Goal: Task Accomplishment & Management: Complete application form

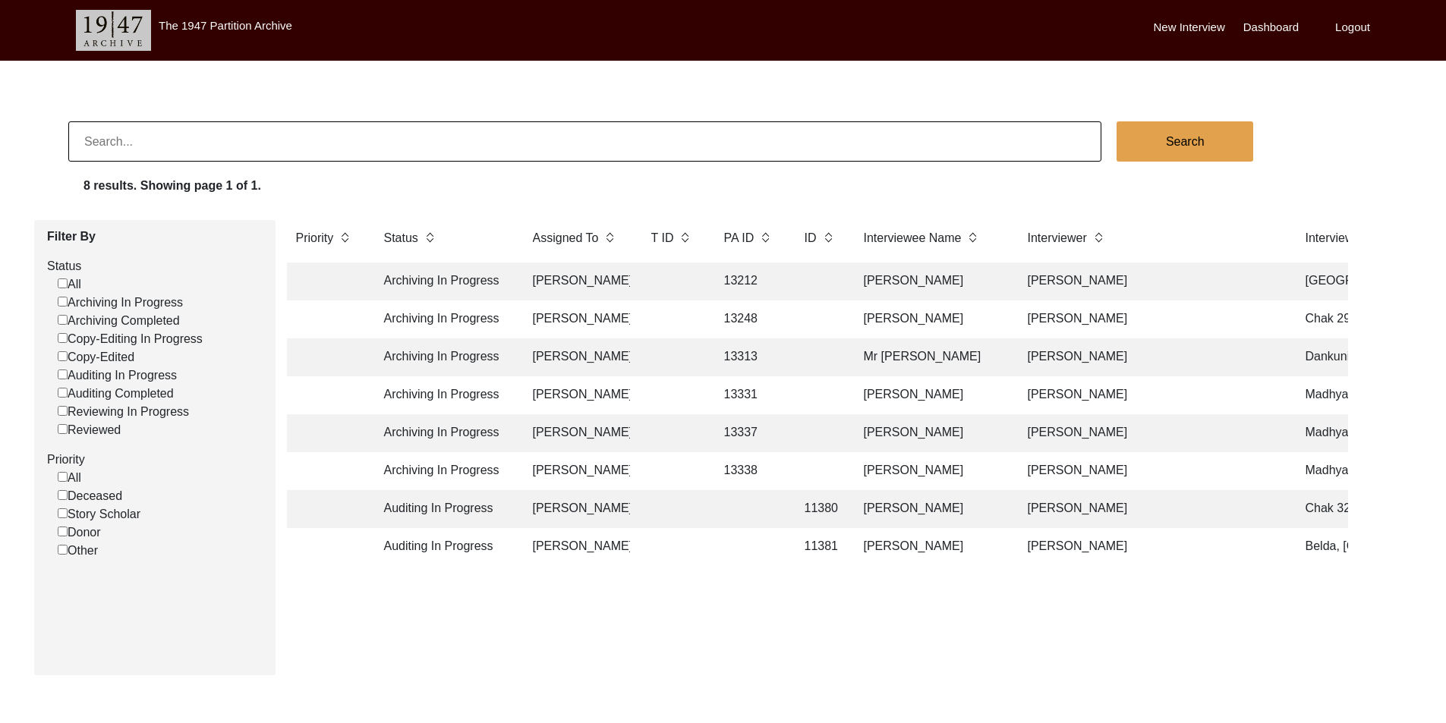
scroll to position [55, 0]
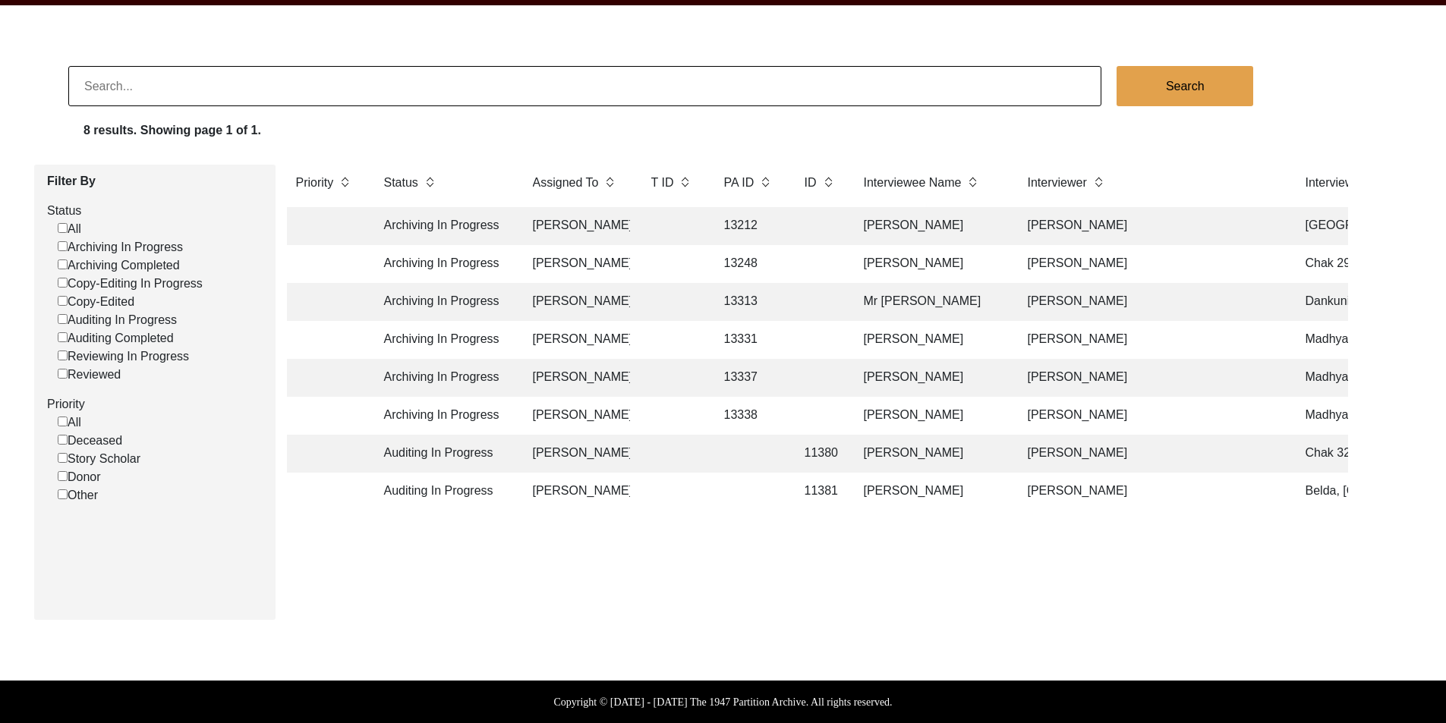
click at [459, 494] on td "Auditing In Progress" at bounding box center [443, 492] width 137 height 38
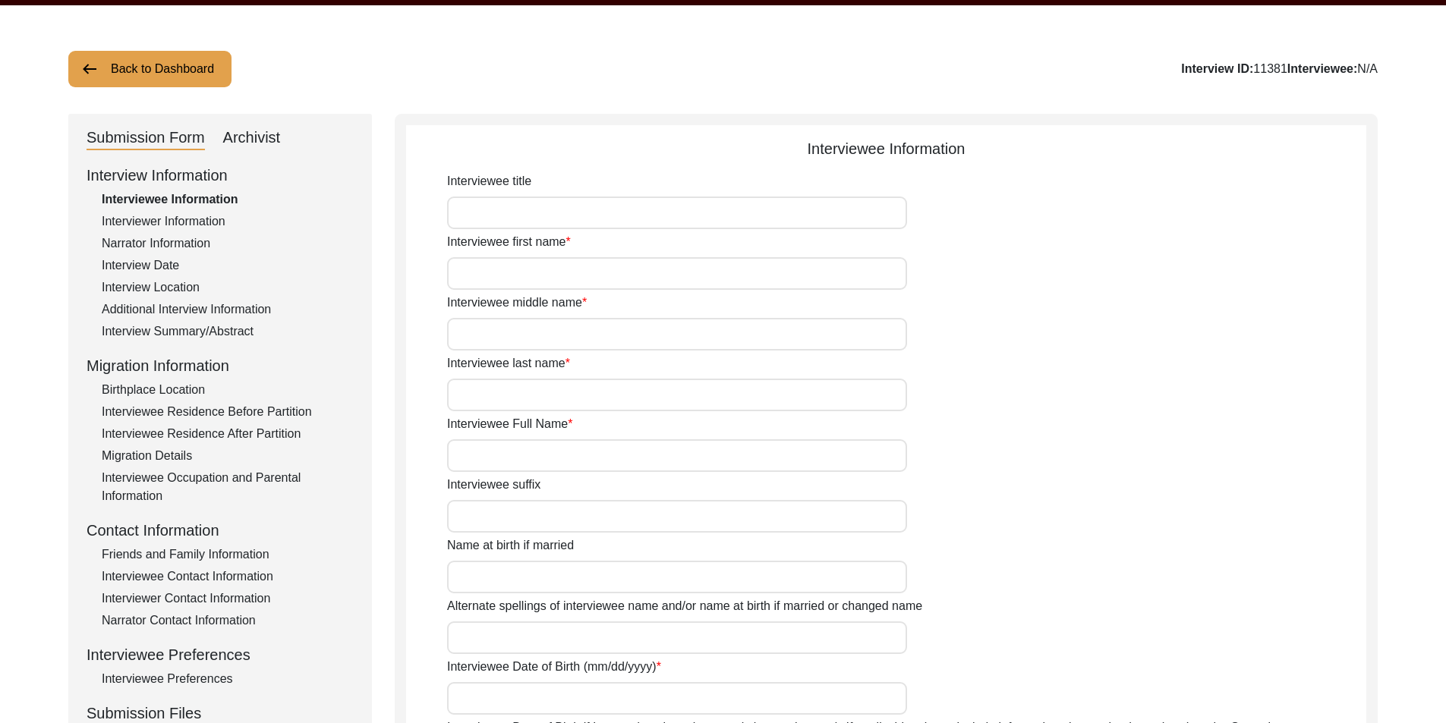
type input "Dr."
type input "Rabindranath"
type input "N/A"
type input "Sar"
type input "[PERSON_NAME]"
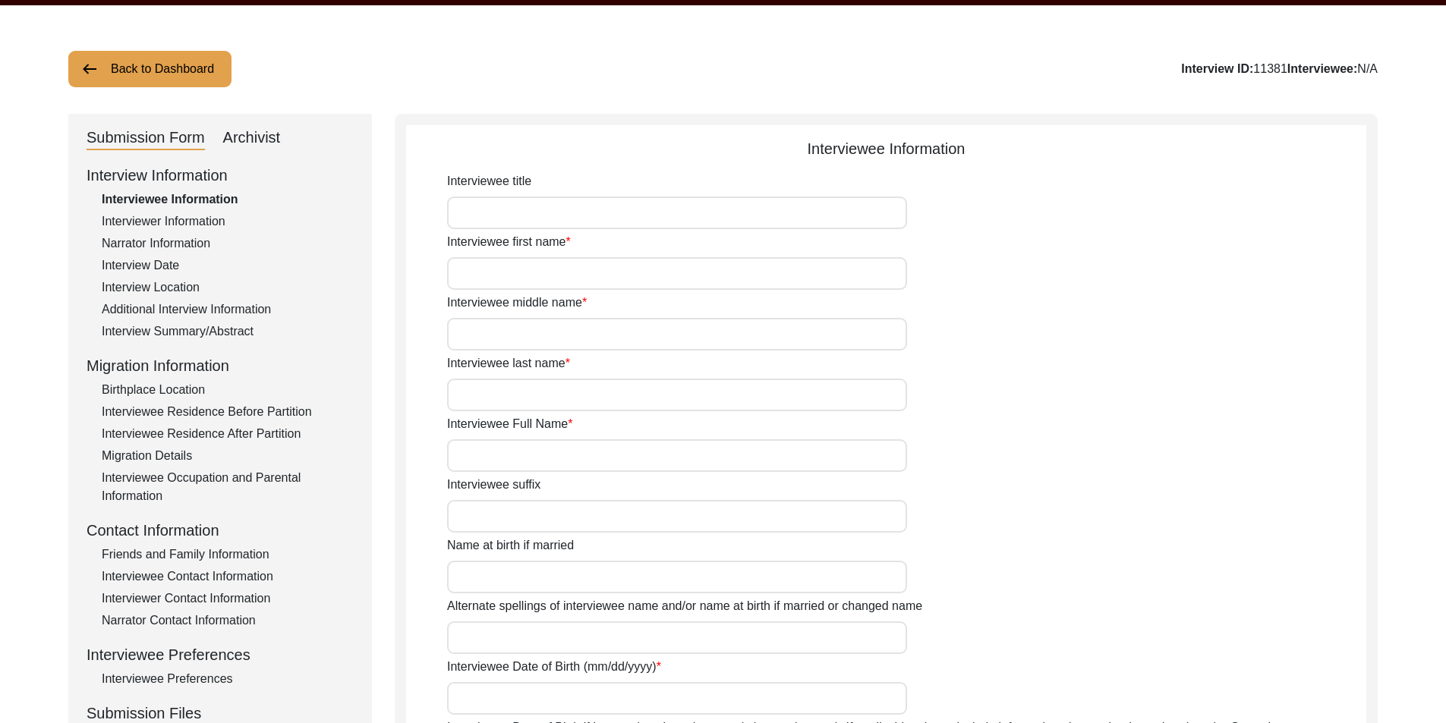
type input "[DATE]"
type input "80"
type input "[DEMOGRAPHIC_DATA]"
type input "N/A"
type input "Bengali"
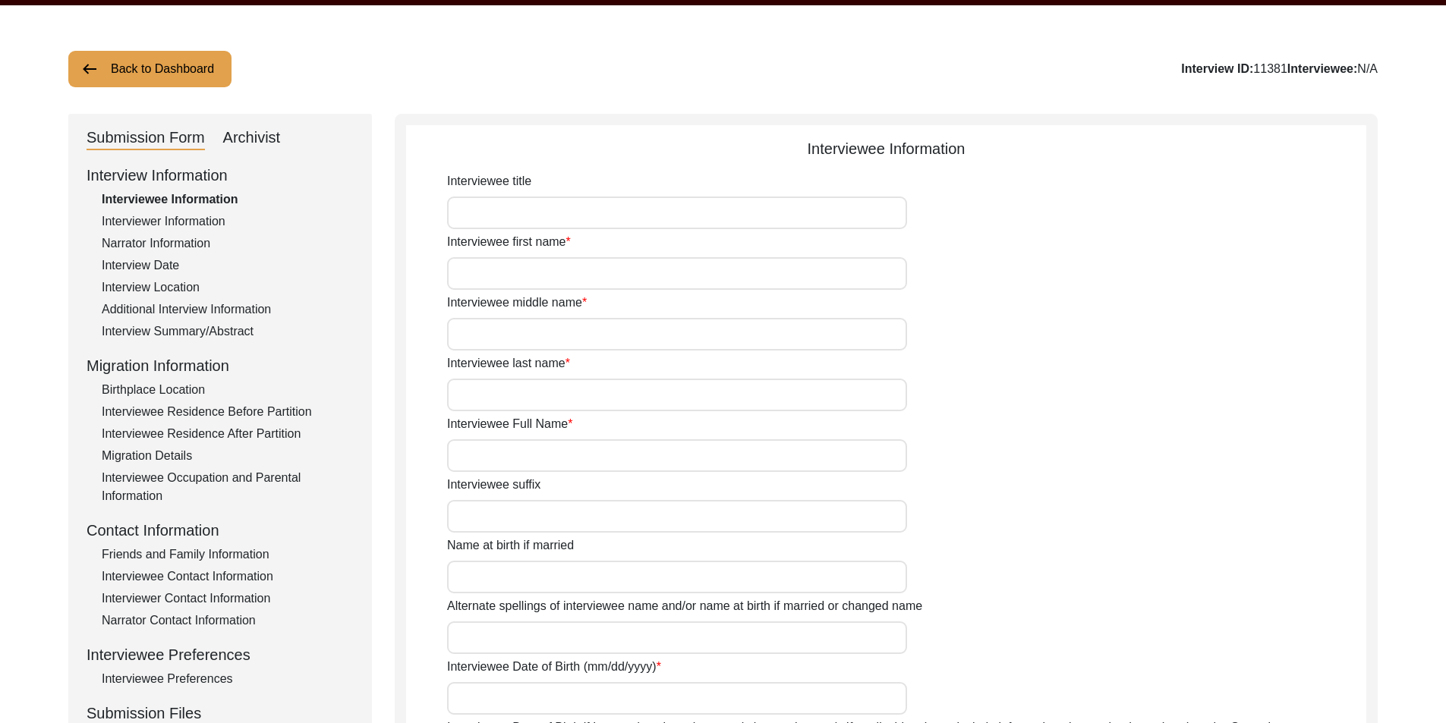
type input "[DEMOGRAPHIC_DATA]"
type input "Indian (Bengali)"
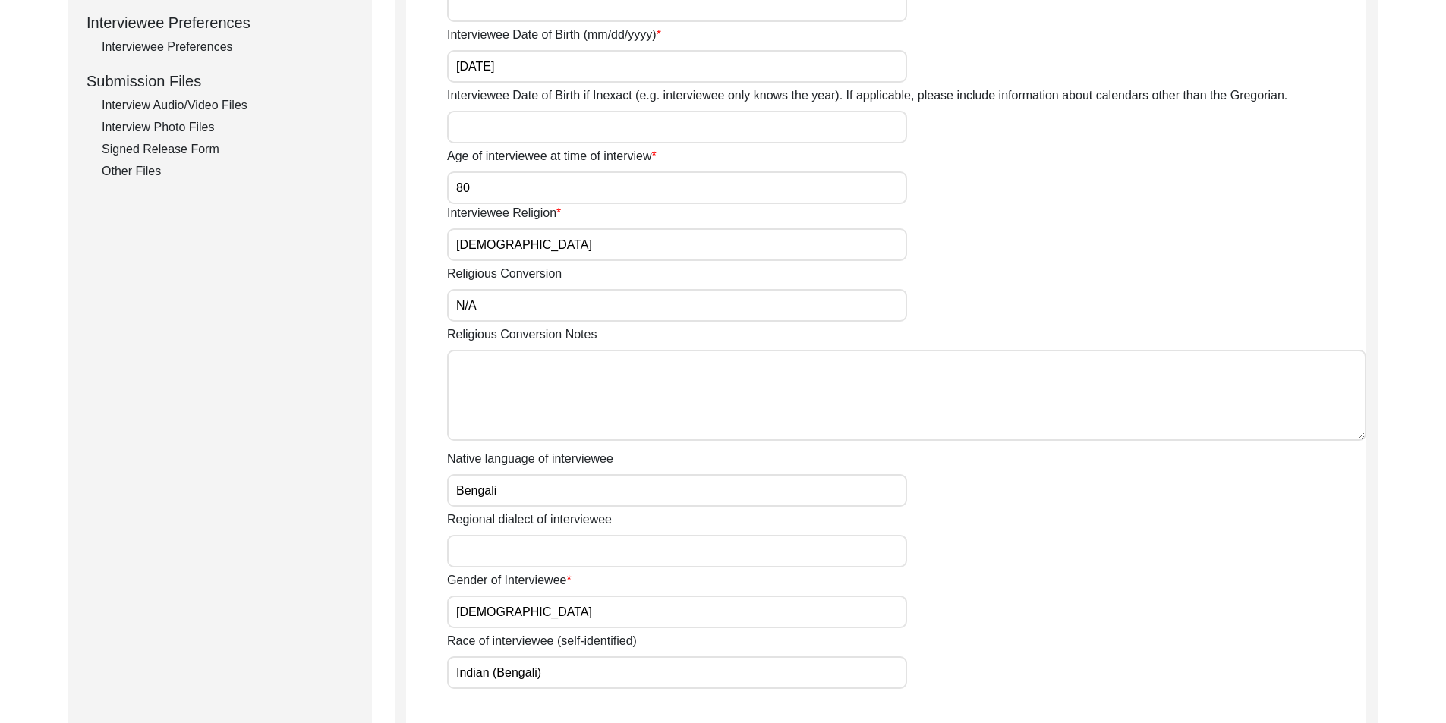
click at [1083, 610] on div "Gender of Interviewee [DEMOGRAPHIC_DATA]" at bounding box center [906, 600] width 919 height 57
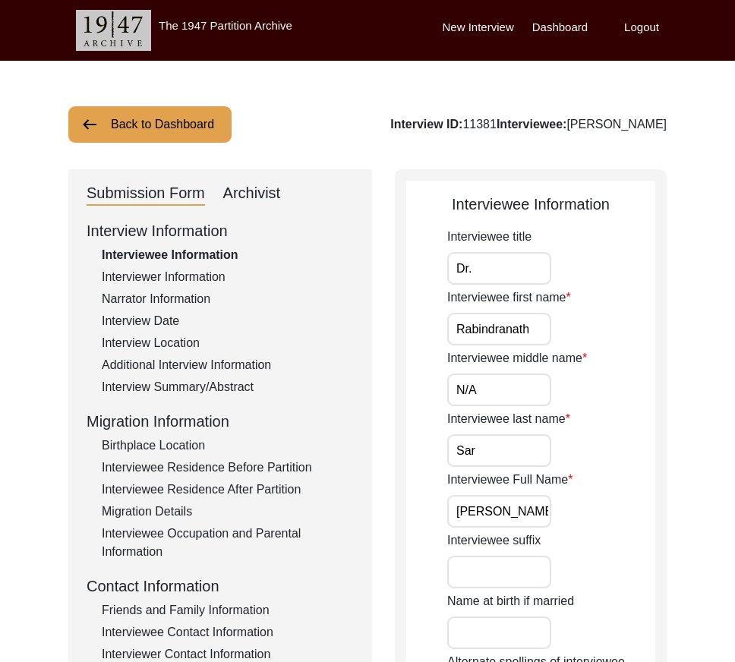
click at [497, 272] on input "Dr." at bounding box center [499, 268] width 104 height 33
click at [537, 312] on div "Interviewee first name [PERSON_NAME]" at bounding box center [551, 316] width 208 height 57
click at [545, 330] on input "Rabindranath" at bounding box center [499, 329] width 104 height 33
click at [500, 393] on input "N/A" at bounding box center [499, 390] width 104 height 33
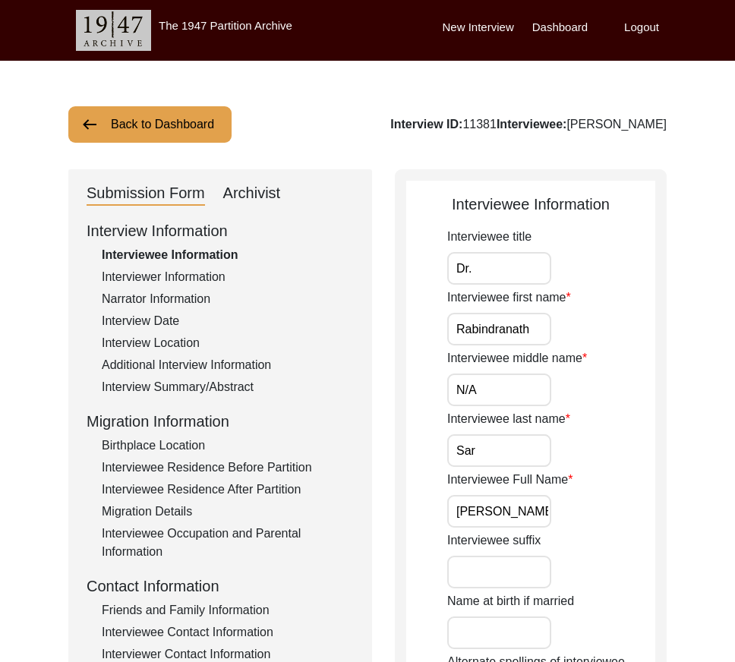
drag, startPoint x: 449, startPoint y: 456, endPoint x: 474, endPoint y: 456, distance: 25.8
click at [449, 456] on input "Sar" at bounding box center [499, 450] width 104 height 33
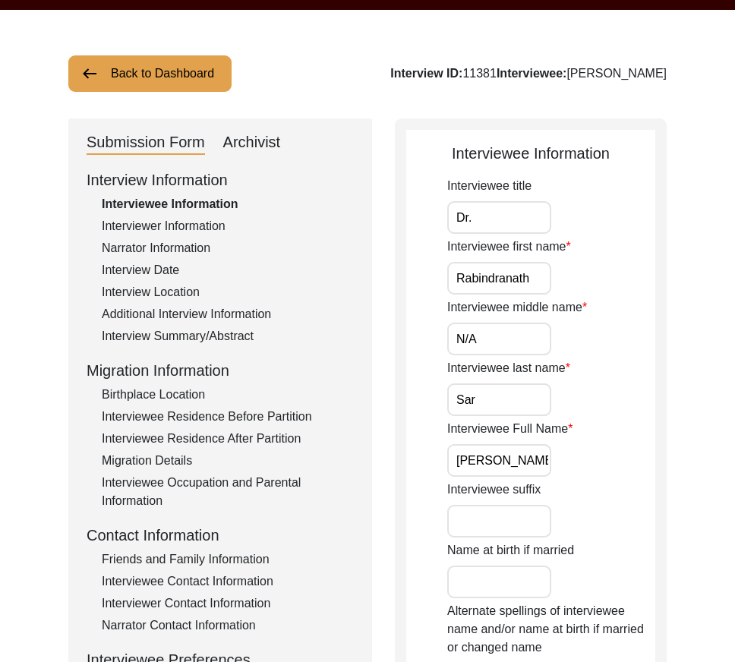
scroll to position [76, 0]
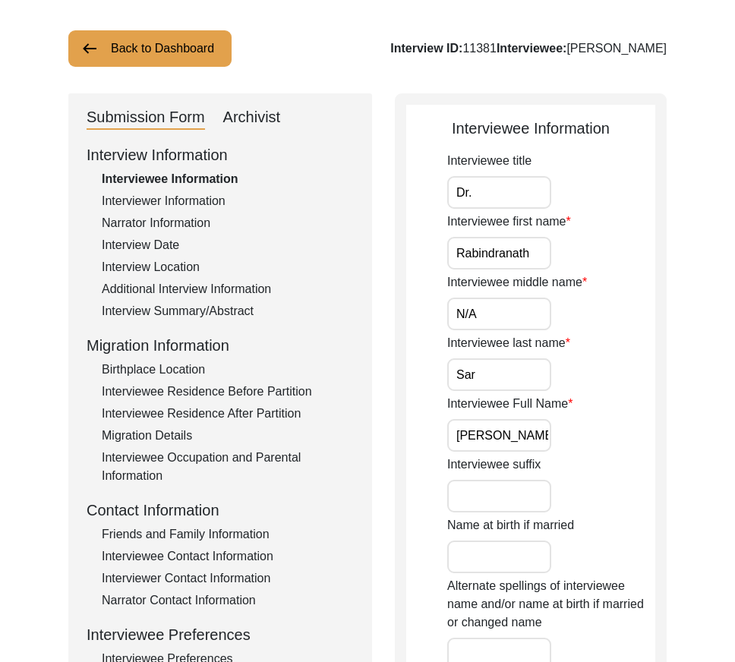
click at [504, 372] on input "Sar" at bounding box center [499, 374] width 104 height 33
drag, startPoint x: 449, startPoint y: 430, endPoint x: 644, endPoint y: 437, distance: 195.2
click at [644, 437] on div "Interviewee Full Name [PERSON_NAME]" at bounding box center [551, 423] width 208 height 57
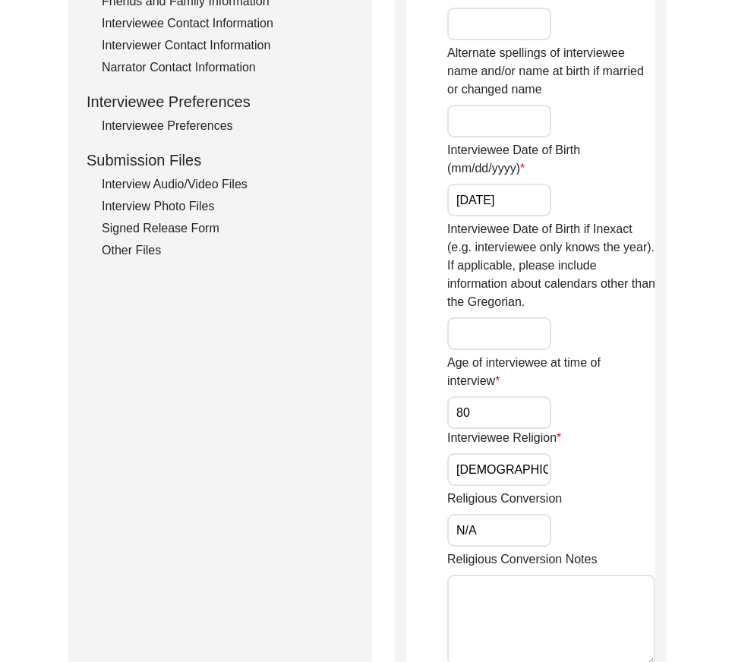
scroll to position [683, 0]
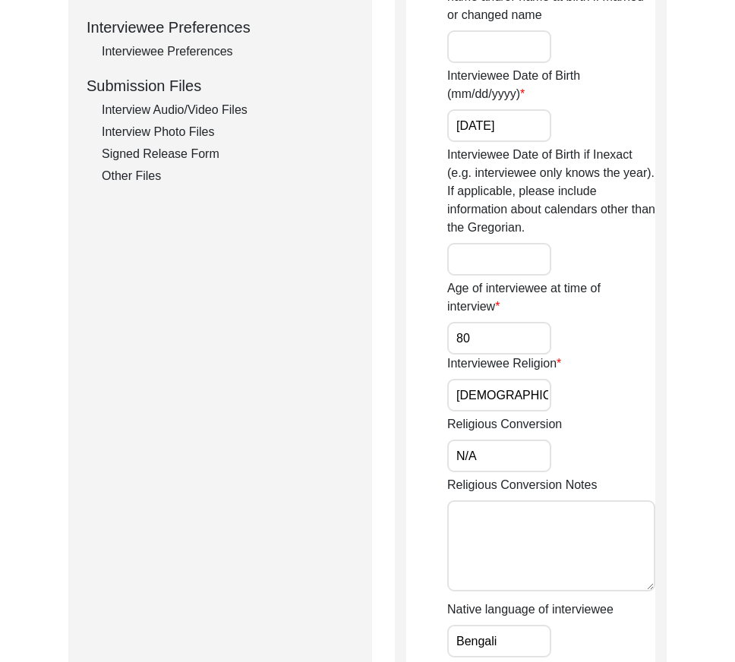
click at [537, 123] on input "[DATE]" at bounding box center [499, 125] width 104 height 33
click at [484, 328] on input "80" at bounding box center [499, 338] width 104 height 33
click at [528, 382] on input "[DEMOGRAPHIC_DATA]" at bounding box center [499, 395] width 104 height 33
click at [519, 452] on input "N/A" at bounding box center [499, 456] width 104 height 33
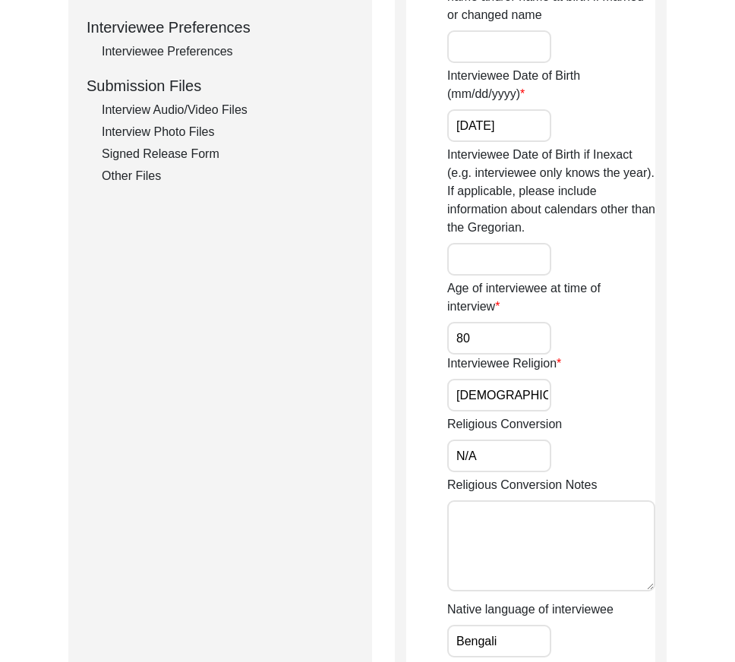
scroll to position [1063, 0]
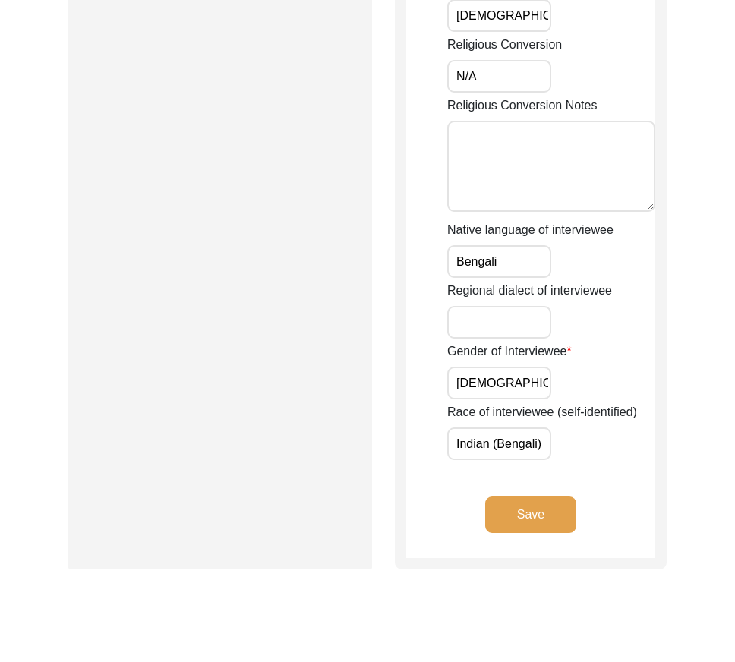
drag, startPoint x: 506, startPoint y: 257, endPoint x: 513, endPoint y: 357, distance: 99.7
click at [506, 260] on input "Bengali" at bounding box center [499, 261] width 104 height 33
click at [515, 378] on input "[DEMOGRAPHIC_DATA]" at bounding box center [499, 383] width 104 height 33
click at [547, 449] on input "Indian (Bengali)" at bounding box center [499, 443] width 104 height 33
click at [557, 537] on div "Save" at bounding box center [530, 526] width 249 height 61
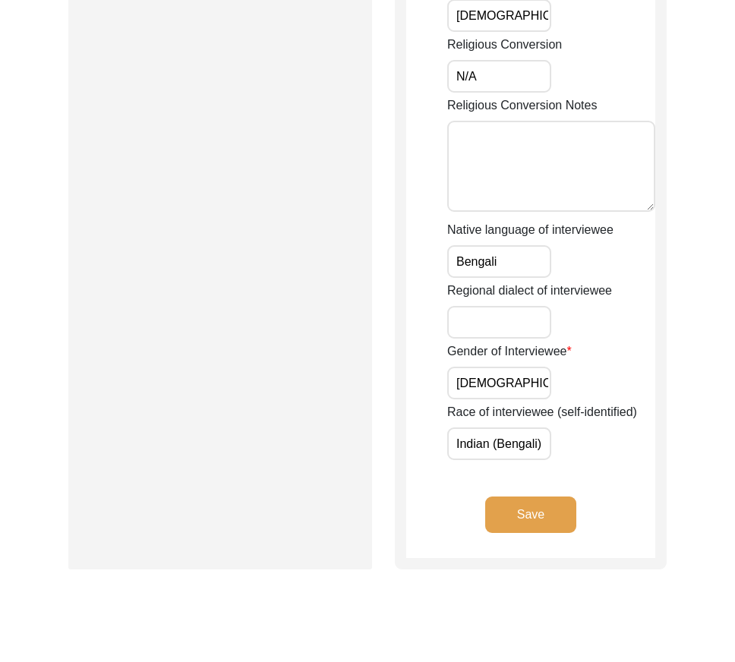
click at [547, 510] on button "Save" at bounding box center [530, 514] width 91 height 36
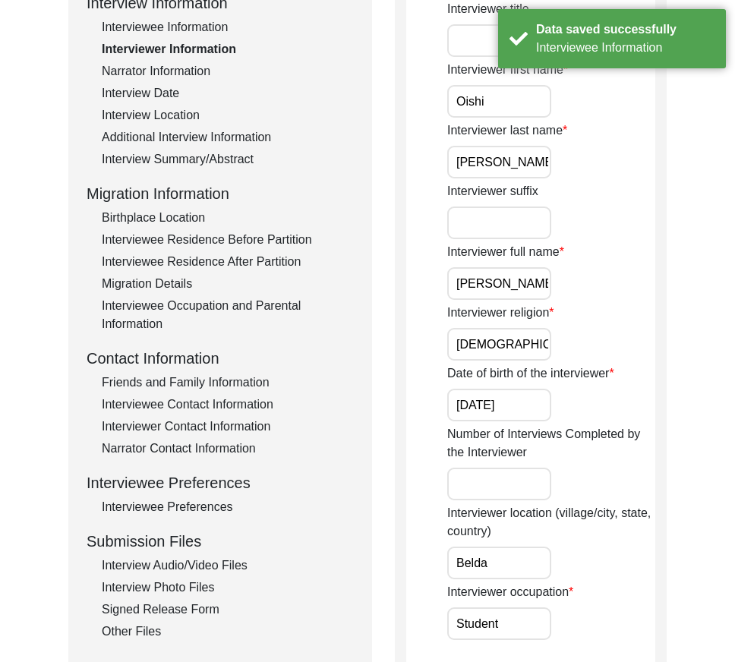
scroll to position [0, 0]
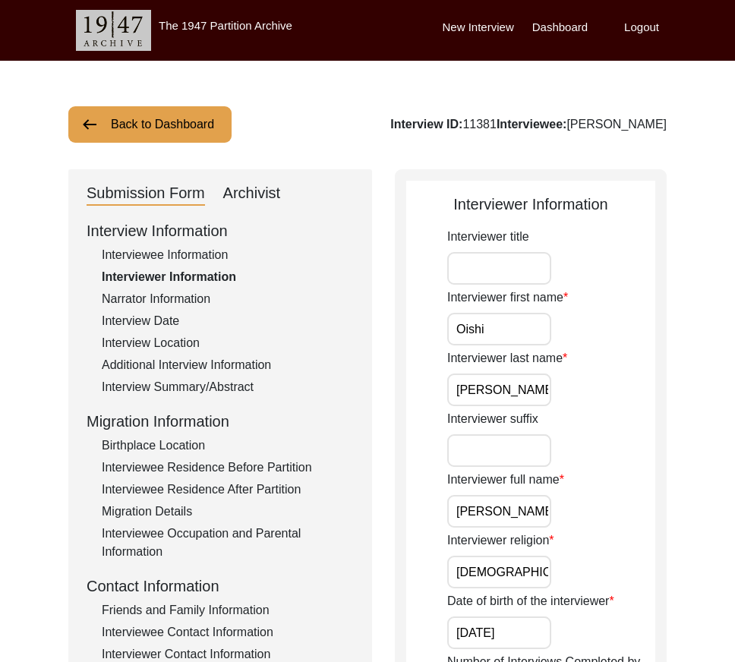
drag, startPoint x: 503, startPoint y: 512, endPoint x: 588, endPoint y: 468, distance: 96.1
click at [600, 508] on div "Interviewer full name [PERSON_NAME]" at bounding box center [551, 499] width 208 height 57
click at [553, 405] on div "Interviewer last name [PERSON_NAME]" at bounding box center [551, 377] width 208 height 57
click at [543, 396] on input "[PERSON_NAME]" at bounding box center [499, 390] width 104 height 33
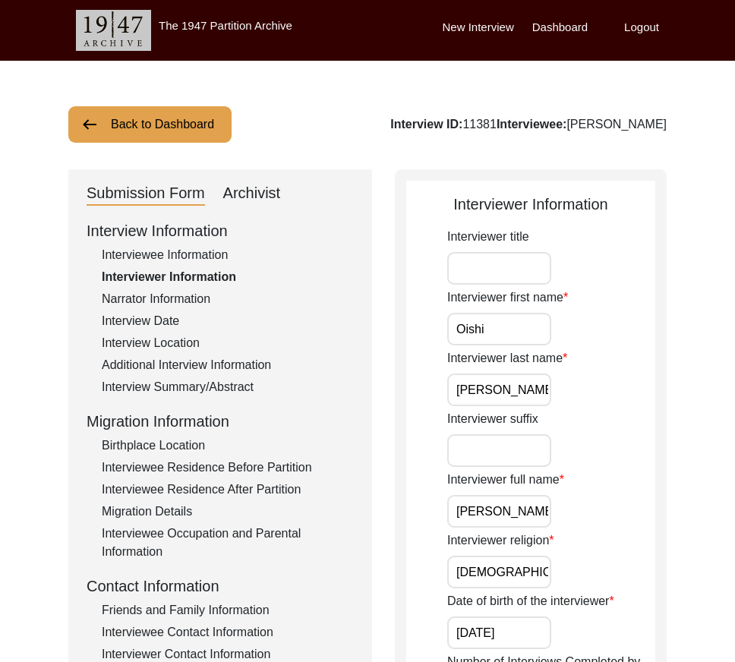
click at [521, 341] on input "Oishi" at bounding box center [499, 329] width 104 height 33
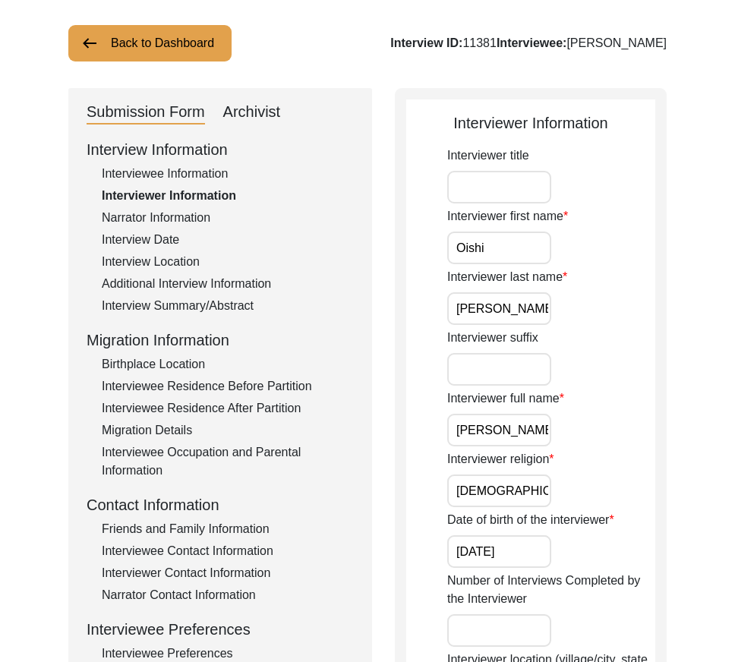
scroll to position [152, 0]
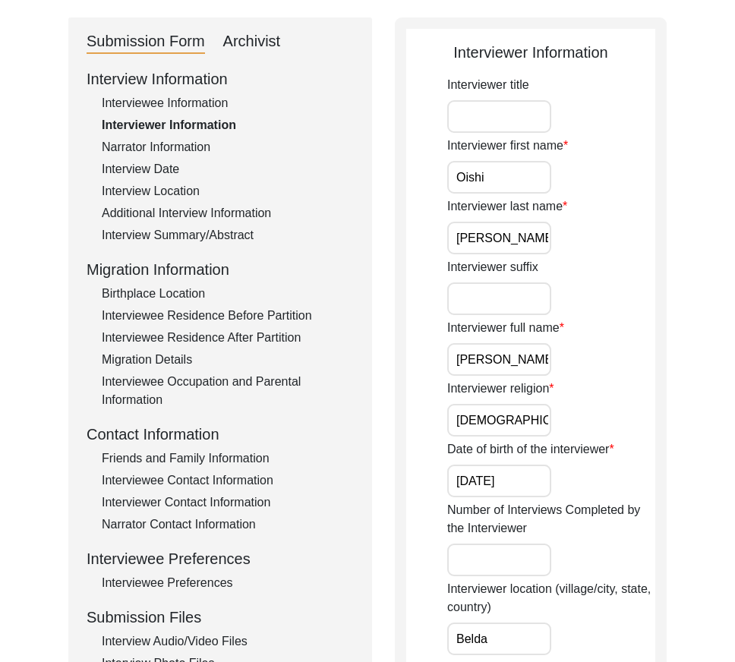
click at [538, 401] on div "Interviewer religion [DEMOGRAPHIC_DATA]" at bounding box center [551, 408] width 208 height 57
click at [542, 424] on input "[DEMOGRAPHIC_DATA]" at bounding box center [499, 420] width 104 height 33
click at [541, 458] on label "Date of birth of the interviewer" at bounding box center [530, 449] width 167 height 18
click at [541, 465] on input "[DATE]" at bounding box center [499, 481] width 104 height 33
click at [541, 478] on input "[DATE]" at bounding box center [499, 481] width 104 height 33
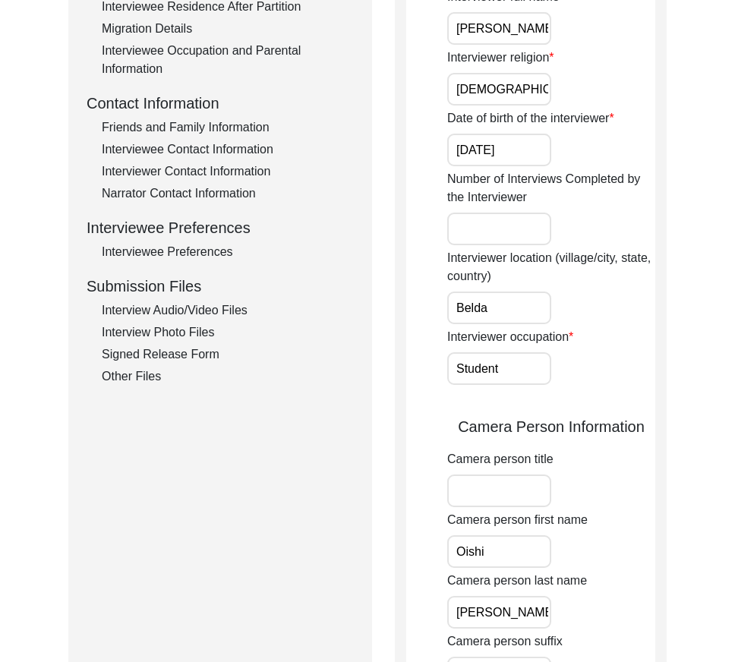
scroll to position [607, 0]
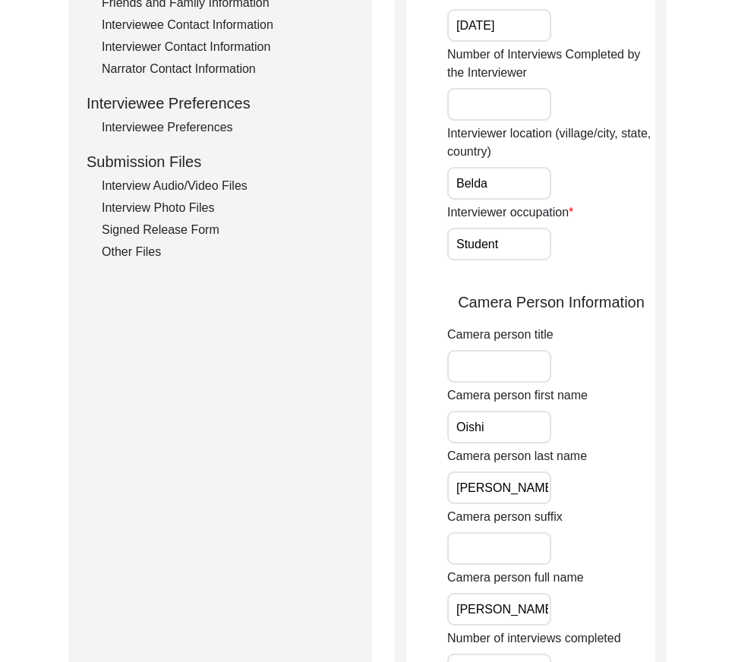
click at [512, 192] on input "Belda" at bounding box center [499, 183] width 104 height 33
type input "Belda, [GEOGRAPHIC_DATA], [GEOGRAPHIC_DATA]"
drag, startPoint x: 524, startPoint y: 196, endPoint x: 599, endPoint y: 210, distance: 76.5
click at [599, 210] on div "Interviewer title Interviewer first name [PERSON_NAME] Interviewer last name [P…" at bounding box center [551, 377] width 208 height 1515
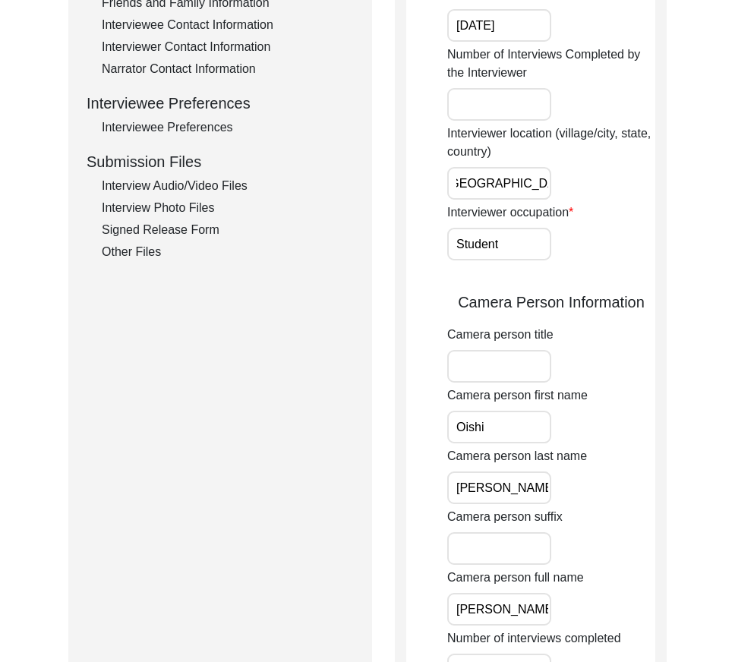
click at [622, 156] on label "Interviewer location (village/city, state, country)" at bounding box center [551, 143] width 208 height 36
click at [551, 167] on input "Belda, [GEOGRAPHIC_DATA], [GEOGRAPHIC_DATA]" at bounding box center [499, 183] width 104 height 33
click at [540, 232] on input "Student" at bounding box center [499, 244] width 104 height 33
drag, startPoint x: 528, startPoint y: 437, endPoint x: 522, endPoint y: 431, distance: 9.1
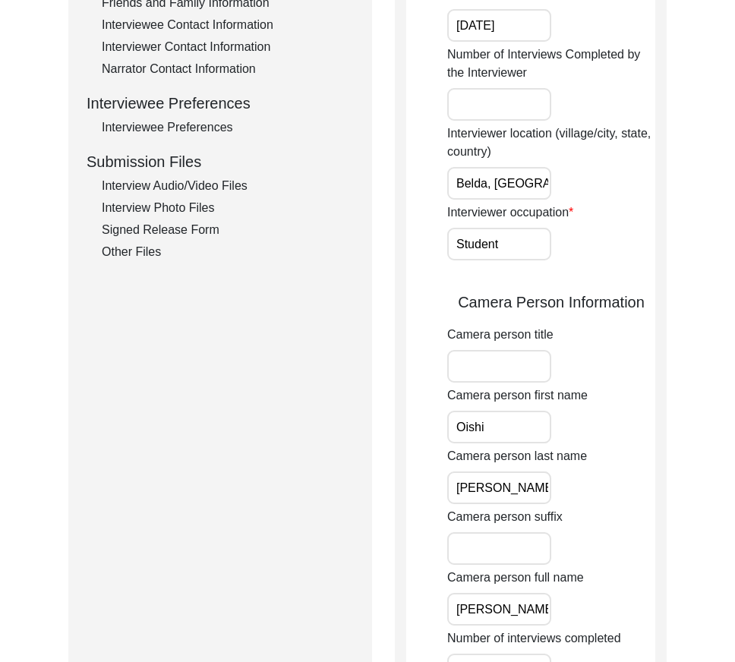
click at [522, 431] on input "Oishi" at bounding box center [499, 427] width 104 height 33
click at [530, 478] on input "[PERSON_NAME]" at bounding box center [499, 487] width 104 height 33
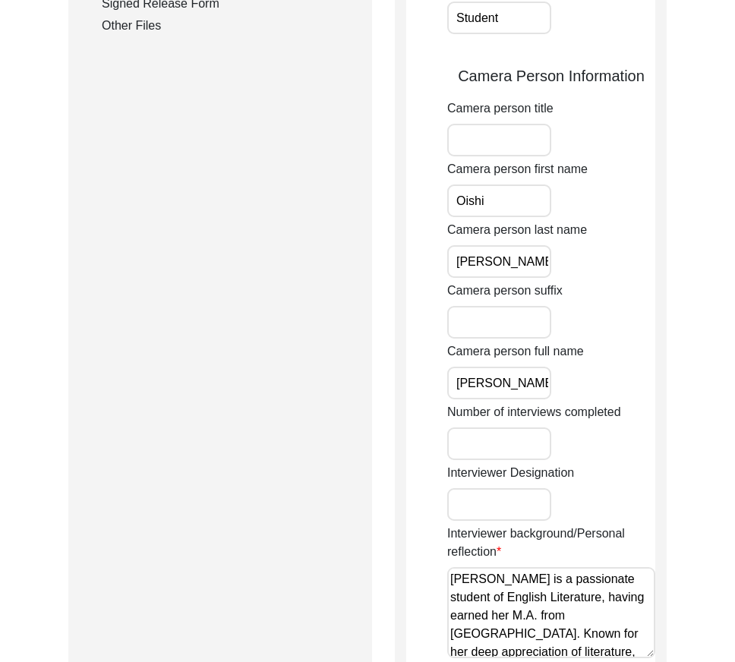
scroll to position [835, 0]
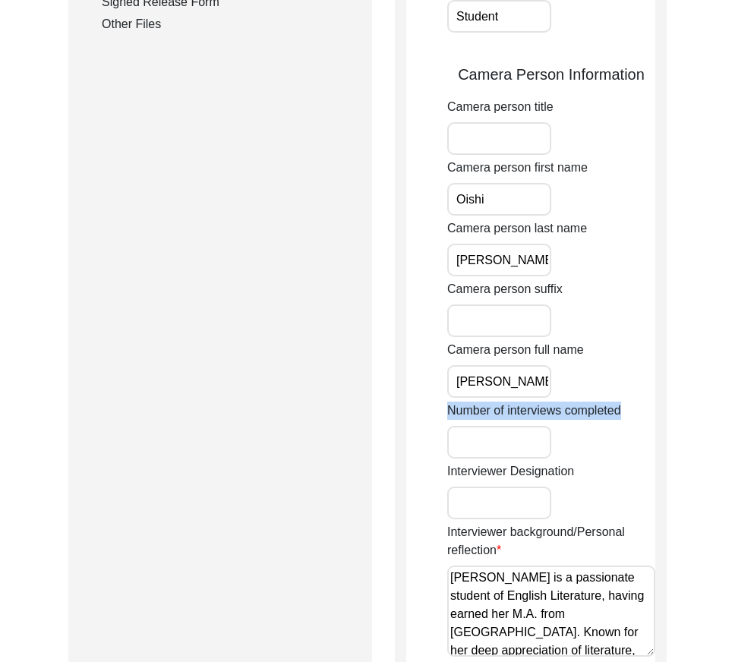
drag, startPoint x: 502, startPoint y: 404, endPoint x: 578, endPoint y: 392, distance: 76.9
click at [641, 414] on div "Interviewer title Interviewer first name [PERSON_NAME] Interviewer last name [P…" at bounding box center [551, 150] width 208 height 1515
drag, startPoint x: 519, startPoint y: 376, endPoint x: 619, endPoint y: 386, distance: 99.9
click at [619, 386] on div "Camera person full name [PERSON_NAME]" at bounding box center [551, 369] width 208 height 57
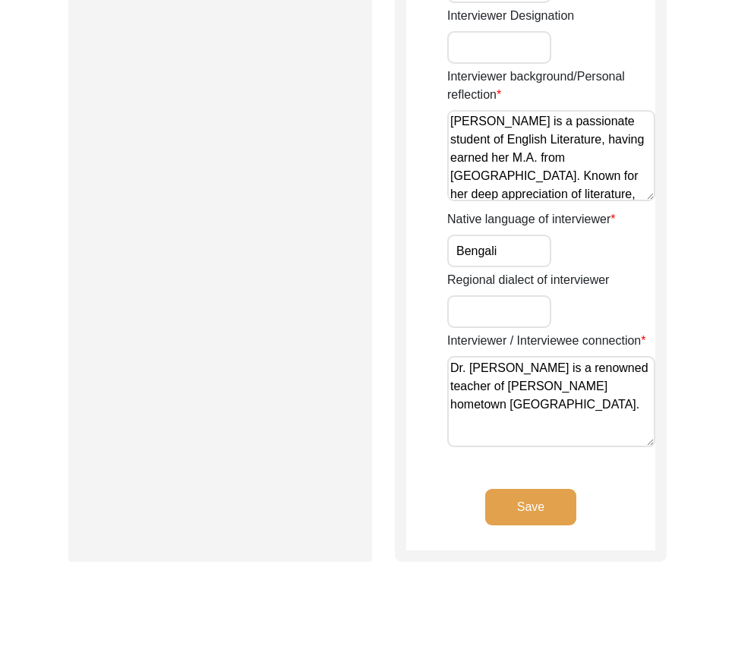
scroll to position [0, 0]
drag, startPoint x: 588, startPoint y: 193, endPoint x: 376, endPoint y: 102, distance: 231.0
drag, startPoint x: 562, startPoint y: 410, endPoint x: 364, endPoint y: 348, distance: 207.7
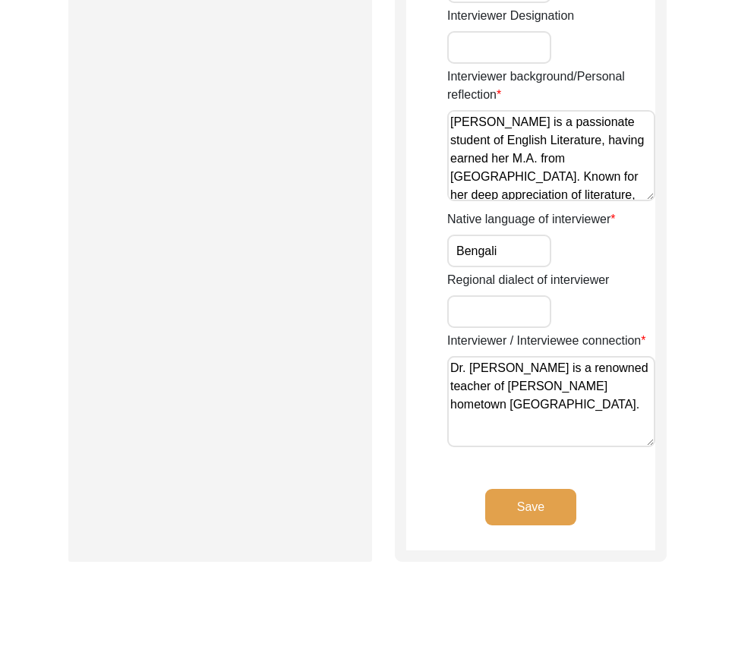
click at [503, 512] on button "Save" at bounding box center [530, 507] width 91 height 36
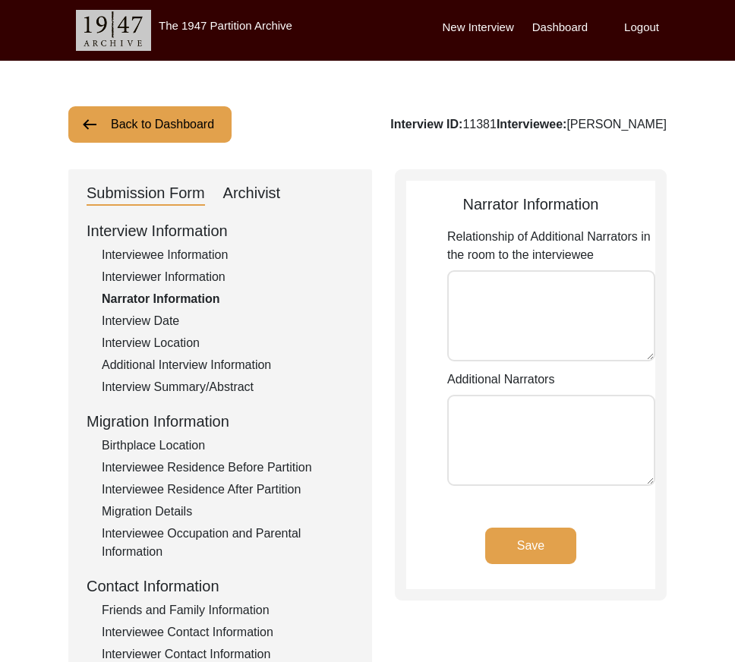
click at [531, 575] on div "Save" at bounding box center [530, 558] width 249 height 61
click at [528, 556] on button "Save" at bounding box center [530, 546] width 91 height 36
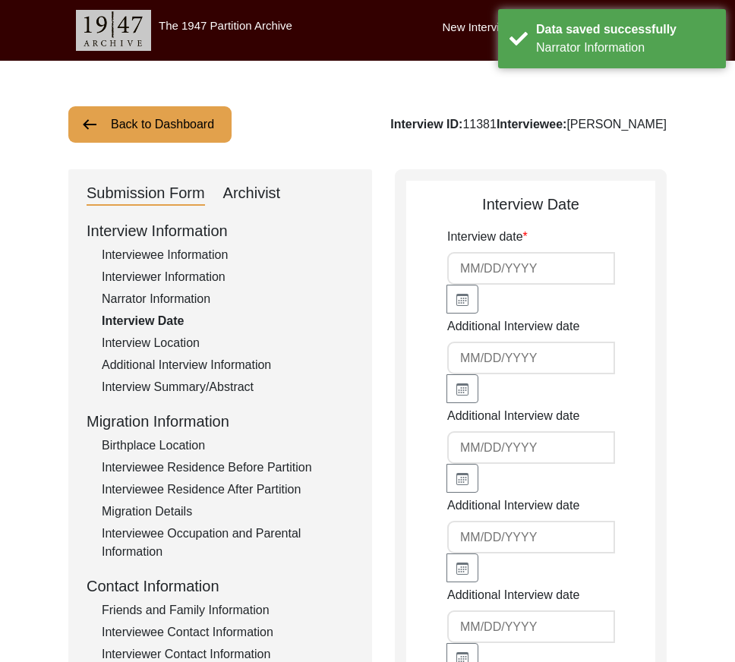
type input "[DATE]"
drag, startPoint x: 543, startPoint y: 289, endPoint x: 544, endPoint y: 275, distance: 14.4
click at [543, 288] on div "[DATE]" at bounding box center [499, 282] width 104 height 61
click at [544, 275] on input "[DATE]" at bounding box center [531, 268] width 168 height 33
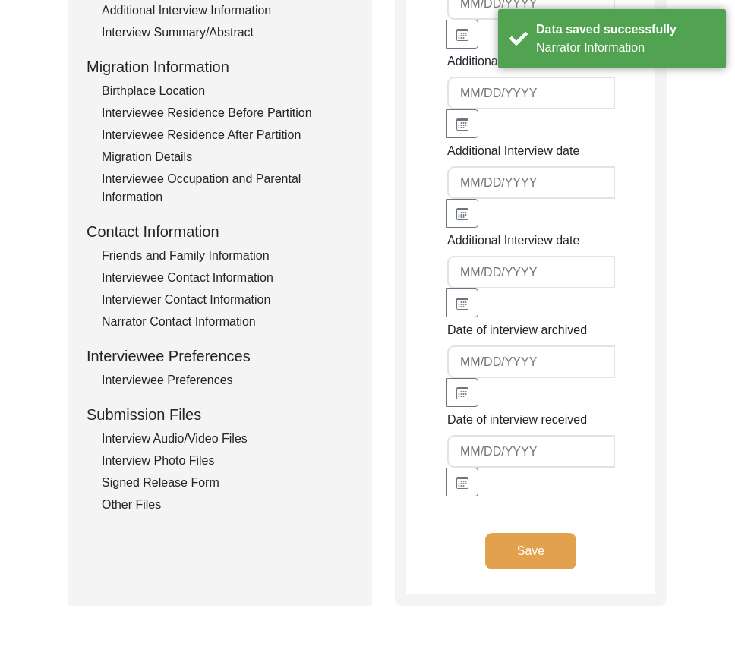
scroll to position [455, 0]
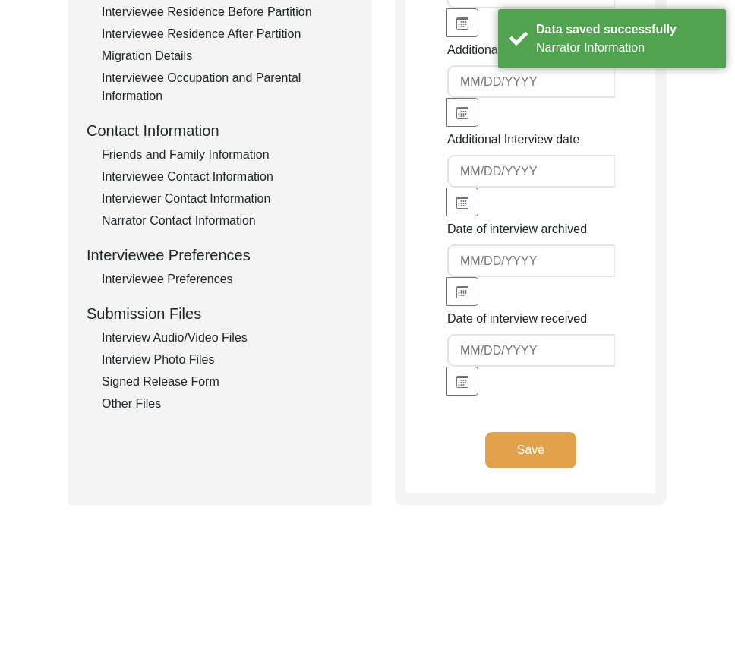
click at [529, 426] on app-interview-date "Interview Date Interview date [DATE] Additional Interview date Additional Inter…" at bounding box center [530, 115] width 249 height 756
click at [532, 441] on button "Save" at bounding box center [530, 450] width 91 height 36
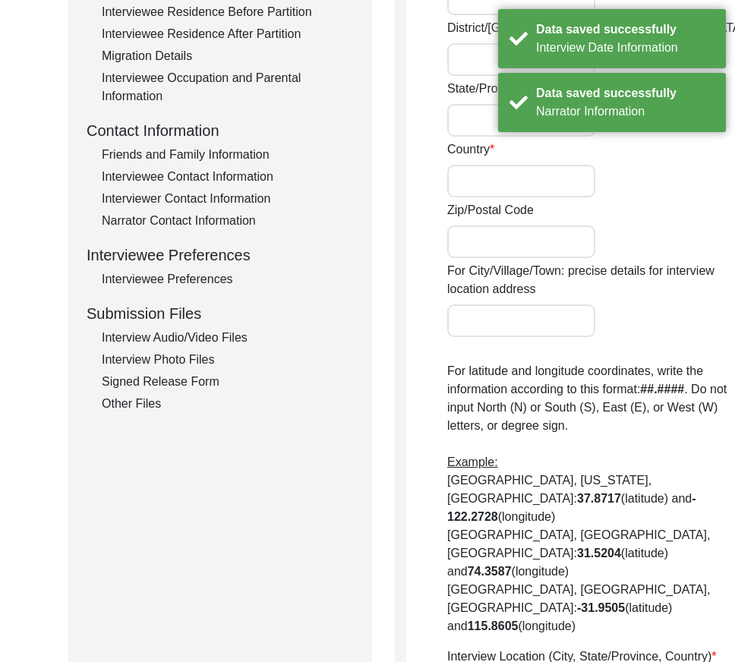
radio input "true"
type input "Nabodaypally"
type input "Belda"
type input "Paschim Medinipur"
type input "[GEOGRAPHIC_DATA]"
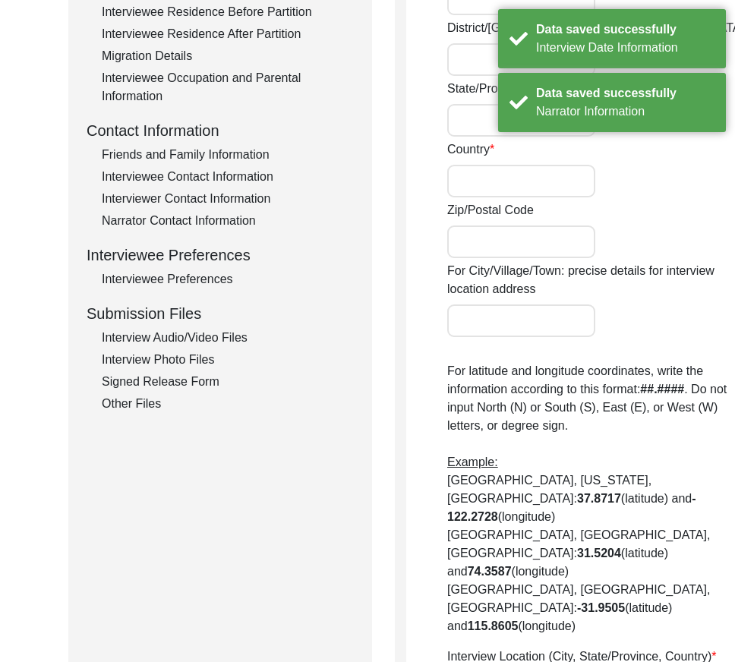
type input "[GEOGRAPHIC_DATA]"
type input "721424"
type input "Belda, [GEOGRAPHIC_DATA], [GEOGRAPHIC_DATA]"
type input "22.0758"
type input "87.3412"
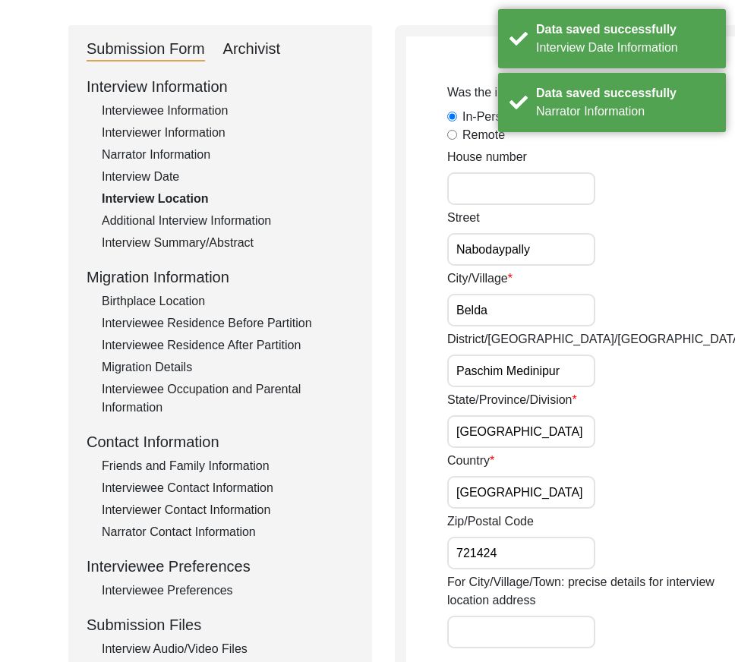
scroll to position [0, 0]
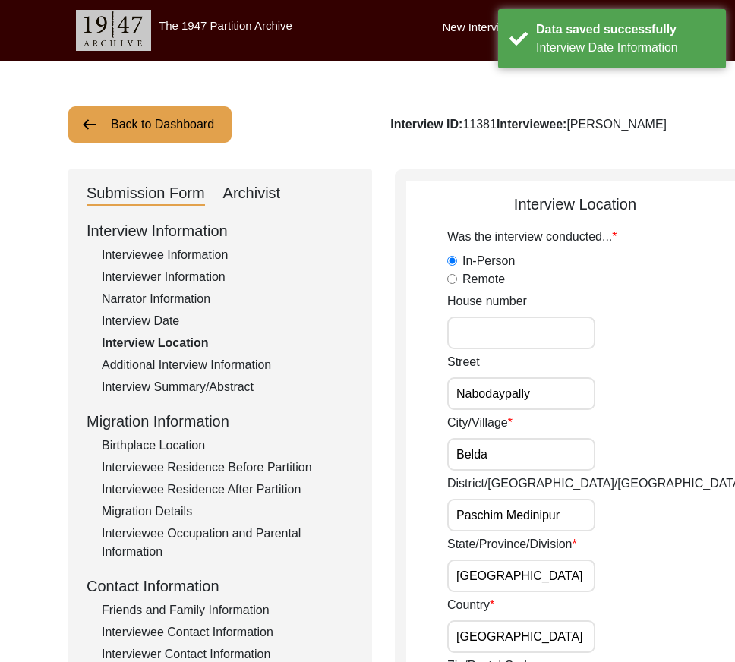
click at [520, 393] on input "Nabodaypally" at bounding box center [521, 393] width 148 height 33
click at [534, 395] on input "Nabodaypally" at bounding box center [521, 393] width 148 height 33
click at [522, 435] on div "City/[GEOGRAPHIC_DATA]" at bounding box center [595, 442] width 297 height 57
click at [522, 452] on input "Belda" at bounding box center [521, 454] width 148 height 33
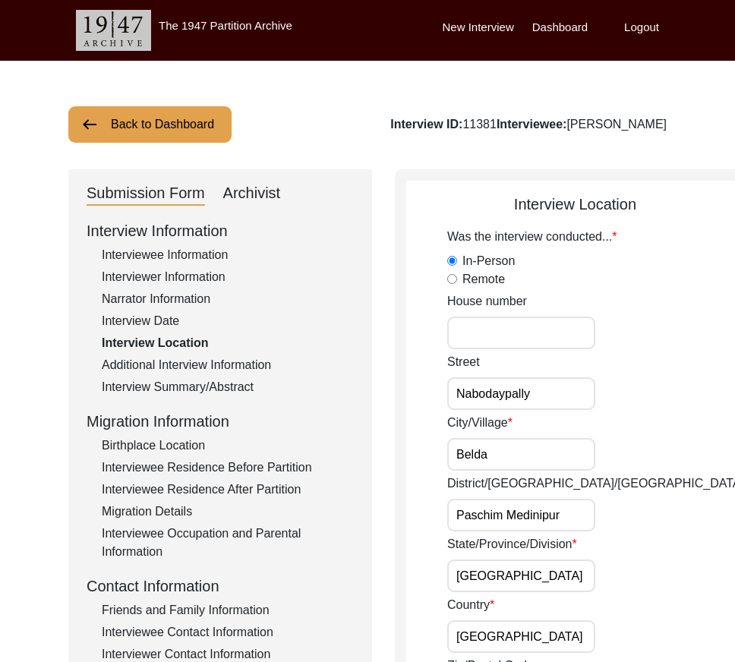
scroll to position [0, 11]
drag, startPoint x: 456, startPoint y: 514, endPoint x: 619, endPoint y: 514, distance: 163.2
click at [619, 514] on div "District/[GEOGRAPHIC_DATA]/Jilla Paschim [GEOGRAPHIC_DATA]" at bounding box center [595, 502] width 297 height 57
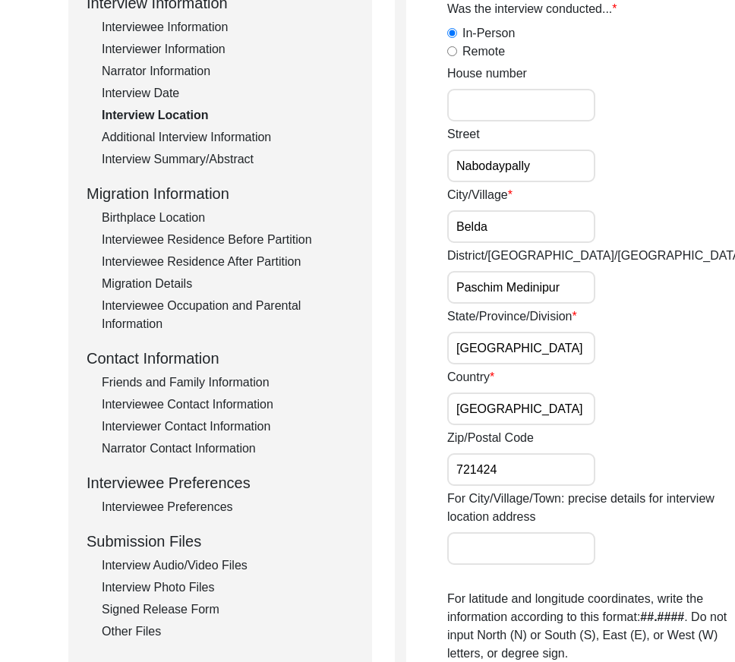
scroll to position [0, 0]
click at [531, 352] on input "[GEOGRAPHIC_DATA]" at bounding box center [521, 348] width 148 height 33
click at [517, 411] on input "[GEOGRAPHIC_DATA]" at bounding box center [521, 408] width 148 height 33
click at [522, 458] on input "721424" at bounding box center [521, 469] width 148 height 33
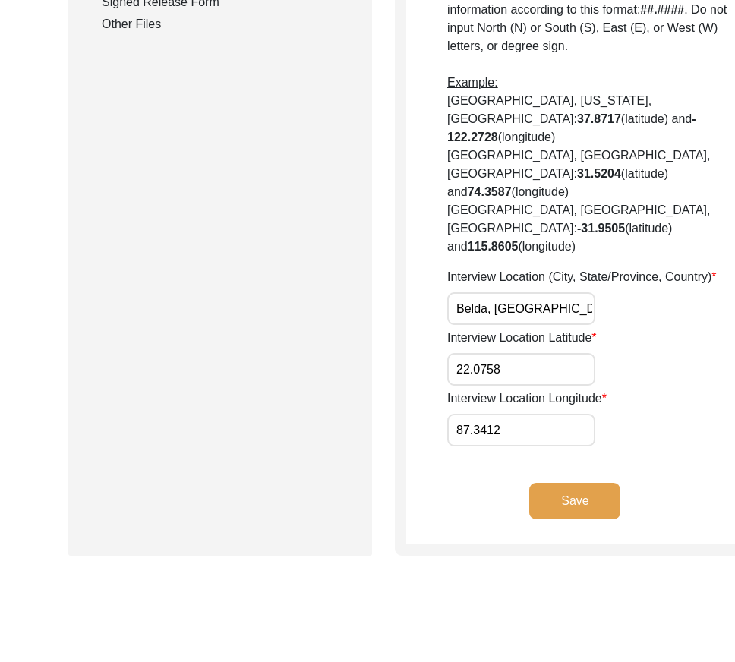
scroll to position [0, 48]
drag, startPoint x: 470, startPoint y: 293, endPoint x: 656, endPoint y: 331, distance: 189.8
click at [528, 374] on input "22.0758" at bounding box center [521, 369] width 148 height 33
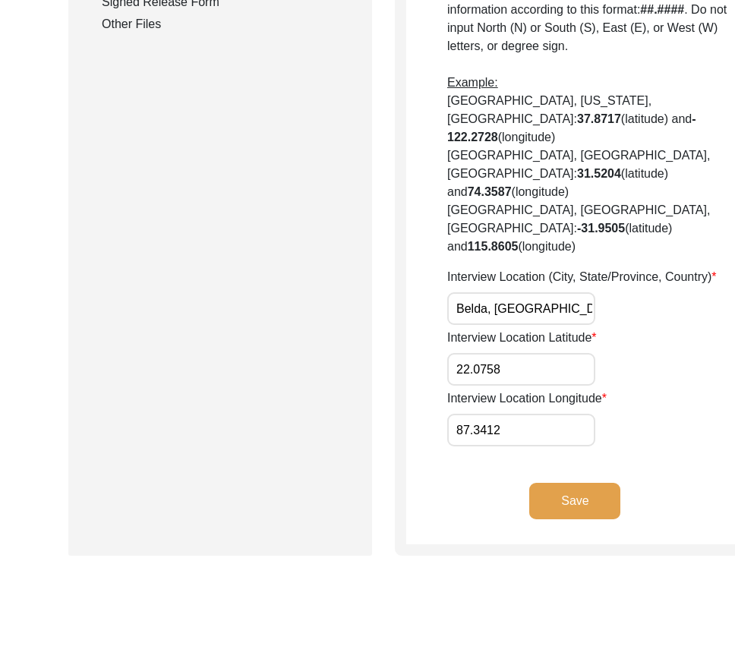
click at [523, 420] on input "87.3412" at bounding box center [521, 430] width 148 height 33
click at [529, 491] on button "Save" at bounding box center [574, 501] width 91 height 36
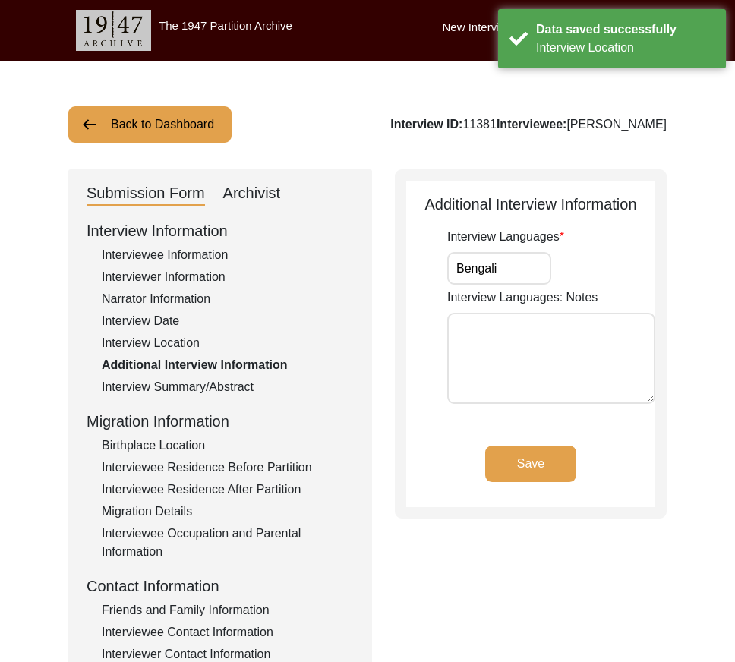
click at [504, 266] on input "Bengali" at bounding box center [499, 268] width 104 height 33
click at [531, 444] on app-additional-information "Additional Interview Information Interview Languages Bengali Interview Language…" at bounding box center [530, 350] width 249 height 314
click at [532, 456] on button "Save" at bounding box center [530, 464] width 91 height 36
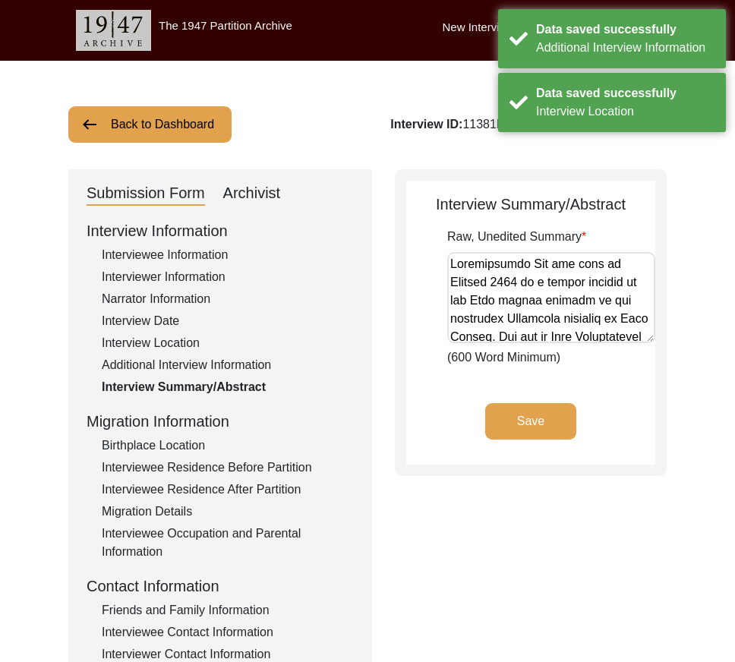
click at [183, 451] on div "Birthplace Location" at bounding box center [228, 446] width 252 height 18
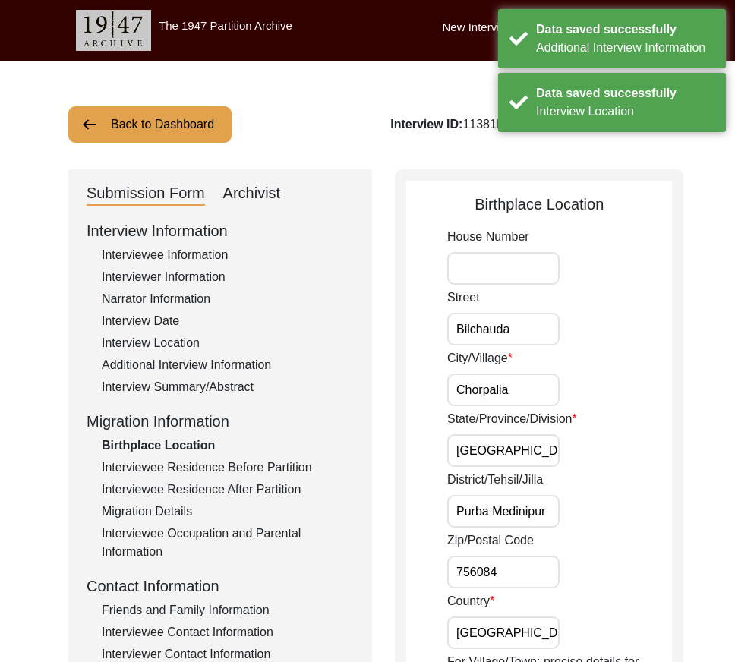
click at [512, 338] on input "Bilchauda" at bounding box center [503, 329] width 112 height 33
click at [523, 391] on input "Chorpalia" at bounding box center [503, 390] width 112 height 33
click at [530, 450] on input "[GEOGRAPHIC_DATA]" at bounding box center [503, 450] width 112 height 33
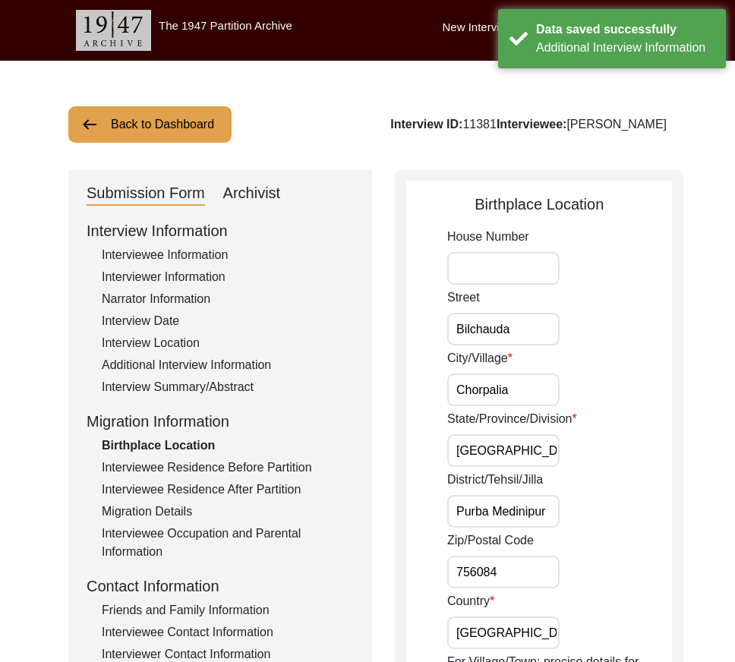
drag, startPoint x: 496, startPoint y: 504, endPoint x: 588, endPoint y: 508, distance: 91.9
click at [591, 506] on div "District/Tehsil/[PERSON_NAME] Medinipur" at bounding box center [559, 499] width 225 height 57
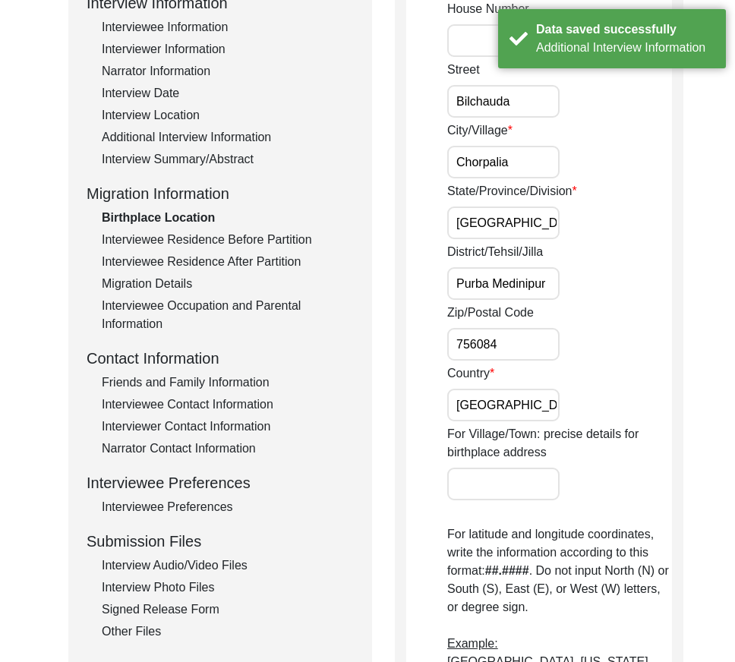
click at [496, 352] on input "756084" at bounding box center [503, 344] width 112 height 33
click at [503, 393] on input "[GEOGRAPHIC_DATA]" at bounding box center [503, 405] width 112 height 33
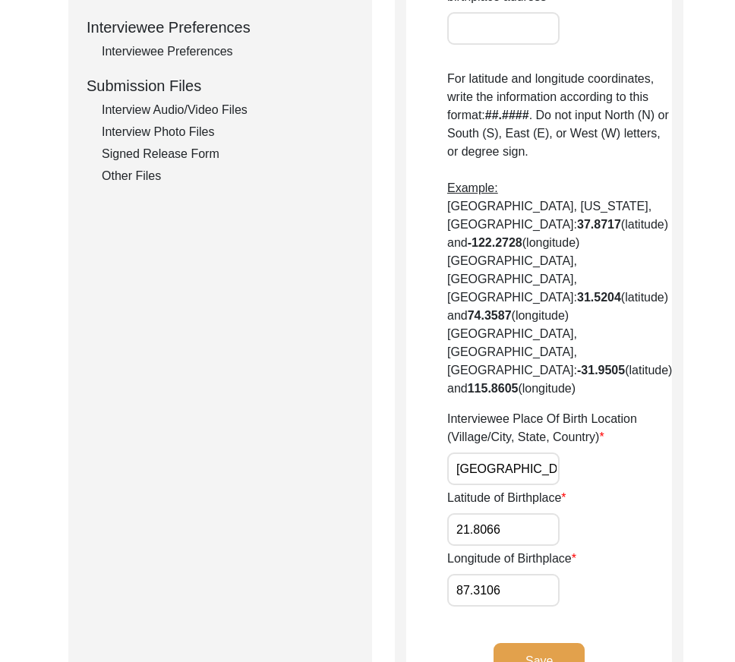
scroll to position [0, 68]
drag, startPoint x: 468, startPoint y: 392, endPoint x: 648, endPoint y: 418, distance: 181.8
click at [648, 418] on div "House [GEOGRAPHIC_DATA] [GEOGRAPHIC_DATA]/[GEOGRAPHIC_DATA]/Province/Division […" at bounding box center [559, 76] width 225 height 1062
click at [631, 411] on div "Interviewee Place Of Birth Location (Village/City, State, Country) [GEOGRAPHIC_…" at bounding box center [559, 447] width 225 height 75
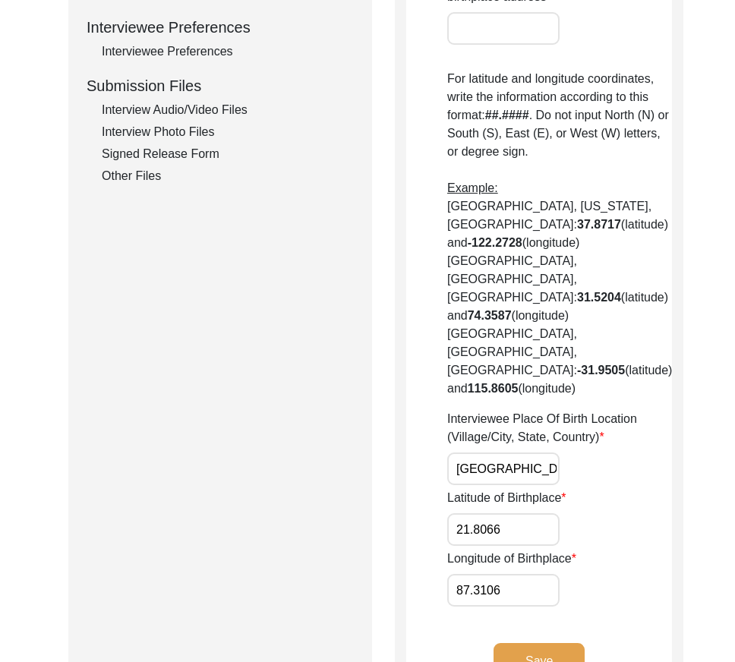
click at [564, 643] on button "Save" at bounding box center [538, 661] width 91 height 36
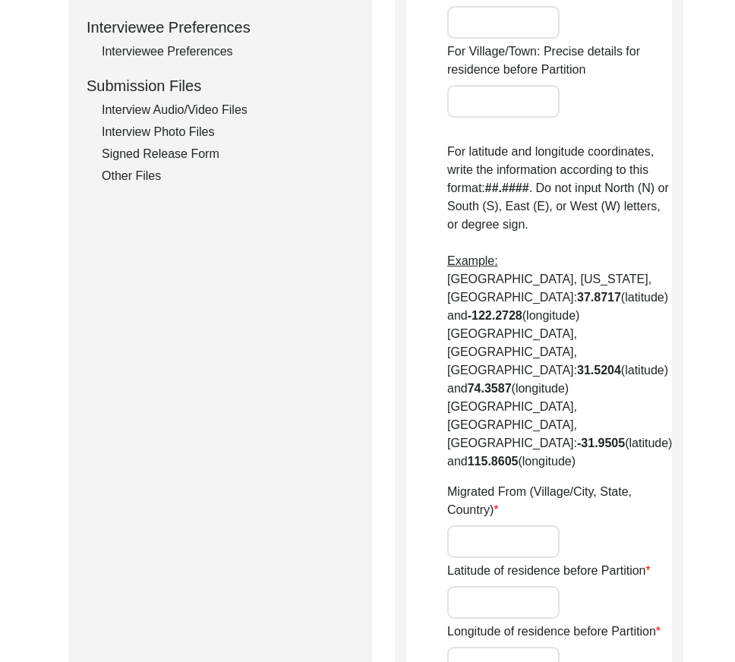
type input "Bilchauda"
type input "Chorpalia"
type input "[GEOGRAPHIC_DATA]"
type input "Purba Medinipur"
type input "756084"
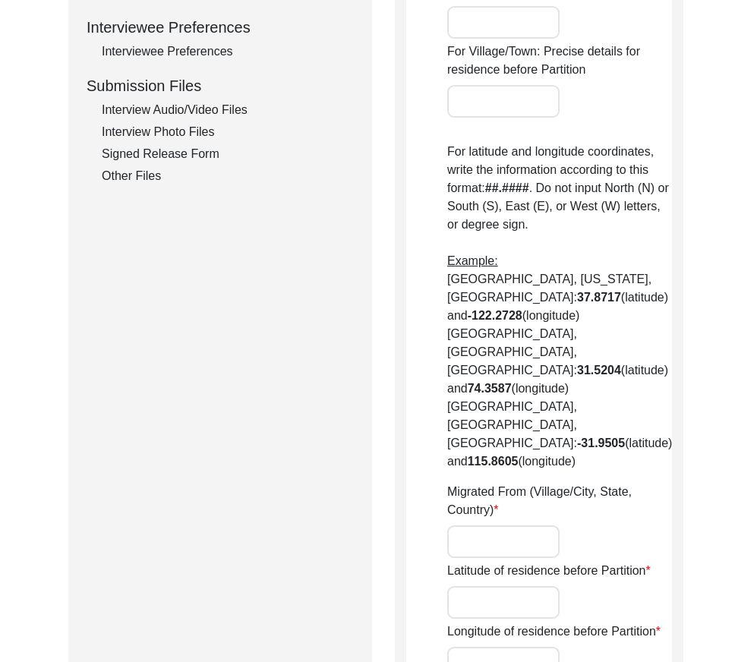
type input "[GEOGRAPHIC_DATA]"
type input "[GEOGRAPHIC_DATA], [GEOGRAPHIC_DATA], [GEOGRAPHIC_DATA]"
type input "21.8066"
type input "87.3106"
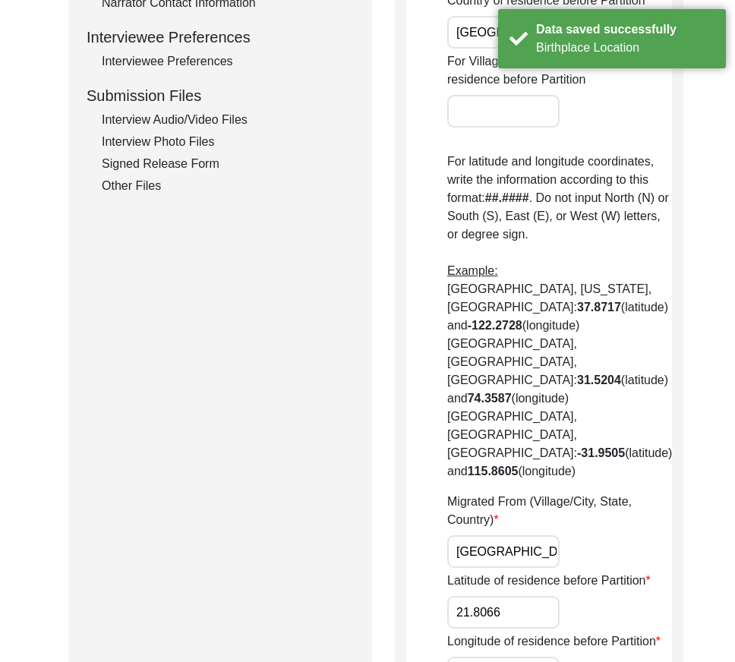
scroll to position [911, 0]
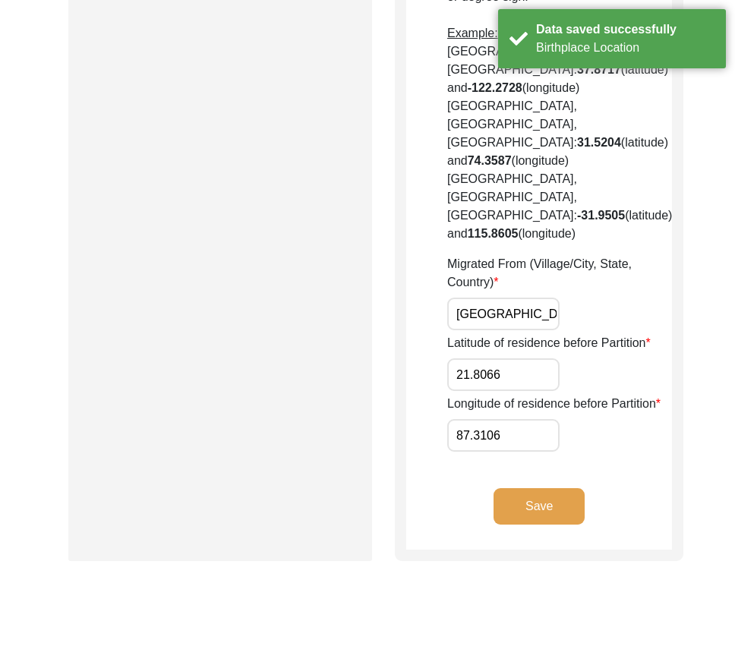
click at [575, 496] on button "Save" at bounding box center [538, 506] width 91 height 36
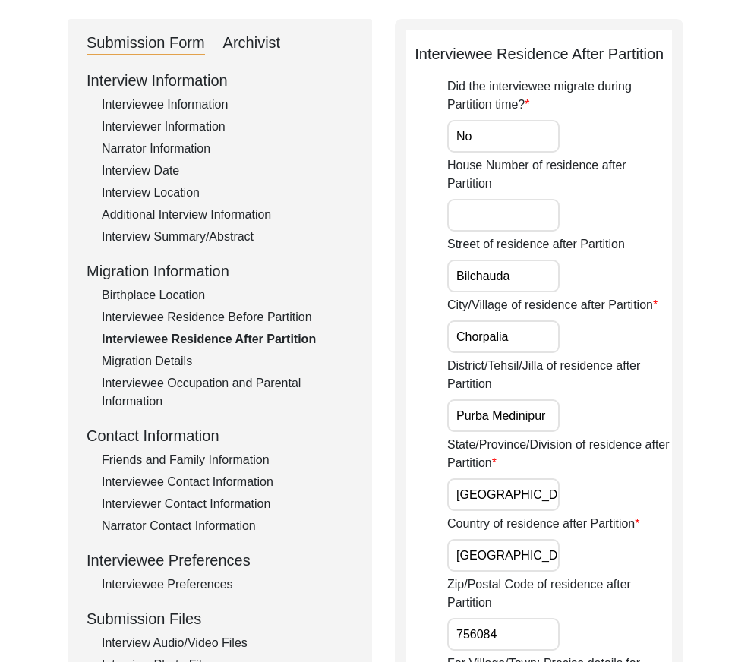
scroll to position [152, 0]
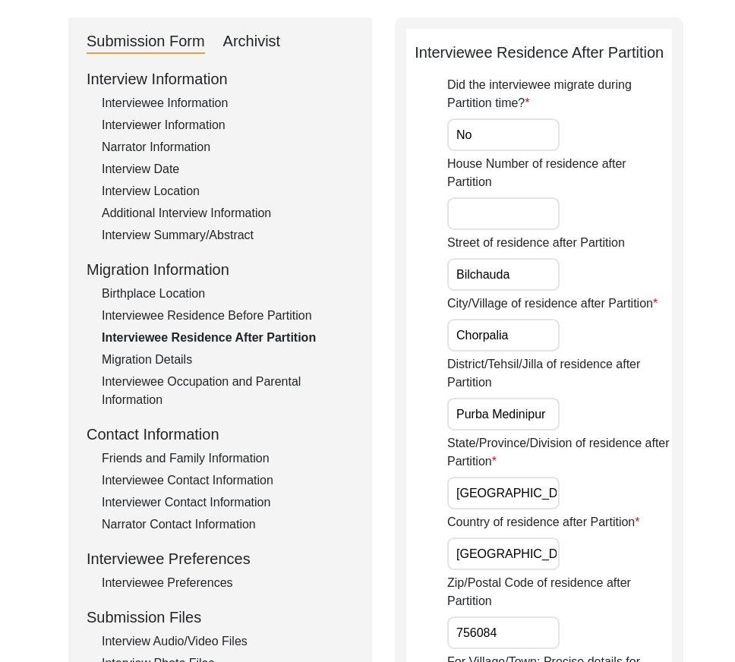
click at [221, 323] on div "Interviewee Residence Before Partition" at bounding box center [228, 316] width 252 height 18
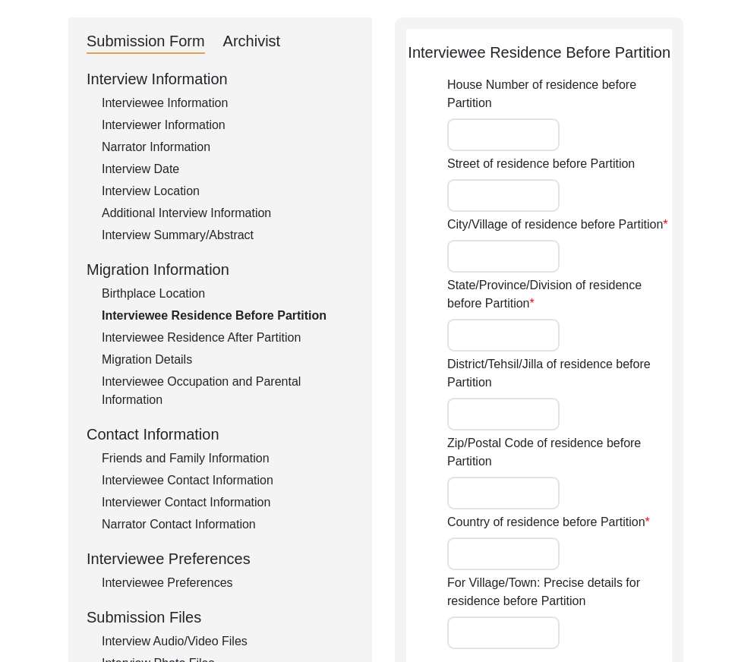
type input "Bilchauda"
type input "Chorpalia"
type input "[GEOGRAPHIC_DATA]"
type input "Purba Medinipur"
type input "756084"
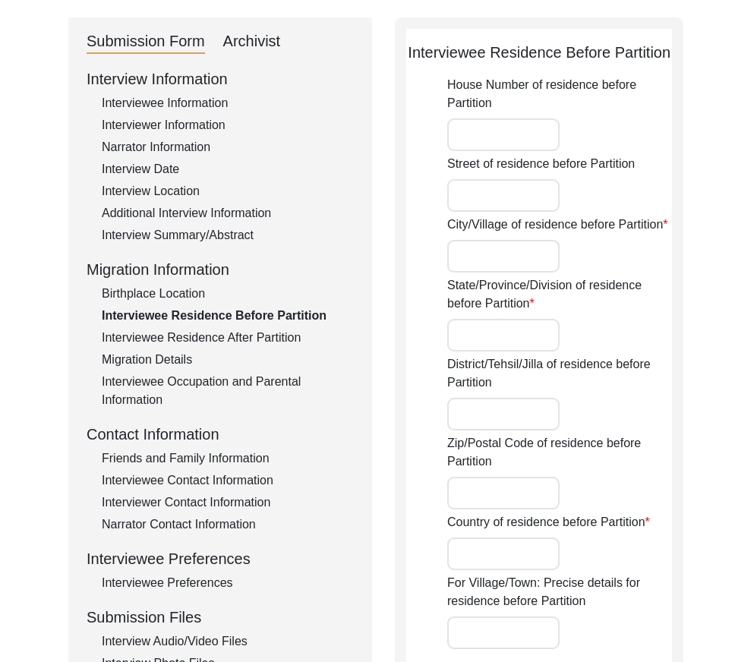
type input "[GEOGRAPHIC_DATA]"
type input "[GEOGRAPHIC_DATA], [GEOGRAPHIC_DATA], [GEOGRAPHIC_DATA]"
type input "21.8066"
type input "87.3106"
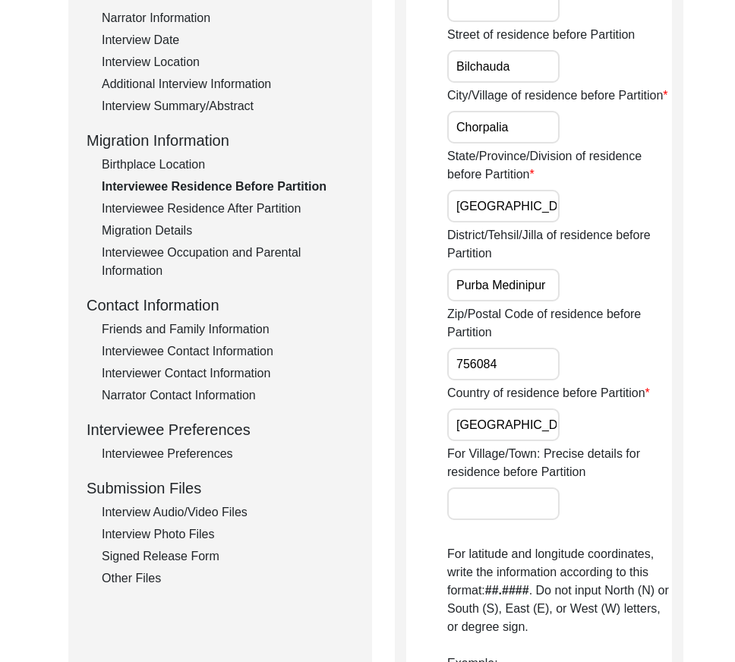
scroll to position [76, 0]
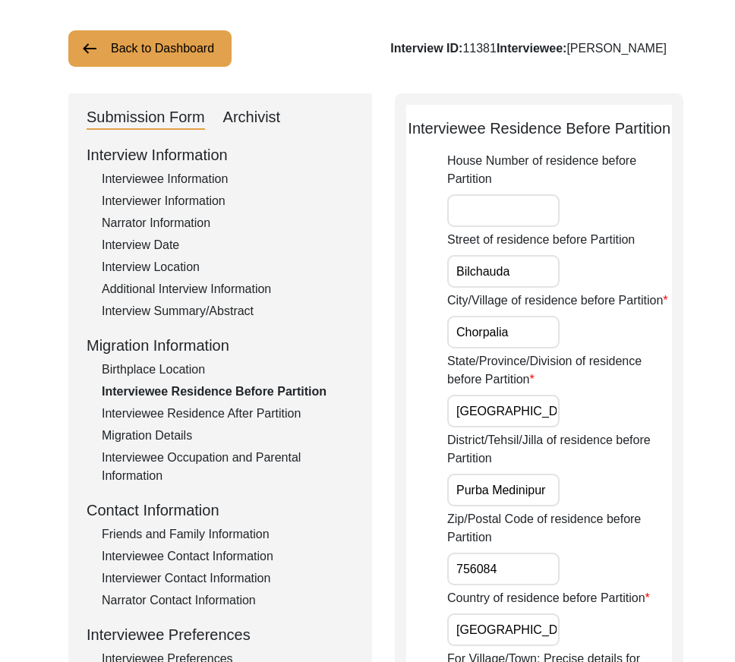
click at [168, 429] on div "Migration Details" at bounding box center [228, 436] width 252 height 18
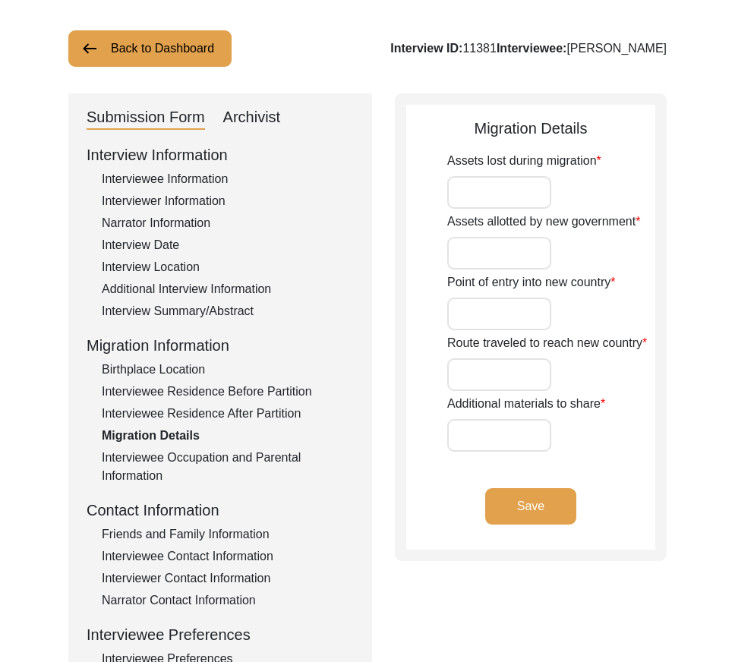
type input "N/A"
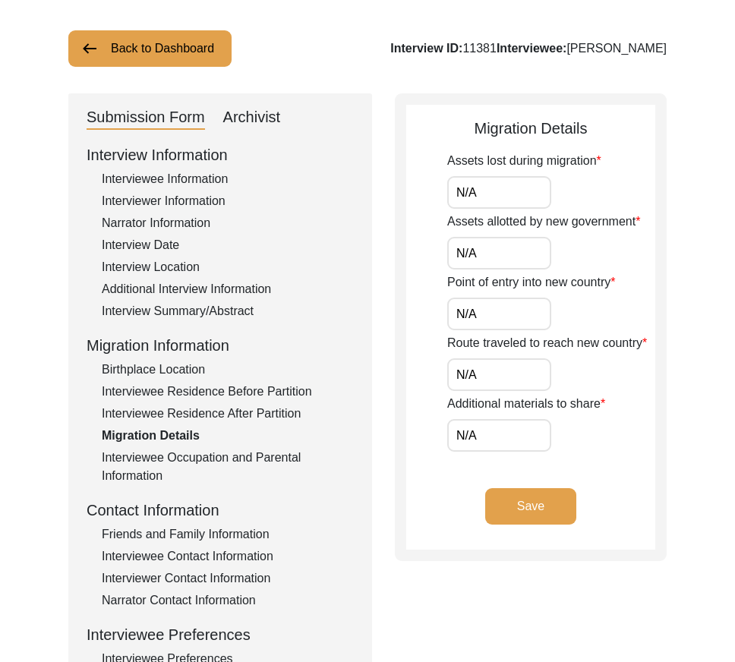
click at [177, 464] on div "Interviewee Occupation and Parental Information" at bounding box center [228, 467] width 252 height 36
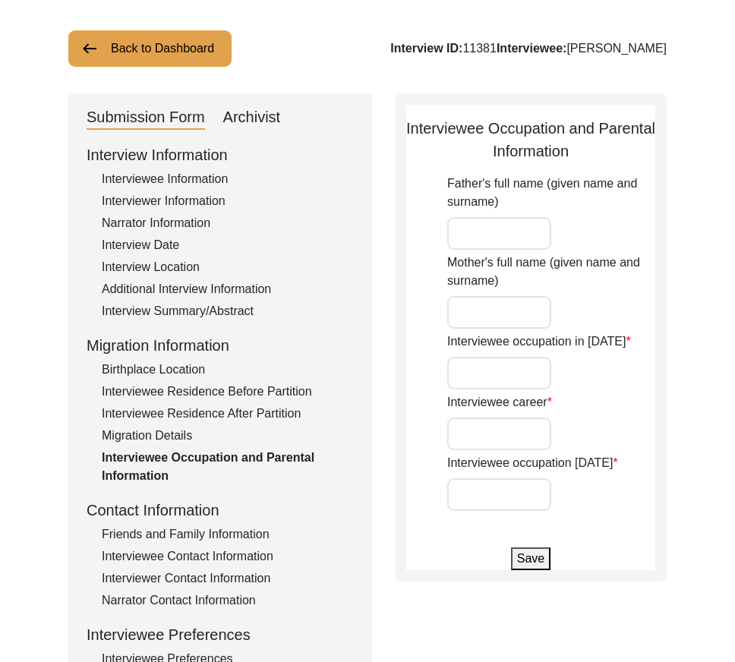
type input "[PERSON_NAME]"
type input "Durgamani Sar"
type input "Child"
type input "Teacher"
type input "Retired"
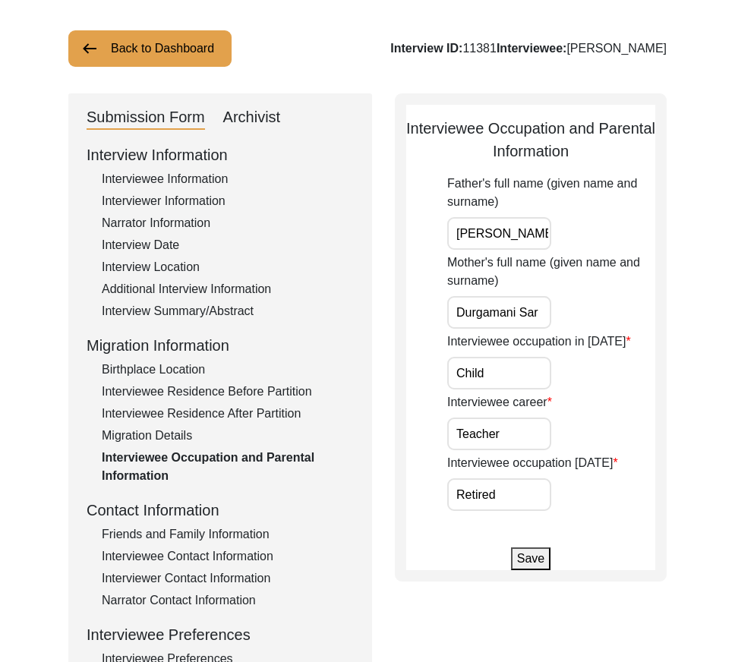
drag, startPoint x: 504, startPoint y: 237, endPoint x: 582, endPoint y: 255, distance: 80.3
click at [582, 255] on div "Father's full name (given name and surname) [PERSON_NAME] Mother's full name (g…" at bounding box center [551, 343] width 208 height 336
drag, startPoint x: 530, startPoint y: 314, endPoint x: 558, endPoint y: 358, distance: 52.2
click at [587, 329] on div "Father's full name (given name and surname) [PERSON_NAME] Mother's full name (g…" at bounding box center [551, 343] width 208 height 336
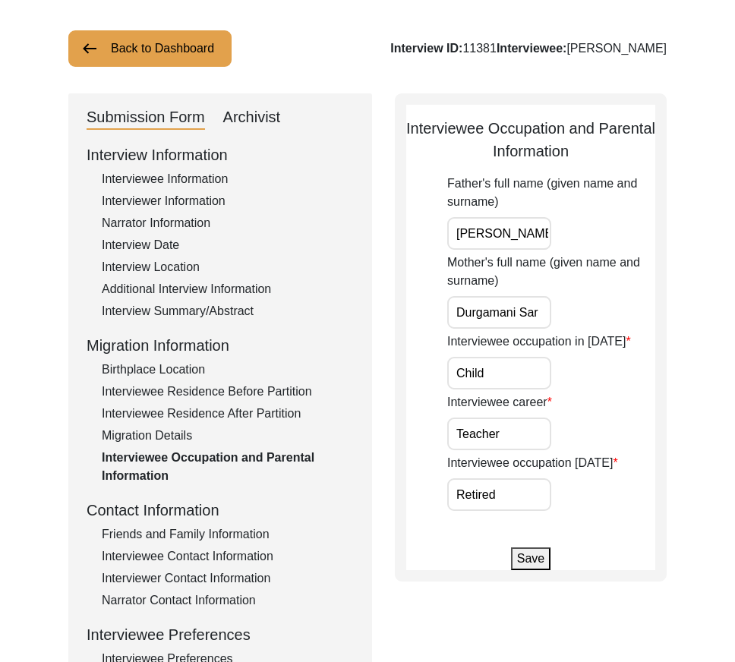
click at [516, 378] on input "Child" at bounding box center [499, 373] width 104 height 33
click at [505, 450] on div "Father's full name (given name and surname) [PERSON_NAME] Mother's full name (g…" at bounding box center [551, 343] width 208 height 336
drag, startPoint x: 512, startPoint y: 512, endPoint x: 509, endPoint y: 503, distance: 9.6
click at [512, 509] on app-parental-information "Interviewee Occupation and Parental Information Father's full name (given name …" at bounding box center [530, 343] width 249 height 453
click at [509, 499] on input "Retired" at bounding box center [499, 494] width 104 height 33
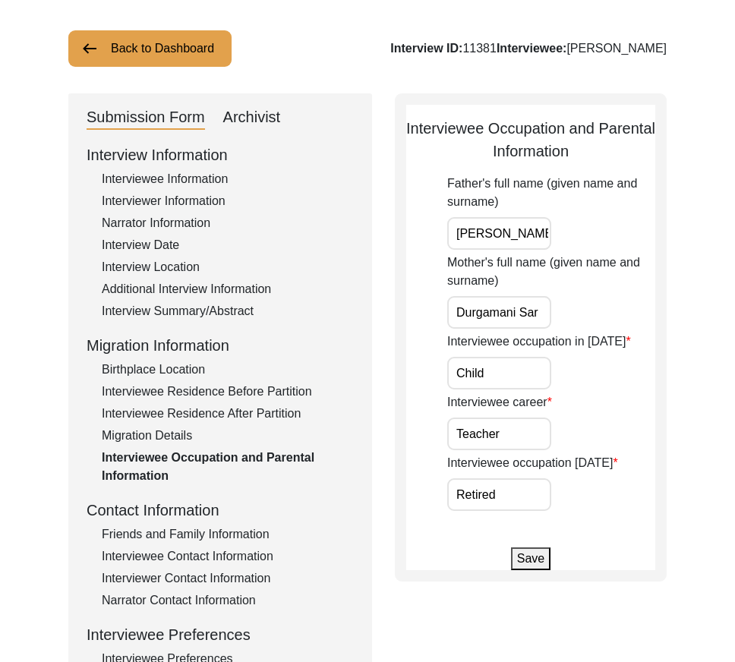
click at [519, 446] on input "Teacher" at bounding box center [499, 434] width 104 height 33
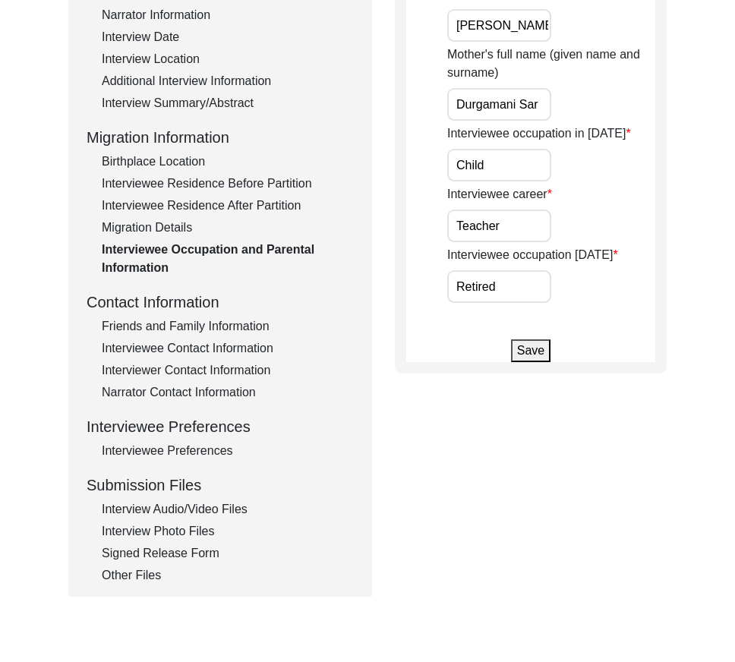
click at [208, 329] on div "Friends and Family Information" at bounding box center [228, 326] width 252 height 18
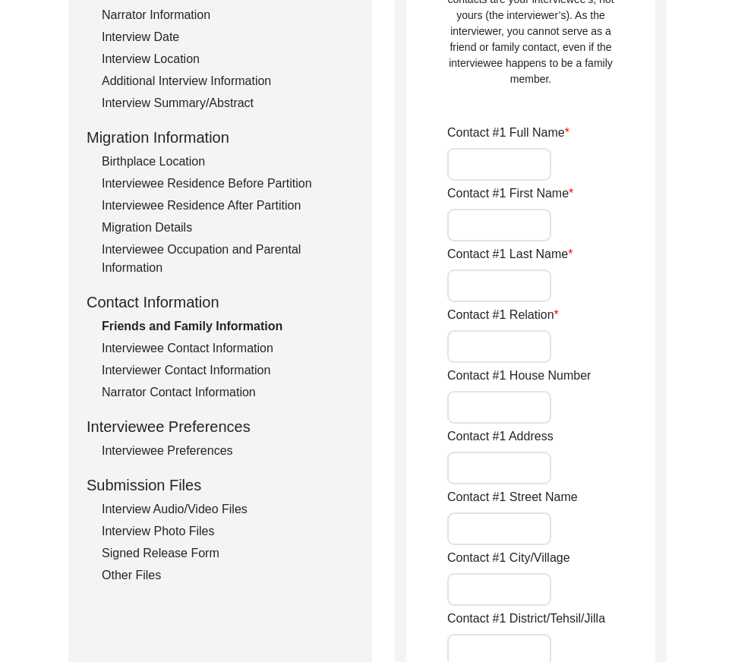
type input "Dr. [PERSON_NAME]"
type input "Tapas"
type input "Sar"
type input "Son"
type input "Nabodaypally"
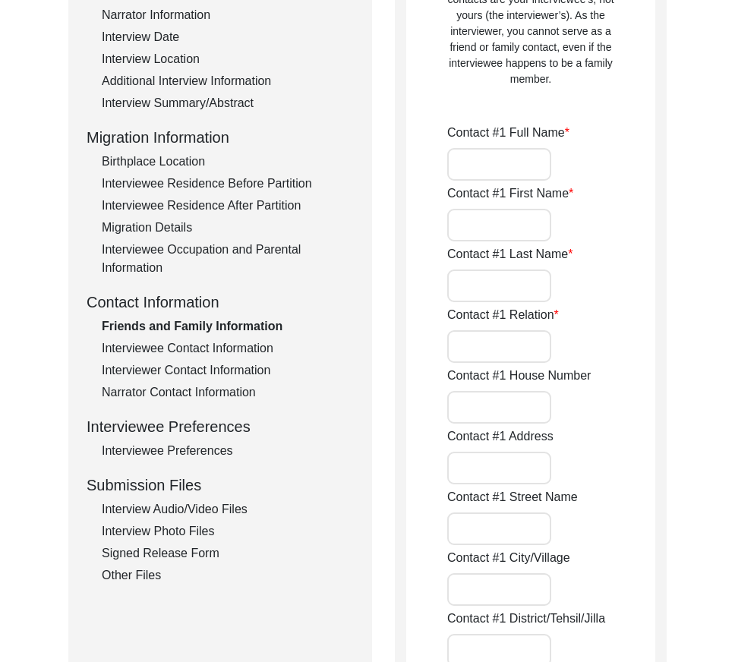
type input "Belda"
type input "Paschim Medinipur"
type input "[GEOGRAPHIC_DATA]"
type input "721424"
type input "[GEOGRAPHIC_DATA]"
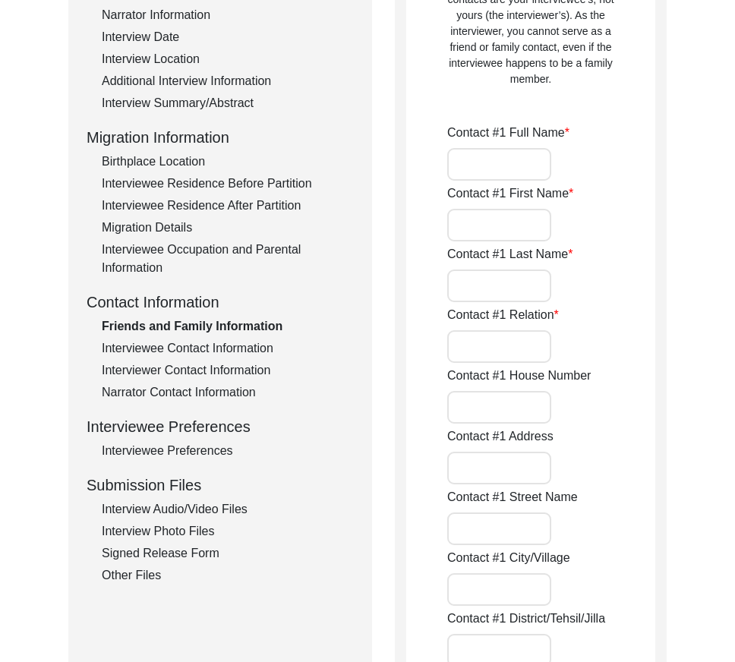
type input "[PHONE_NUMBER]"
type input "N/A"
type input "[PERSON_NAME]"
type input "Sarkar"
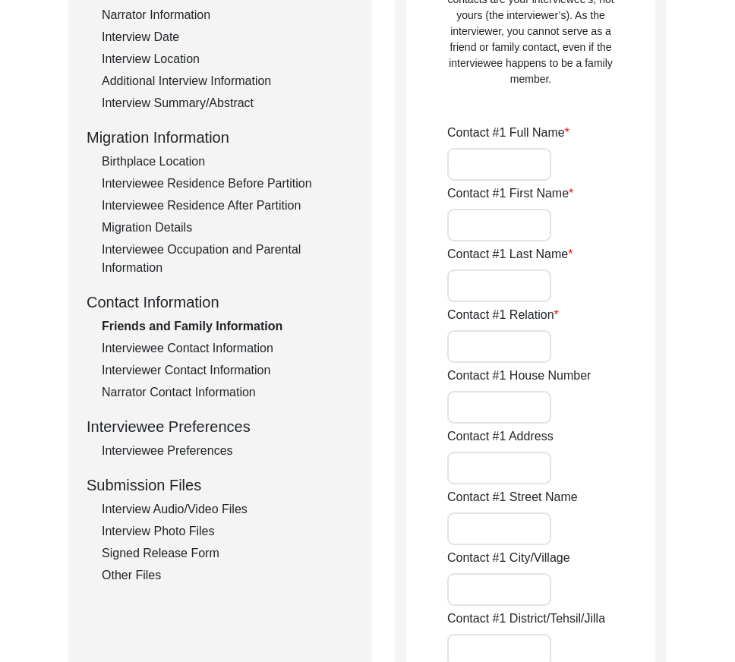
type input "Grandson"
type input "Nabodaypally"
type input "Belda"
type input "Paschim Medinipur"
type input "[GEOGRAPHIC_DATA]"
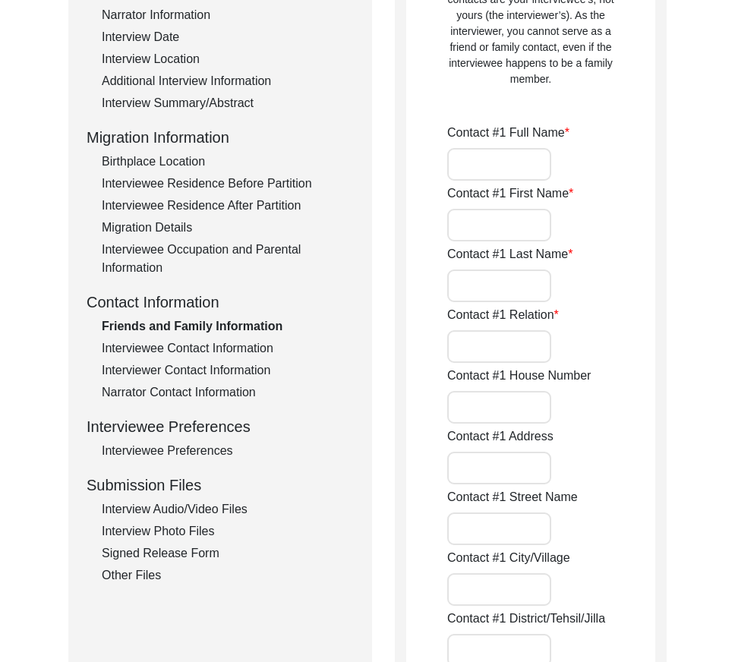
type input "721424"
type input "[GEOGRAPHIC_DATA]"
type input "[PHONE_NUMBER]"
type input "N/A"
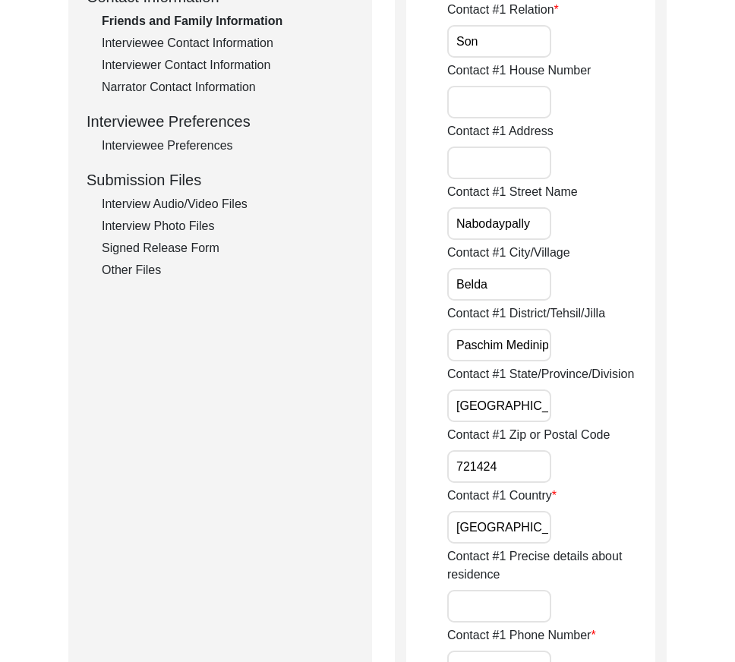
scroll to position [284, 0]
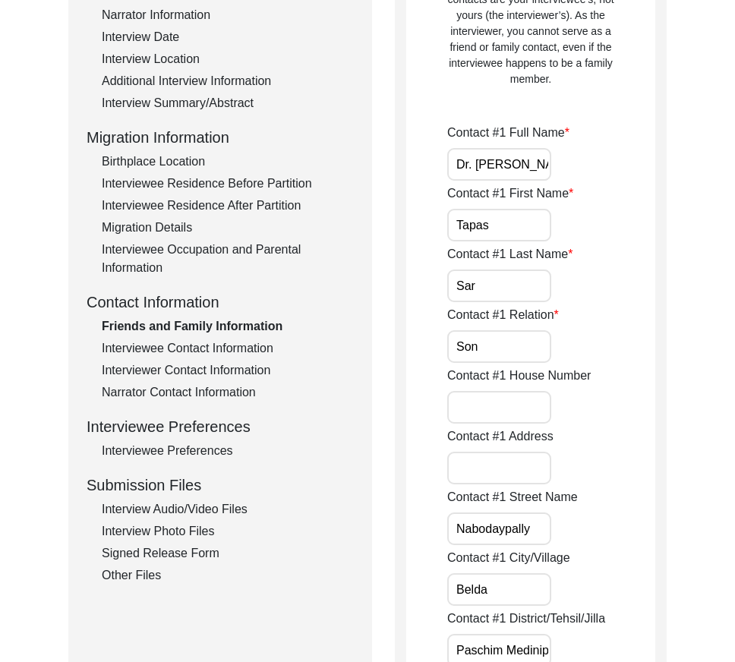
click at [256, 355] on div "Interviewee Contact Information" at bounding box center [228, 348] width 252 height 18
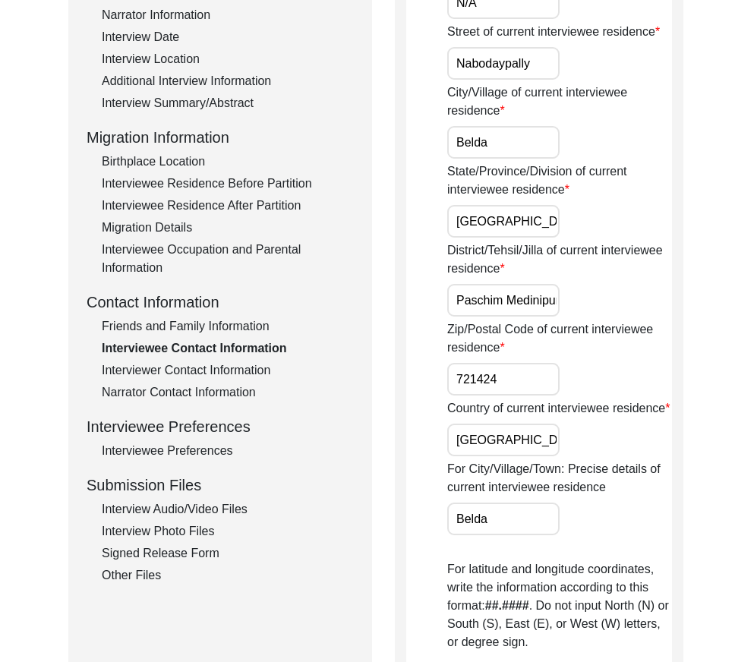
click at [216, 374] on div "Interviewer Contact Information" at bounding box center [228, 370] width 252 height 18
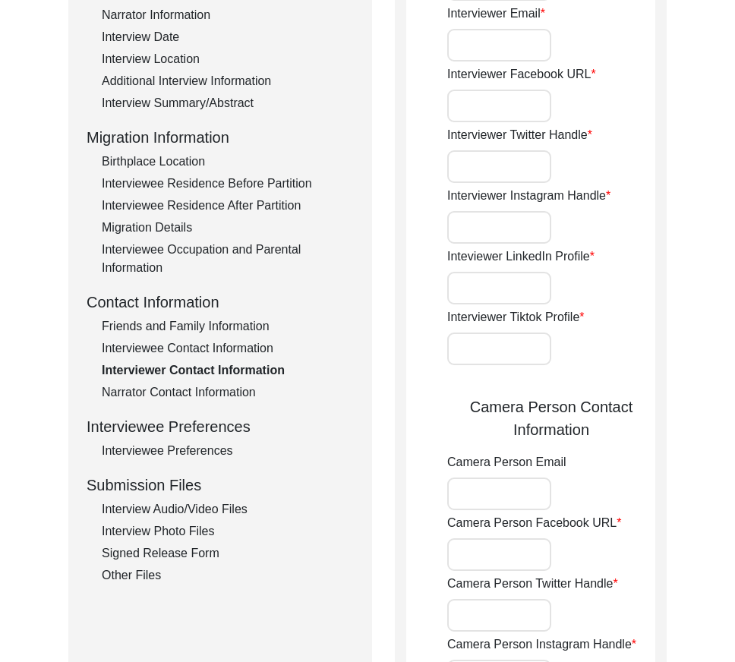
type input "[PHONE_NUMBER]"
type input "[EMAIL_ADDRESS][DOMAIN_NAME]"
type input "[URL][DOMAIN_NAME]"
type input "N/A"
type input "[URL][DOMAIN_NAME]"
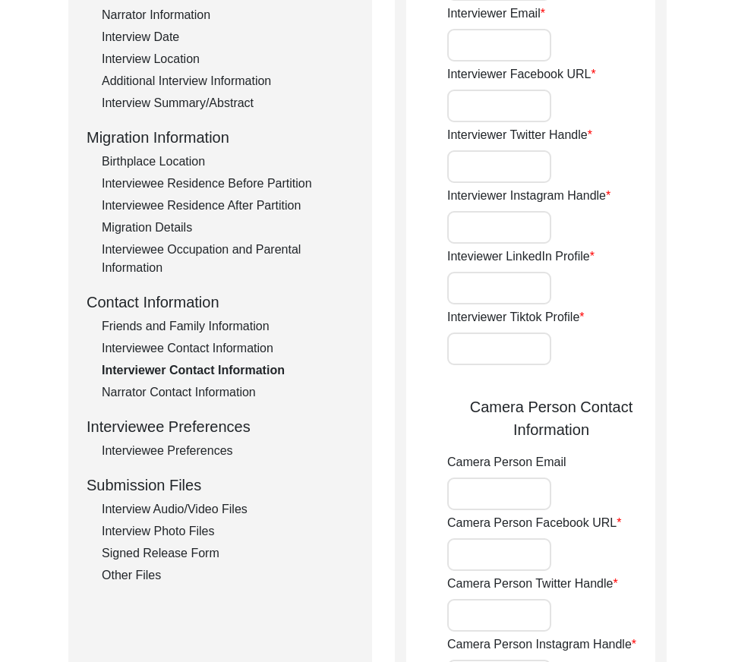
type input "[URL][DOMAIN_NAME][PERSON_NAME]"
type input "N/A"
type input "[URL][DOMAIN_NAME]"
type input "N/A"
type input "[URL][DOMAIN_NAME]"
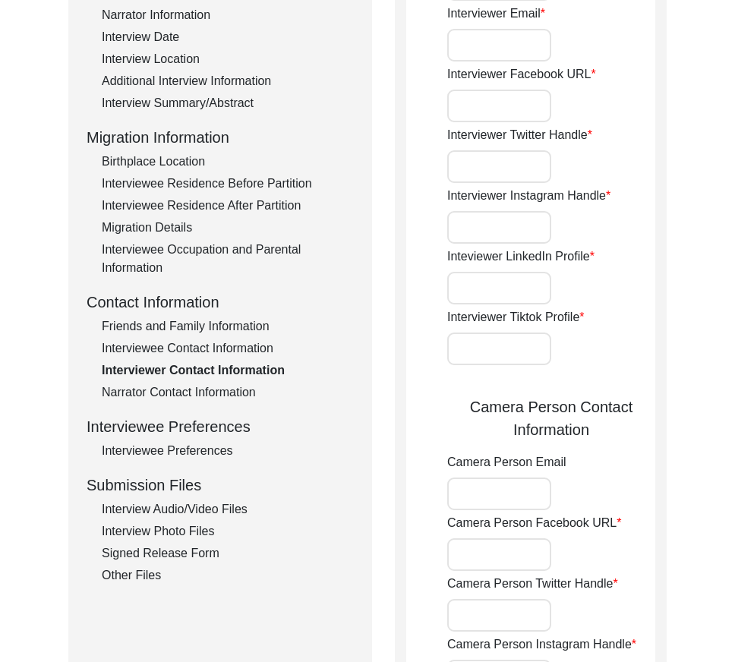
type input "[URL][DOMAIN_NAME][PERSON_NAME]"
type input "N/A"
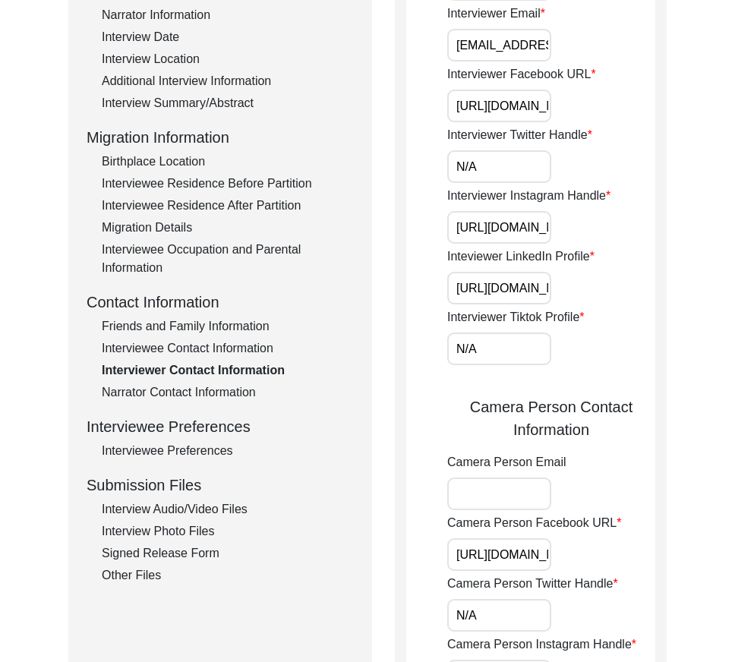
click at [217, 387] on div "Narrator Contact Information" at bounding box center [228, 392] width 252 height 18
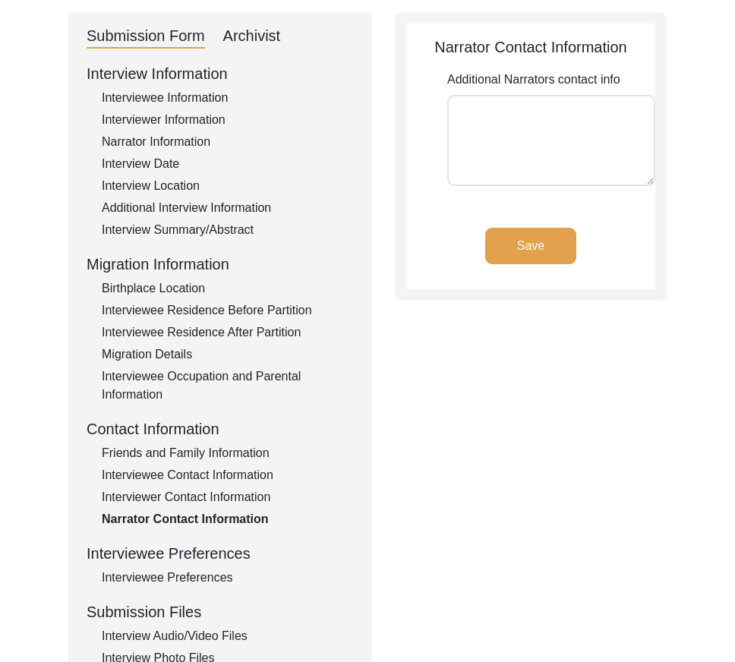
scroll to position [0, 0]
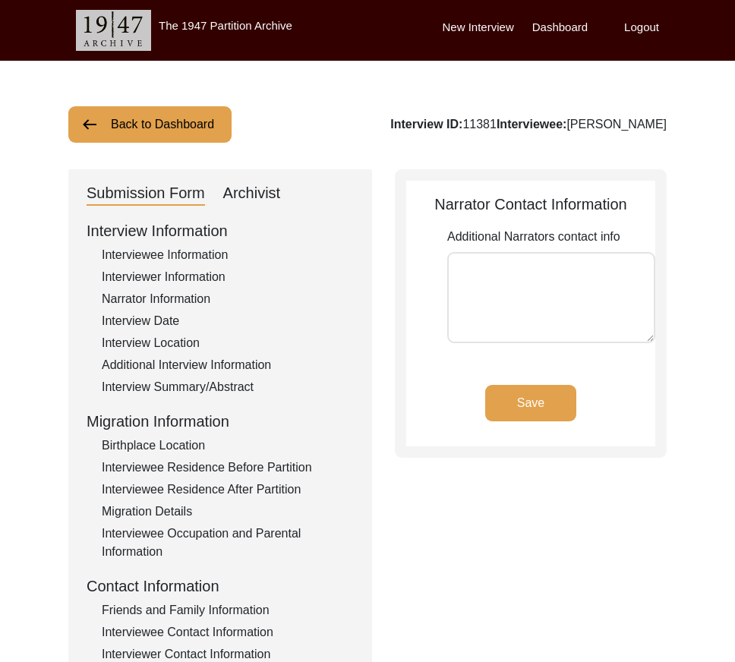
click at [247, 205] on div "Archivist" at bounding box center [252, 193] width 58 height 24
select select "442"
select select "Auditing In Progress"
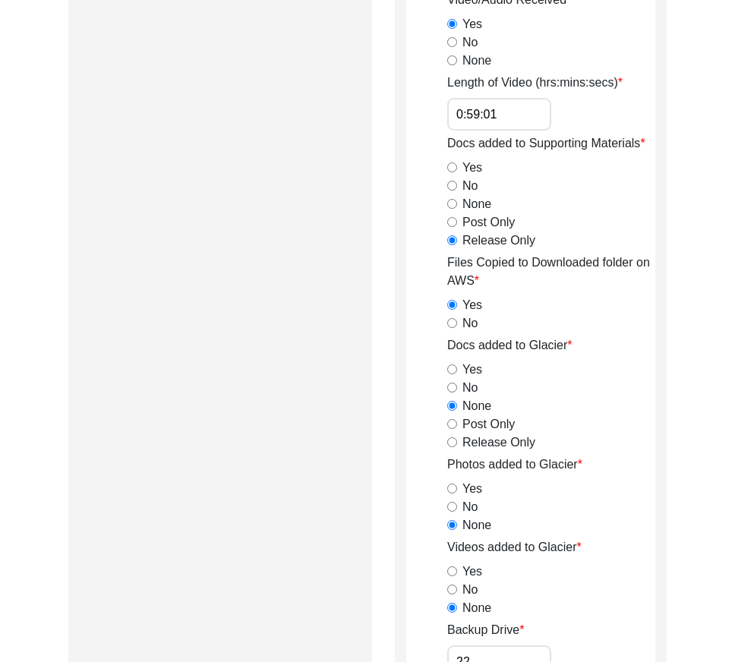
scroll to position [1518, 0]
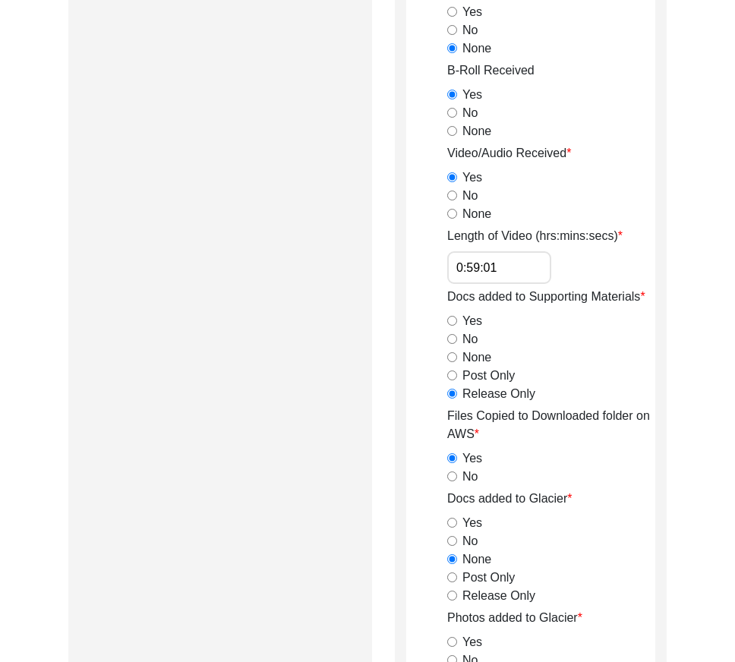
click at [526, 254] on input "0:59:01" at bounding box center [499, 267] width 104 height 33
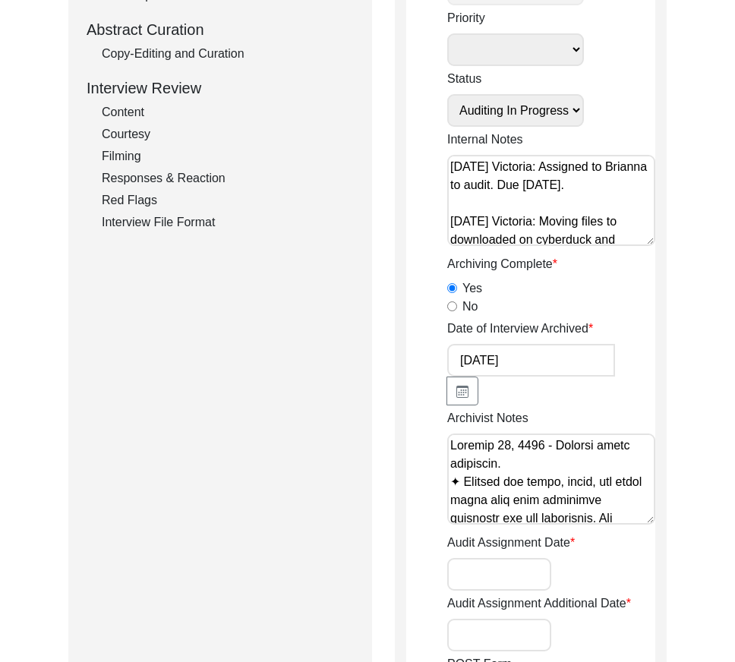
scroll to position [1828, 0]
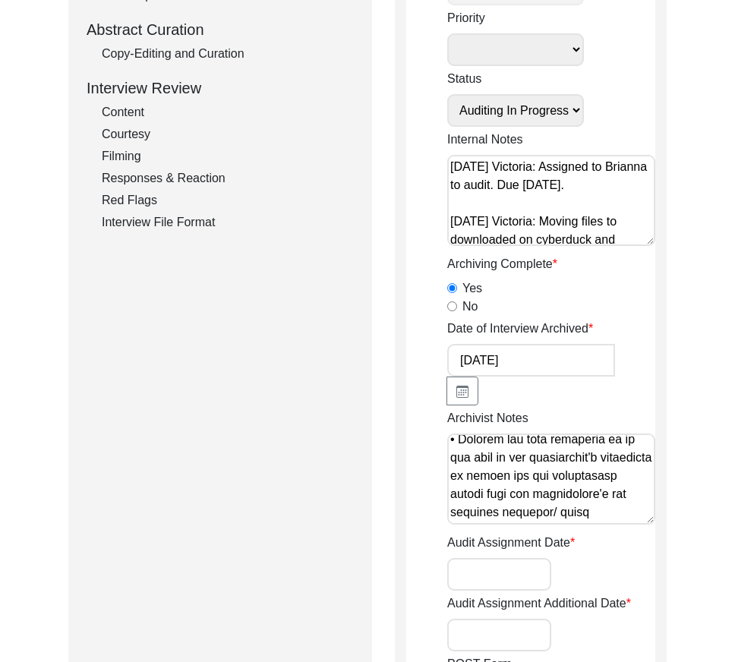
click at [594, 508] on textarea "Archivist Notes" at bounding box center [551, 478] width 208 height 91
click at [530, 481] on textarea "Archivist Notes" at bounding box center [551, 478] width 208 height 91
click at [526, 490] on textarea "Archivist Notes" at bounding box center [551, 478] width 208 height 91
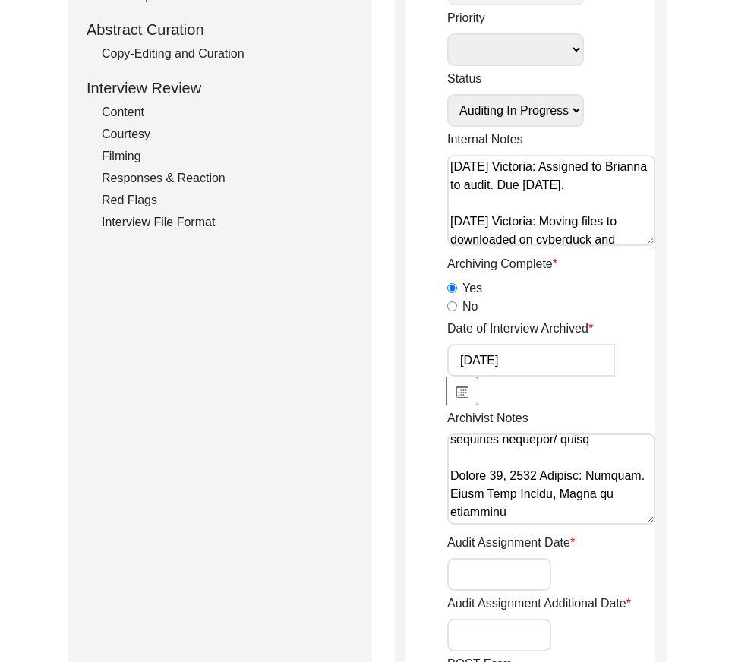
scroll to position [1842, 0]
type textarea "Loremip 21, 8566 - Dolorsi ametc adipiscin. ✦ Elitsed doe tempo, incid, utl etd…"
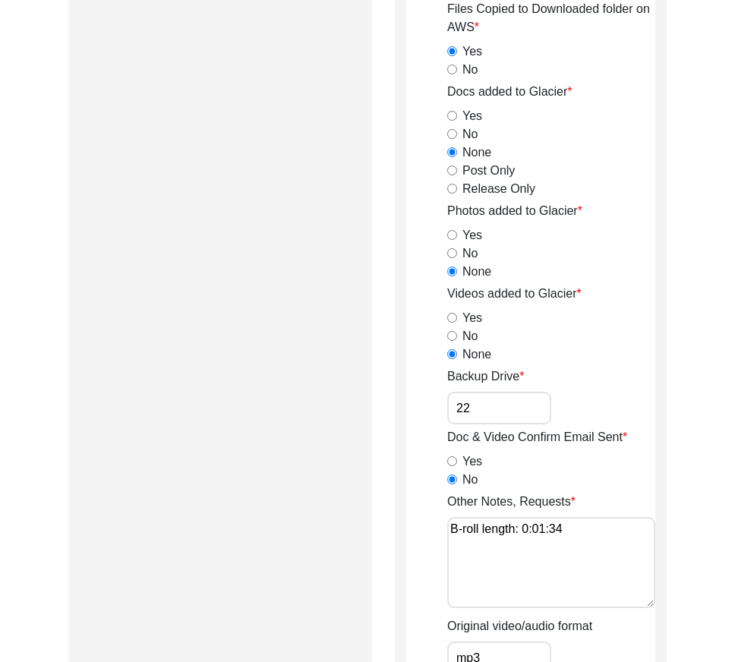
scroll to position [2277, 0]
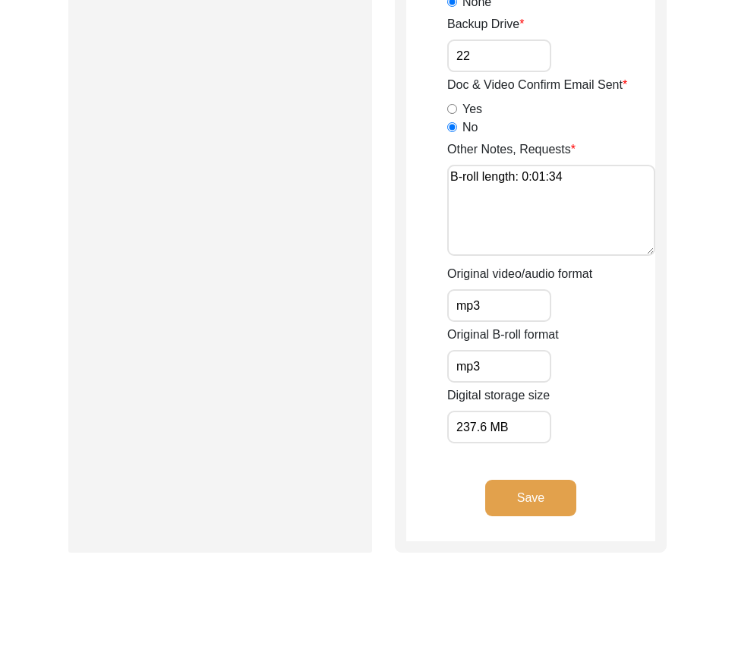
click at [525, 499] on button "Save" at bounding box center [530, 498] width 91 height 36
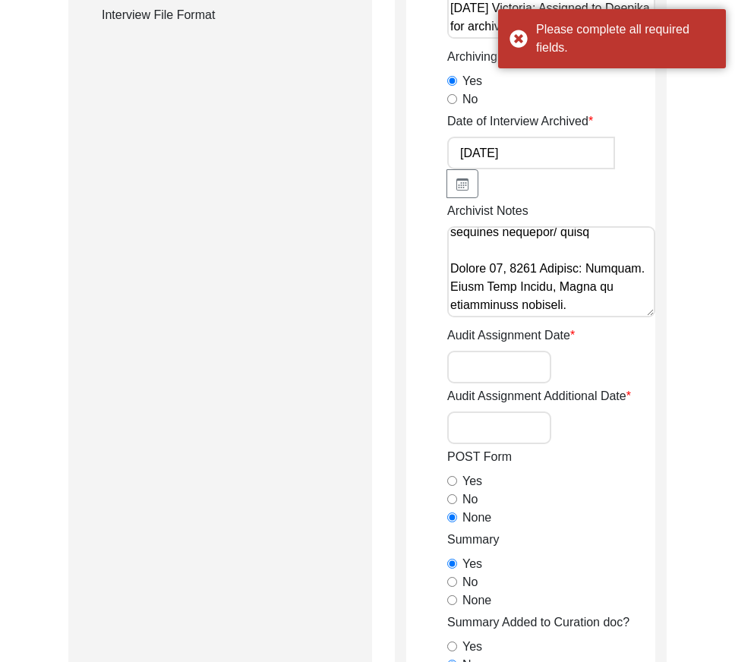
scroll to position [607, 0]
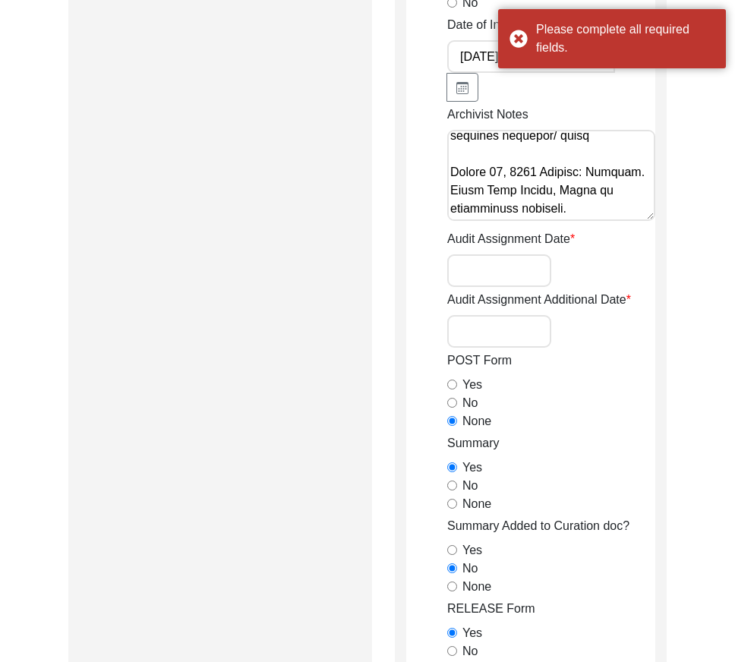
click at [484, 275] on input "Audit Assignment Date" at bounding box center [499, 270] width 104 height 33
type input "[DATE]"
click at [506, 321] on input "Audit Assignment Additional Date" at bounding box center [499, 331] width 104 height 33
type input "N/A"
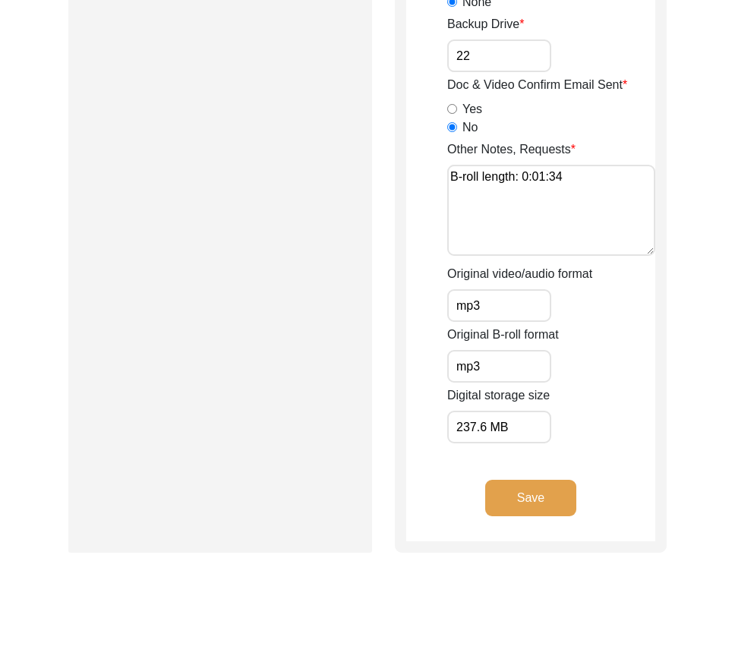
click at [559, 495] on button "Save" at bounding box center [530, 498] width 91 height 36
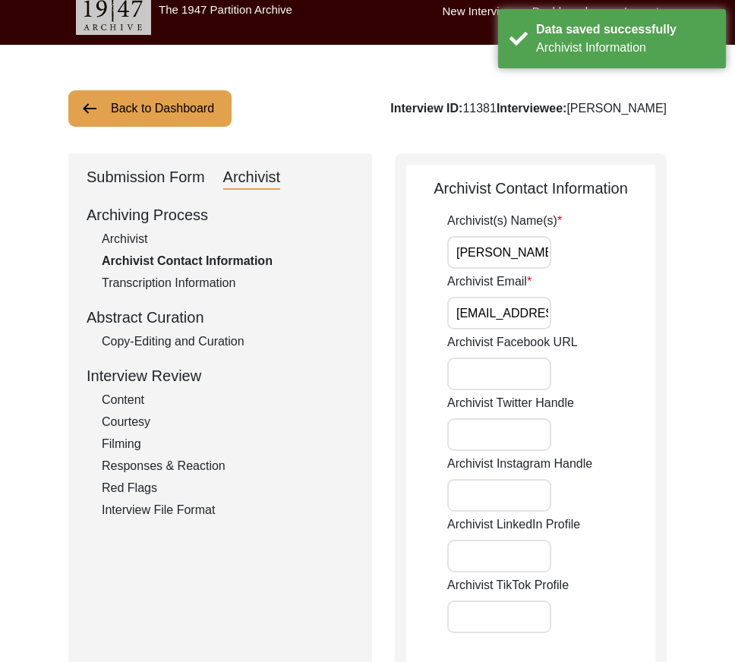
scroll to position [0, 0]
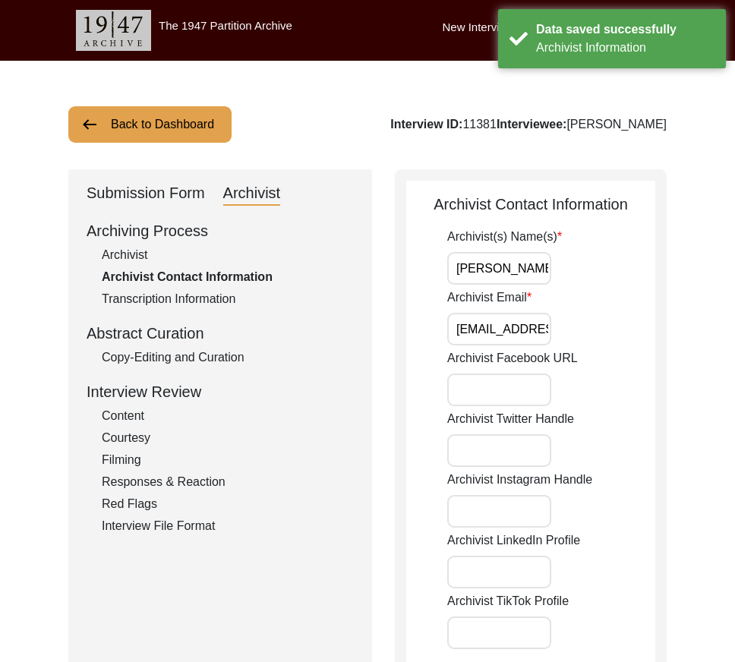
click at [236, 362] on div "Copy-Editing and Curation" at bounding box center [228, 357] width 252 height 18
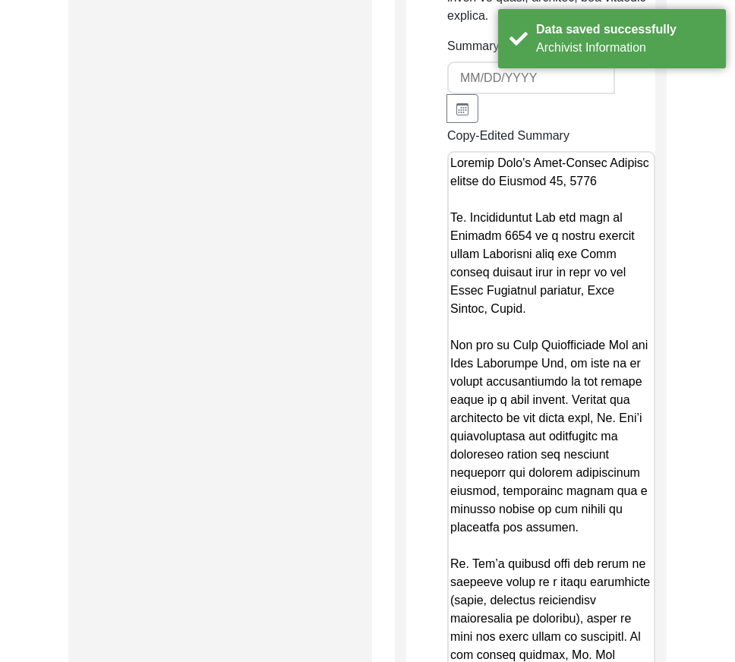
scroll to position [2885, 0]
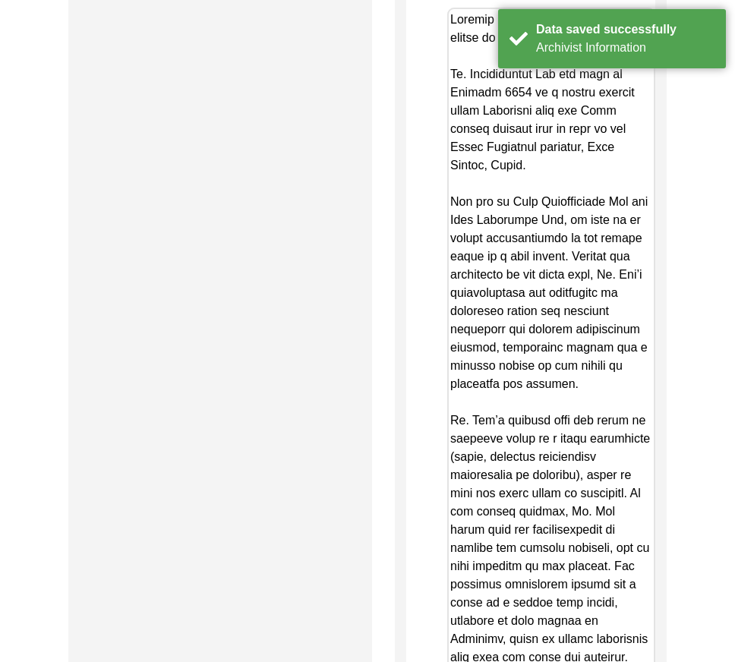
click at [487, 364] on textarea "Copy-Edited Summary" at bounding box center [551, 450] width 208 height 884
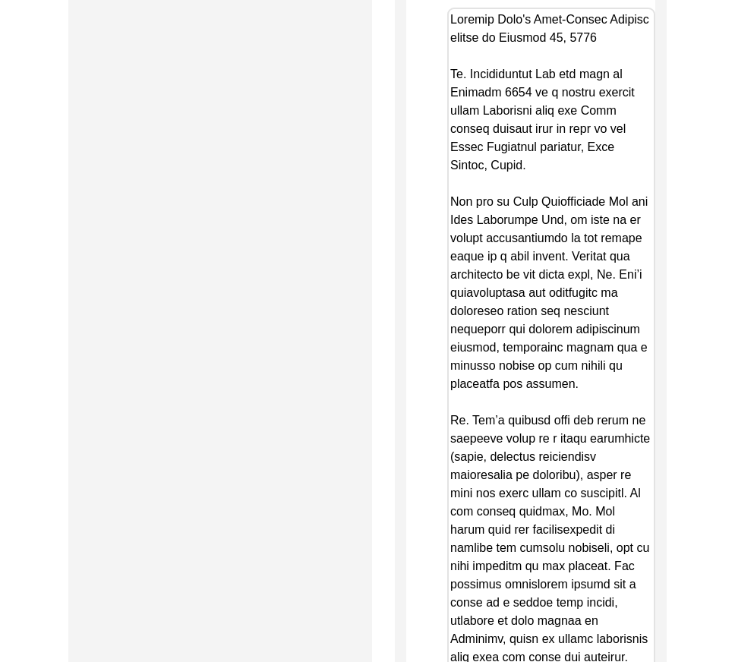
click at [516, 364] on textarea "Copy-Edited Summary" at bounding box center [551, 450] width 208 height 884
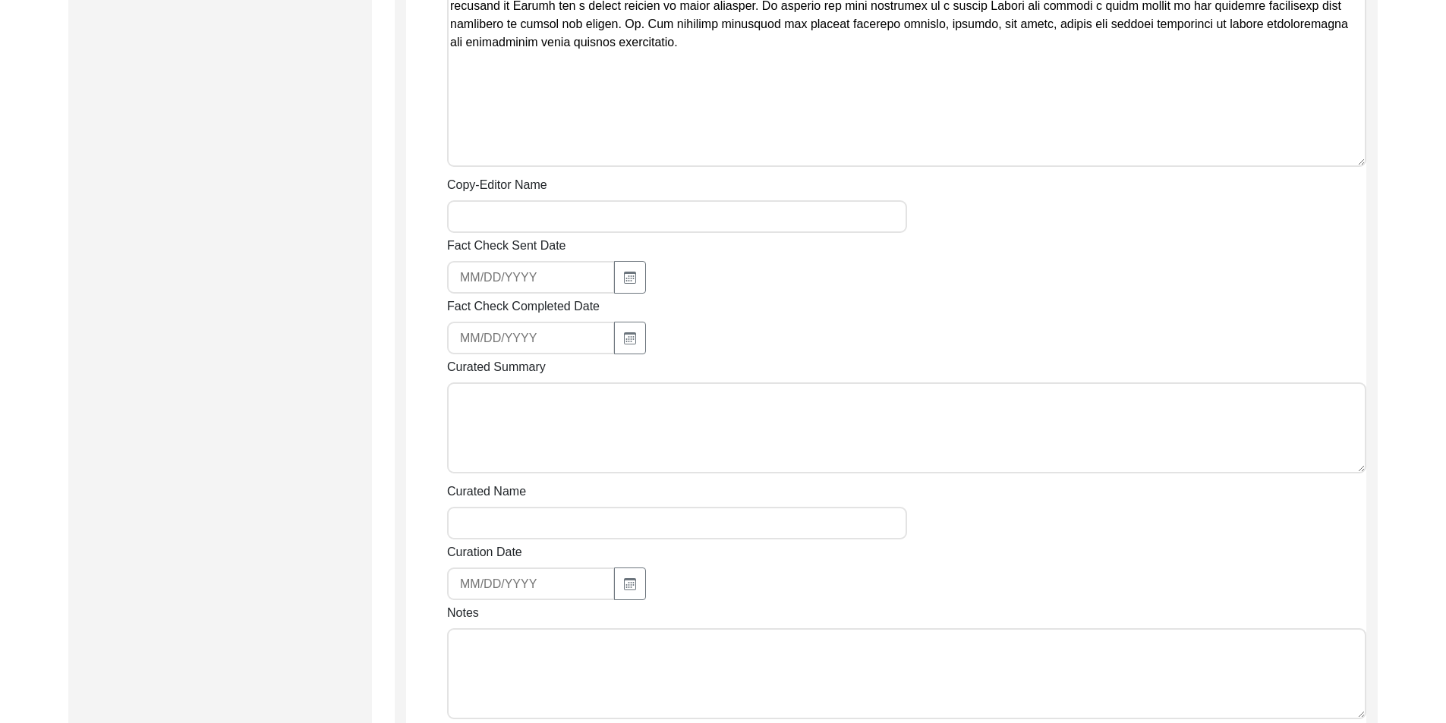
click at [640, 507] on input "Curated Name" at bounding box center [677, 523] width 460 height 33
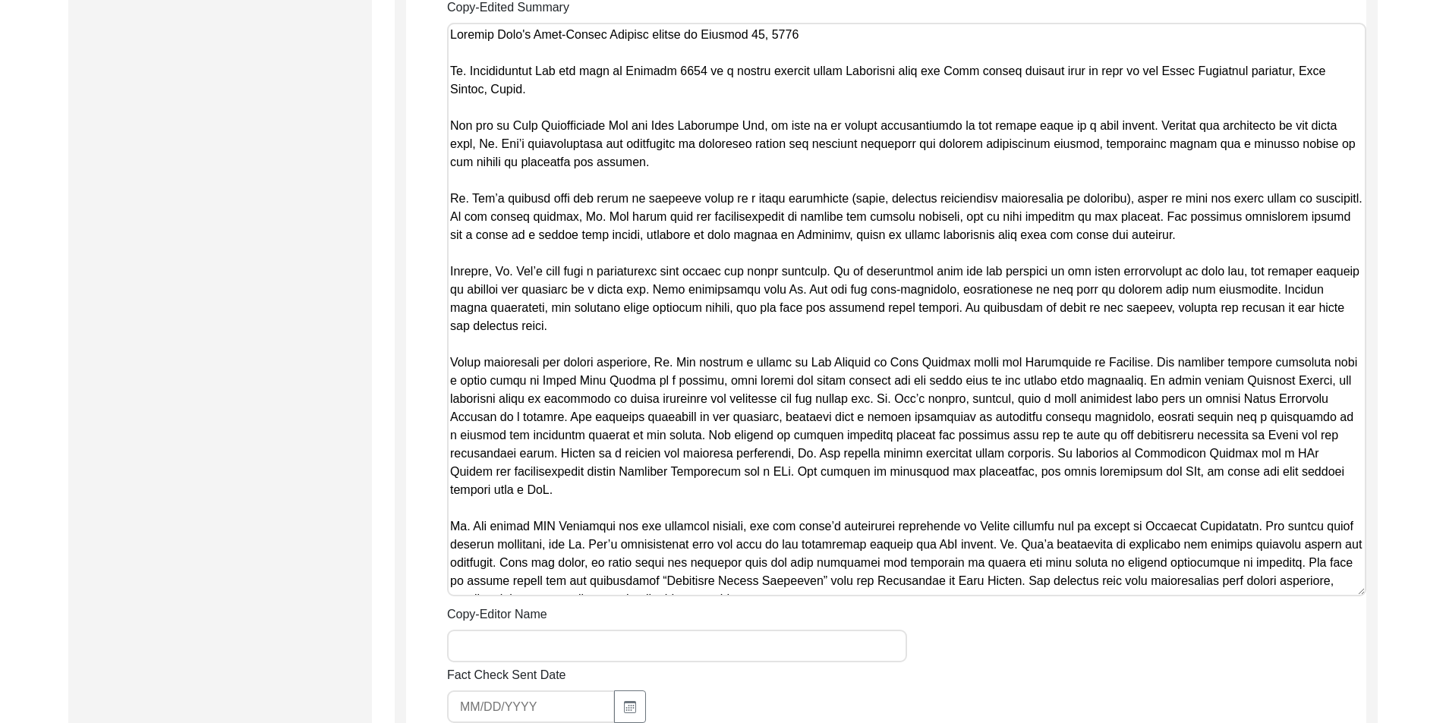
scroll to position [872, 0]
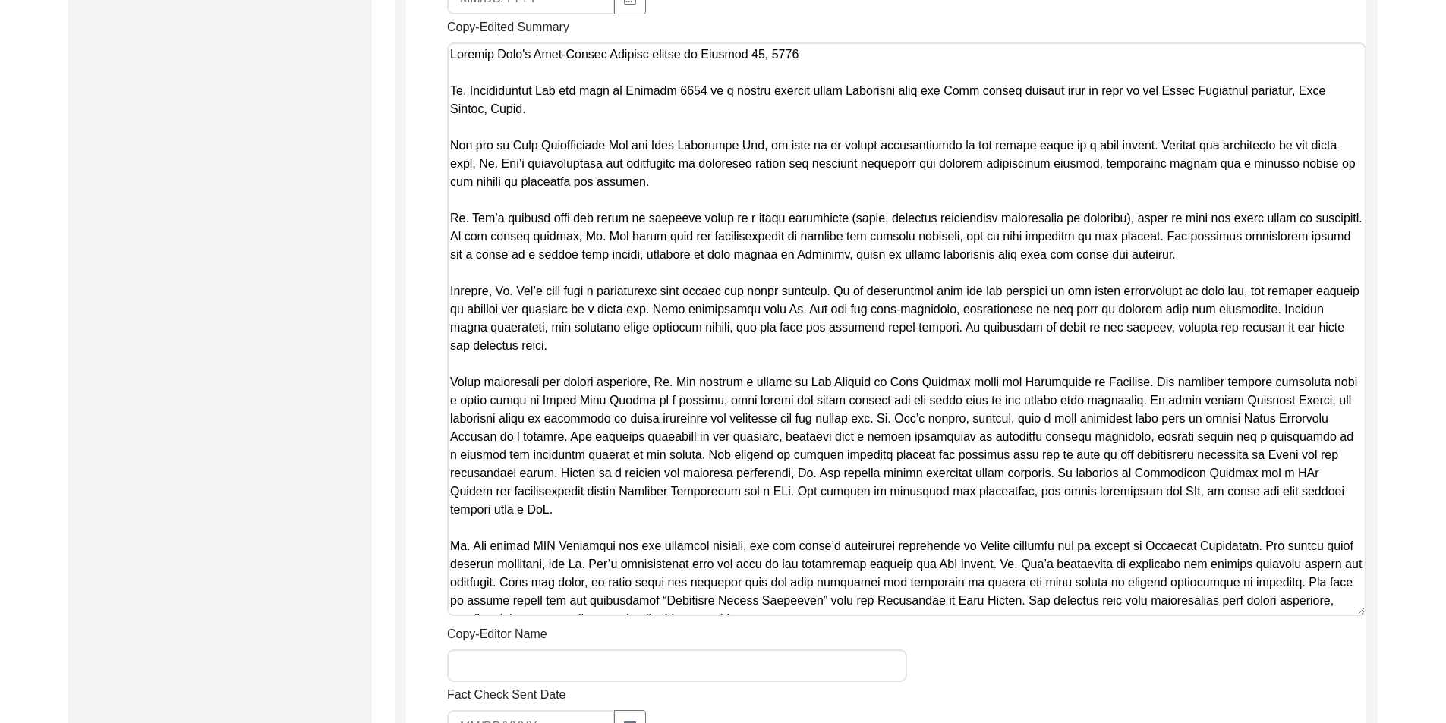
click at [639, 246] on textarea "Copy-Edited Summary" at bounding box center [906, 330] width 919 height 574
paste textarea "Loremipsumdo Sit ame Consectet Adi, el sedd ei te incidi utlaboreetdol ma ali e…"
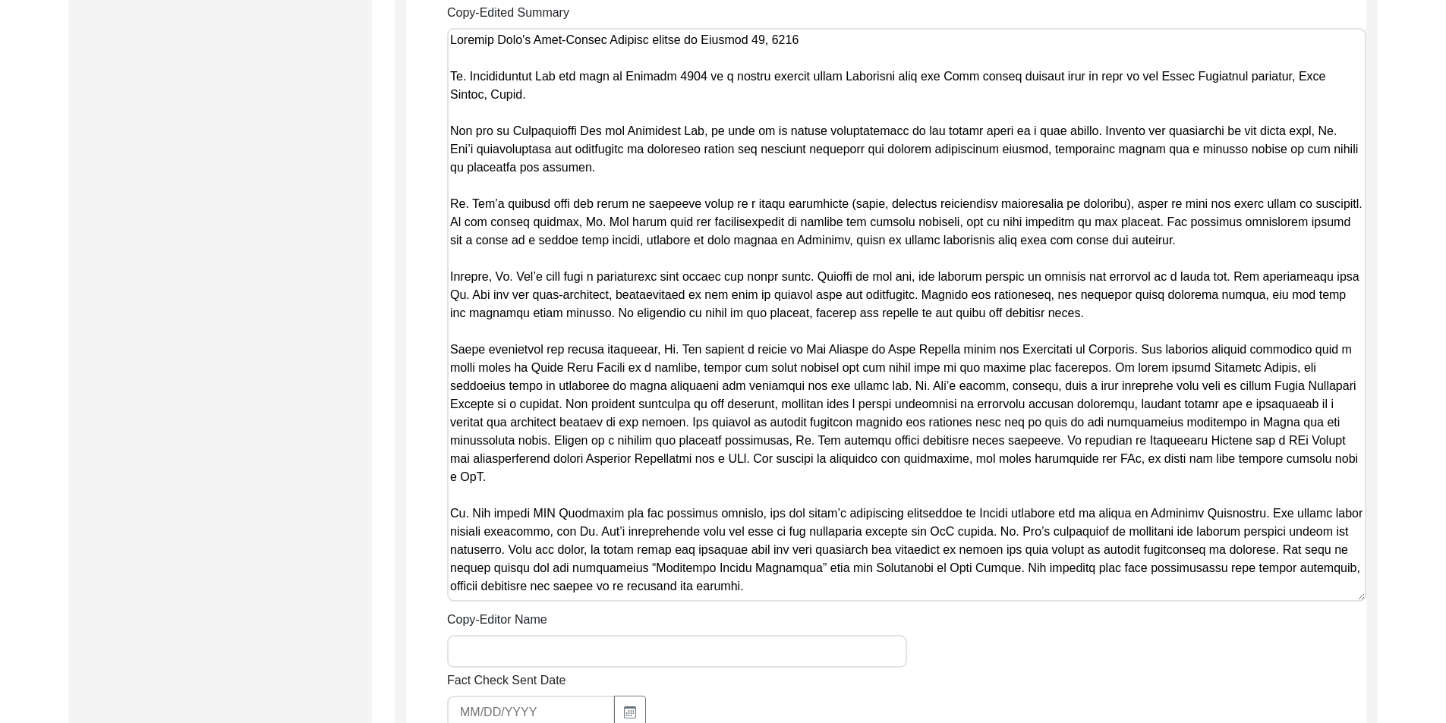
scroll to position [1251, 0]
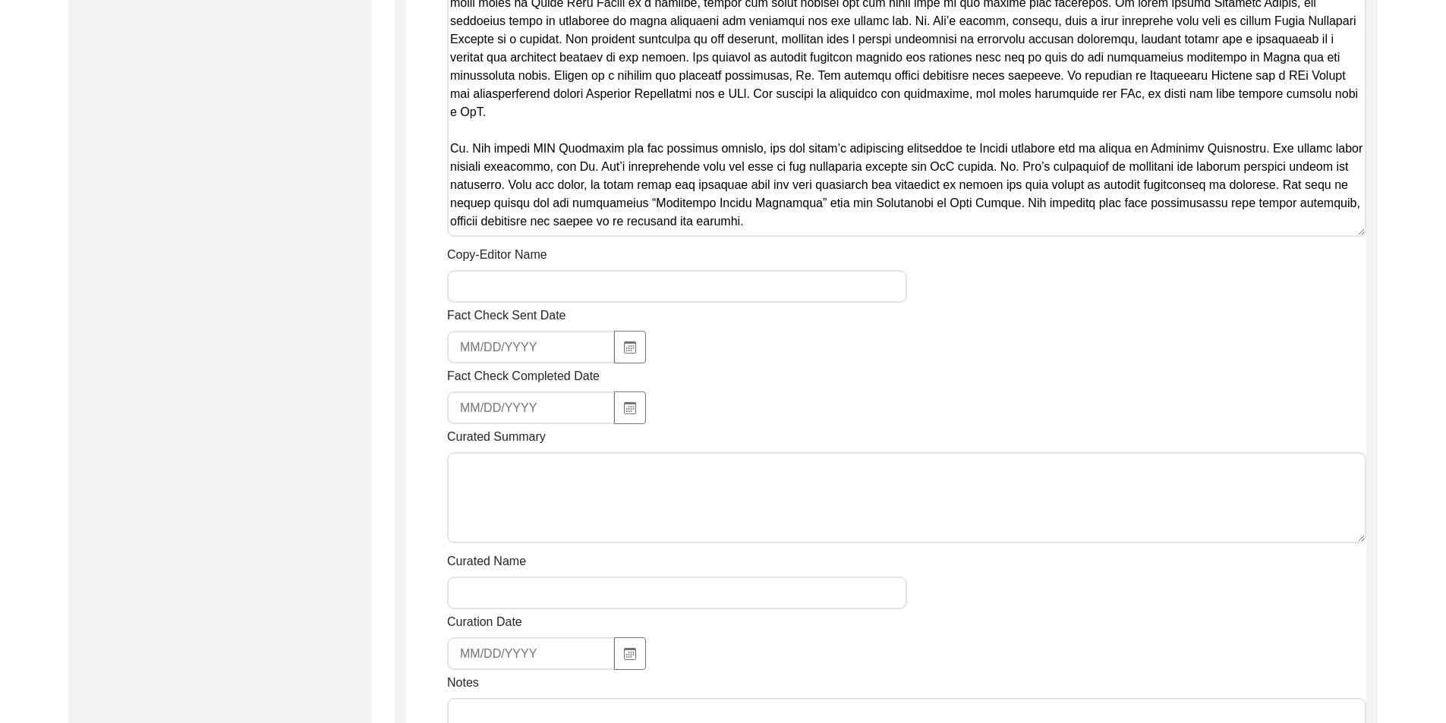
type textarea "Loremip Dolo's Amet-Consec Adipisc elitse do Eiusmod 32, 7958 Te. Incididuntut …"
drag, startPoint x: 581, startPoint y: 269, endPoint x: 588, endPoint y: 283, distance: 15.6
click at [581, 270] on input "Copy-Editor Name" at bounding box center [677, 286] width 460 height 33
click at [582, 277] on input "Copy-Editor Name" at bounding box center [677, 286] width 460 height 33
type input "[PERSON_NAME]"
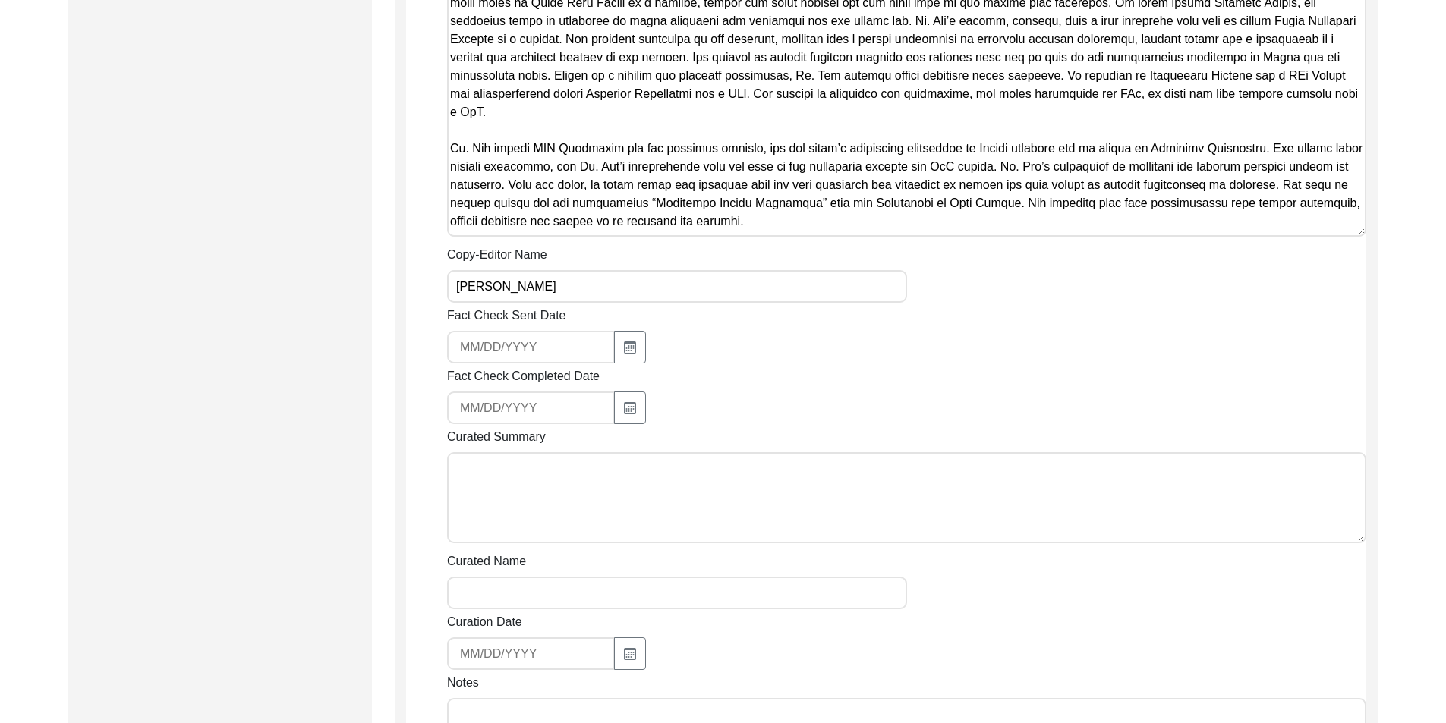
click at [778, 370] on div "Fact Check Completed Date" at bounding box center [906, 395] width 919 height 57
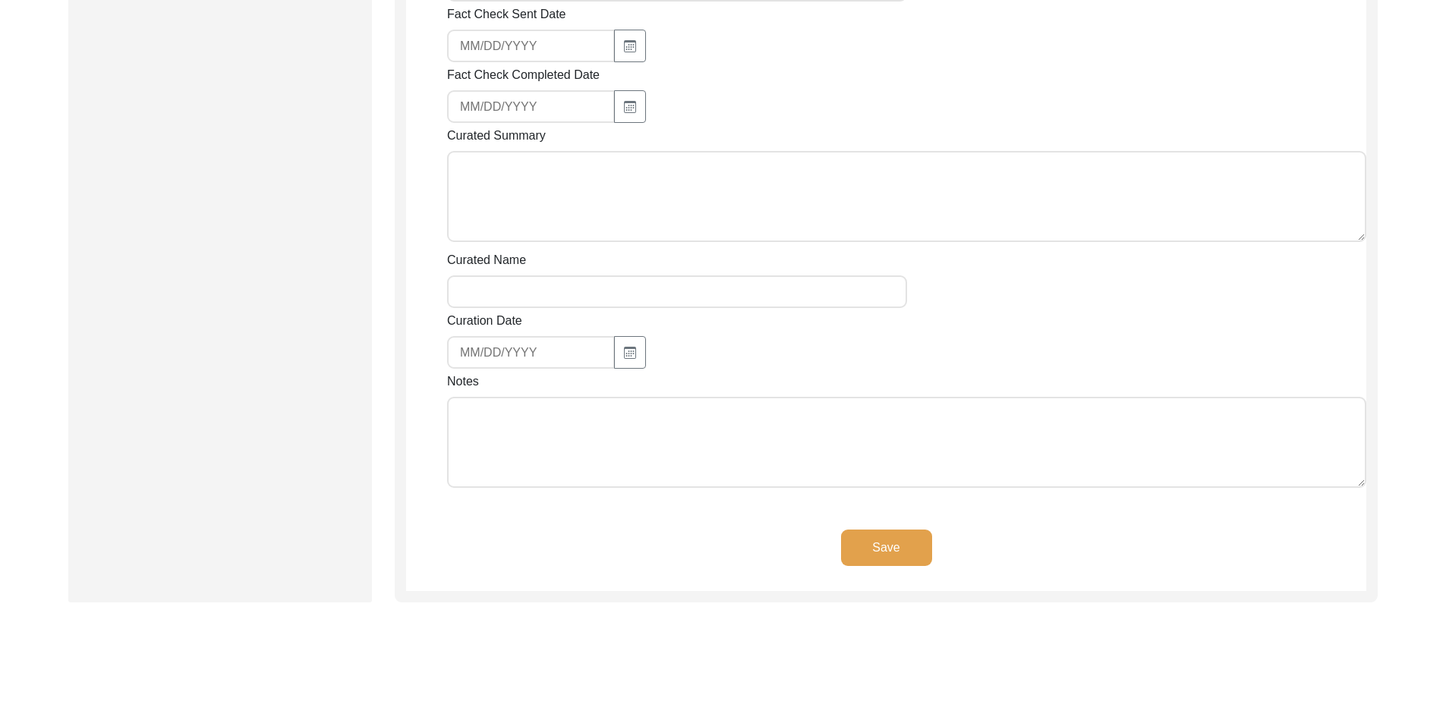
scroll to position [1631, 0]
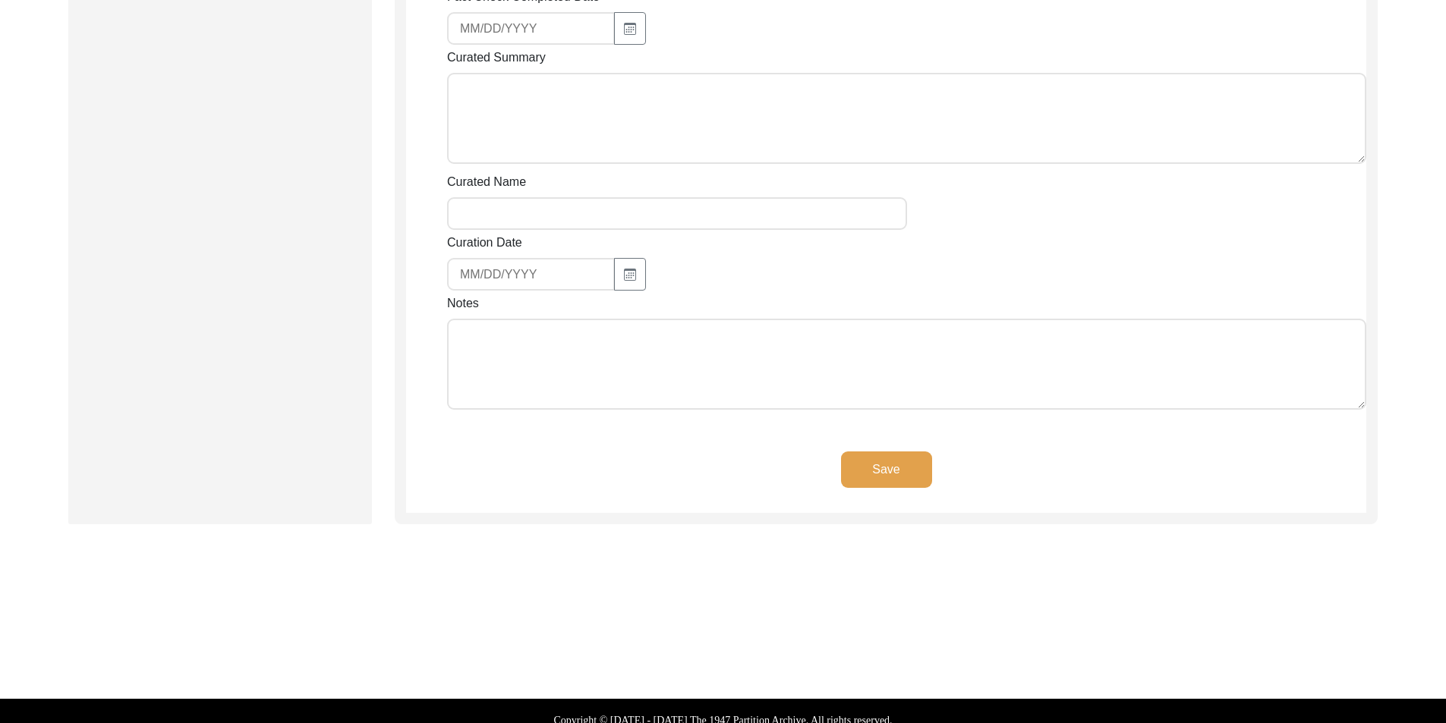
click at [645, 375] on textarea "Notes" at bounding box center [906, 364] width 919 height 91
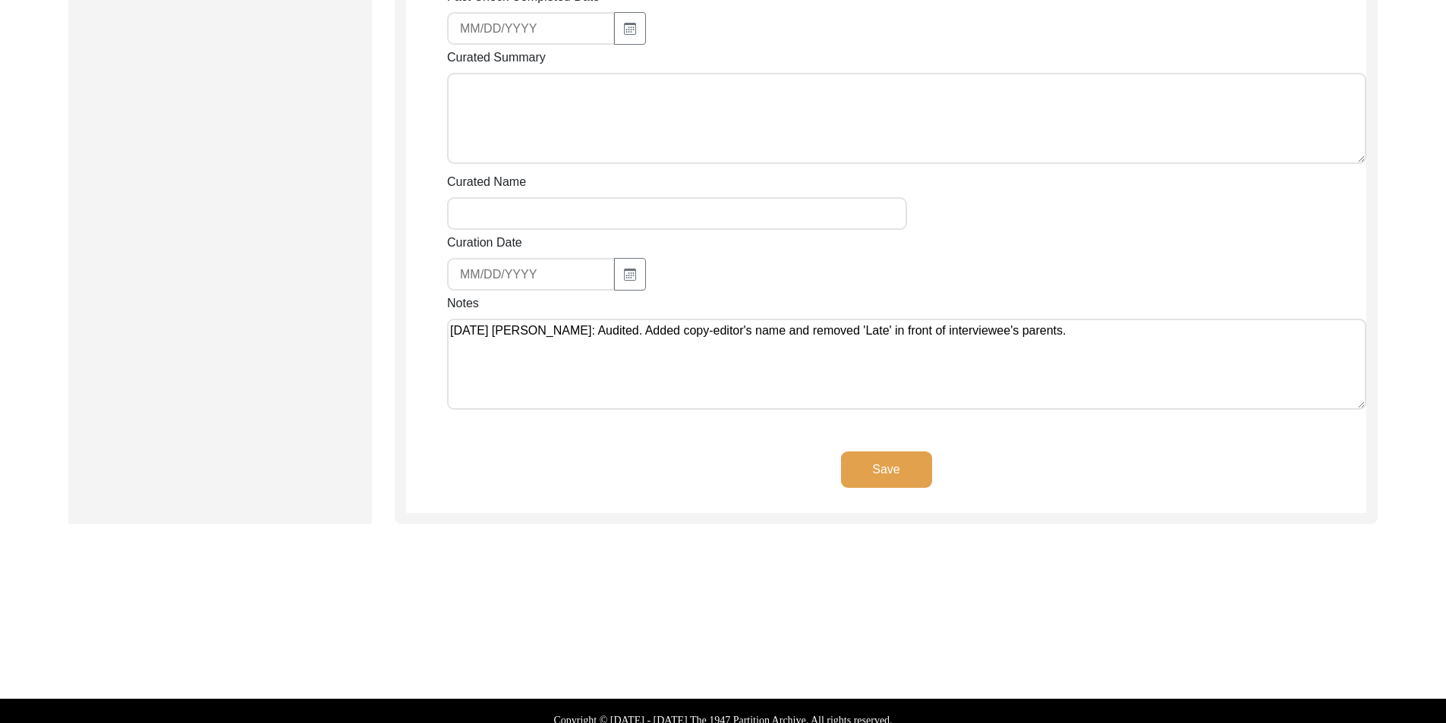
type textarea "[DATE] [PERSON_NAME]: Audited. Added copy-editor's name and removed 'Late' in f…"
click at [878, 452] on button "Save" at bounding box center [886, 470] width 91 height 36
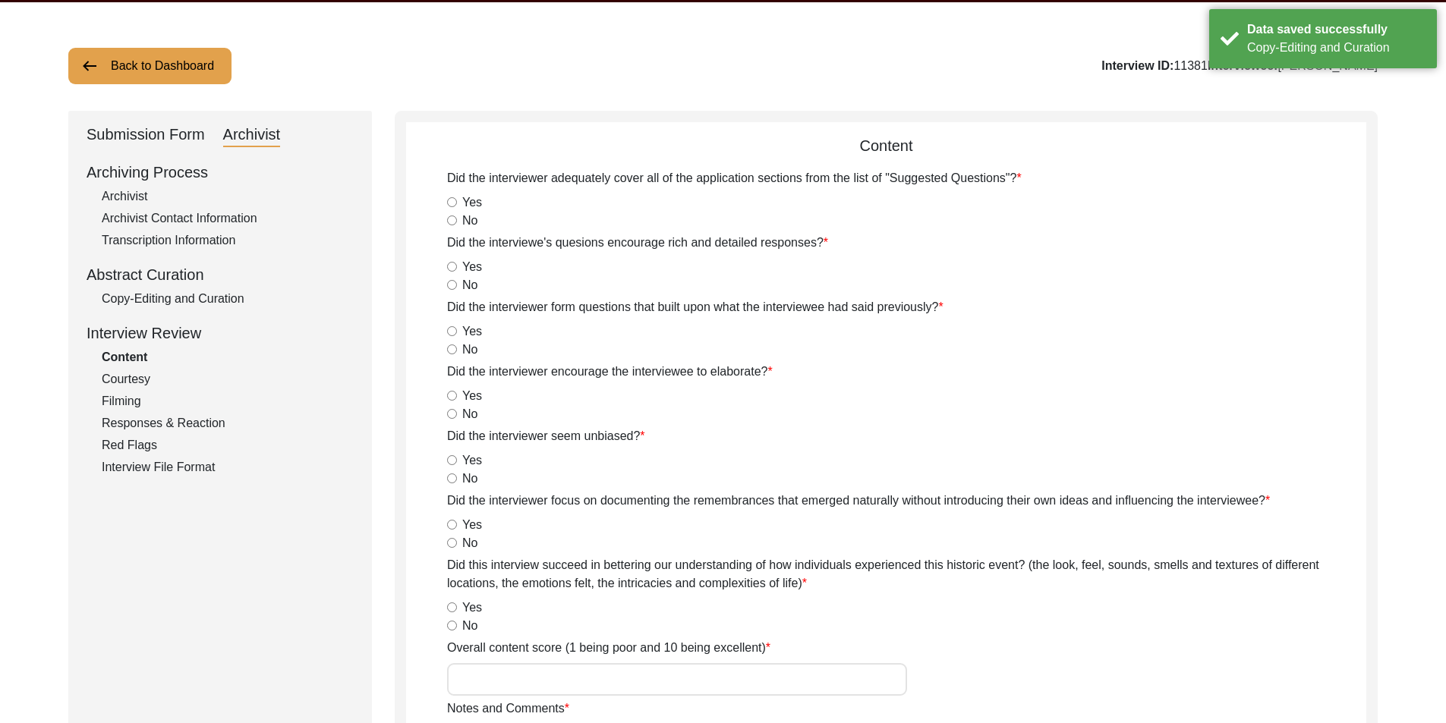
scroll to position [0, 0]
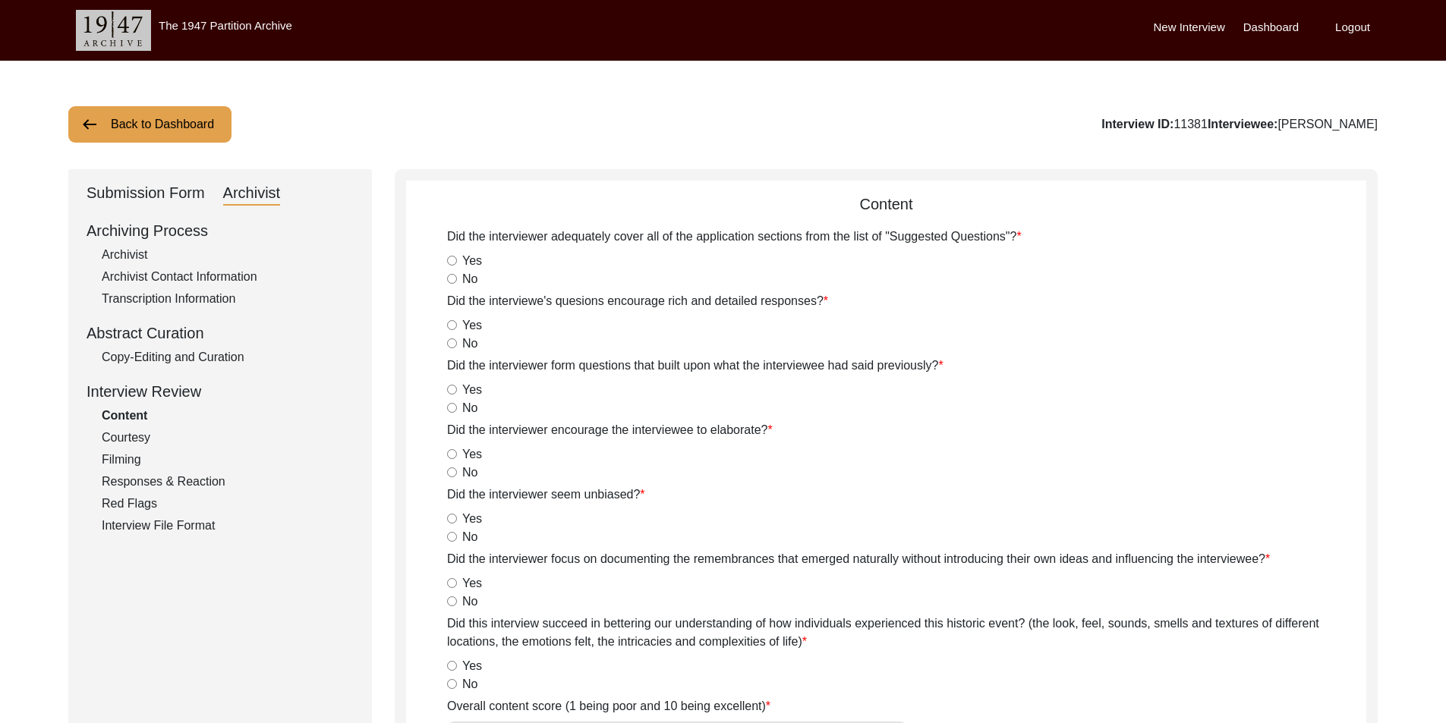
click at [139, 257] on div "Archivist" at bounding box center [228, 255] width 252 height 18
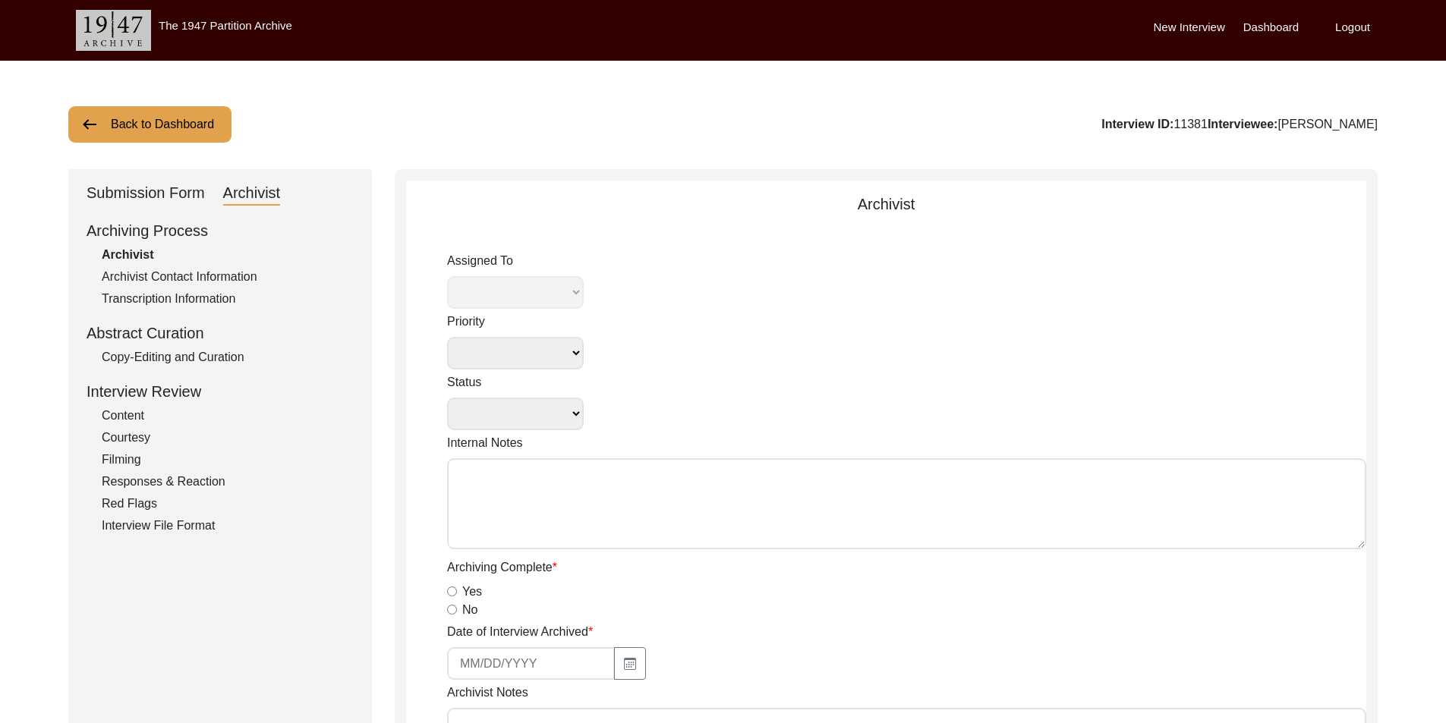
select select
select select "Auditing In Progress"
type textarea "[DATE] Victoria: Assigned to Brianna to audit. Due [DATE]. [DATE] Victoria: Mov…"
radio input "true"
type input "[DATE]"
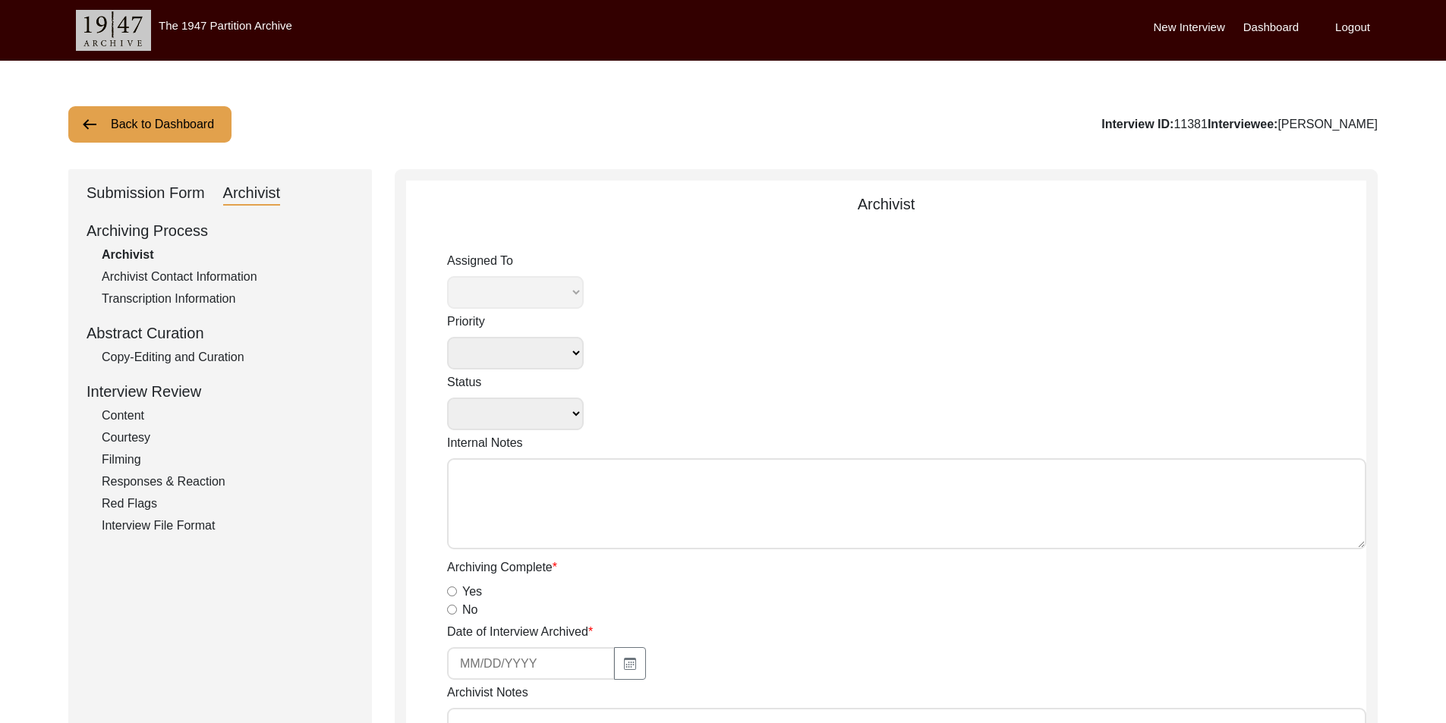
type textarea "Loremip 21, 8566 - Dolorsi ametc adipiscin. ✦ Elitsed doe tempo, incid, utl etd…"
type input "[DATE]"
type input "N/A"
radio input "true"
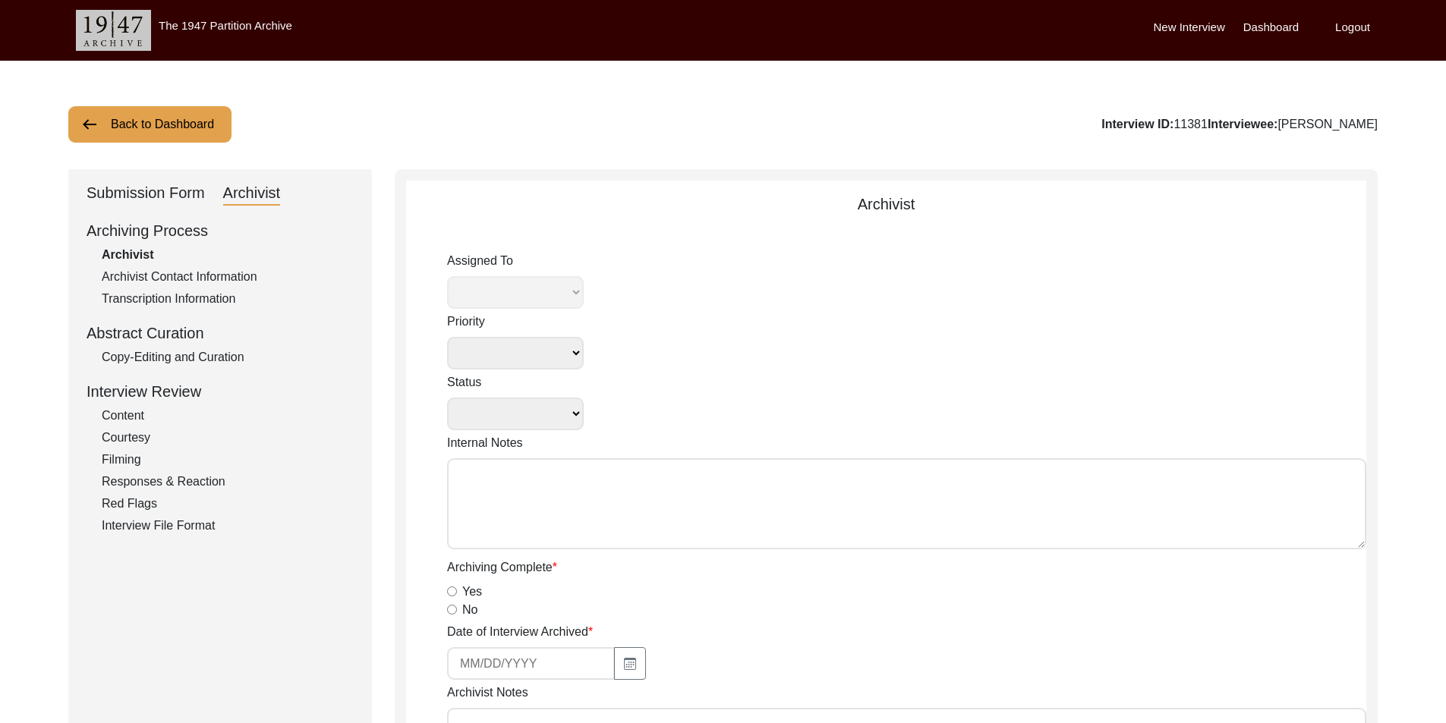
radio input "true"
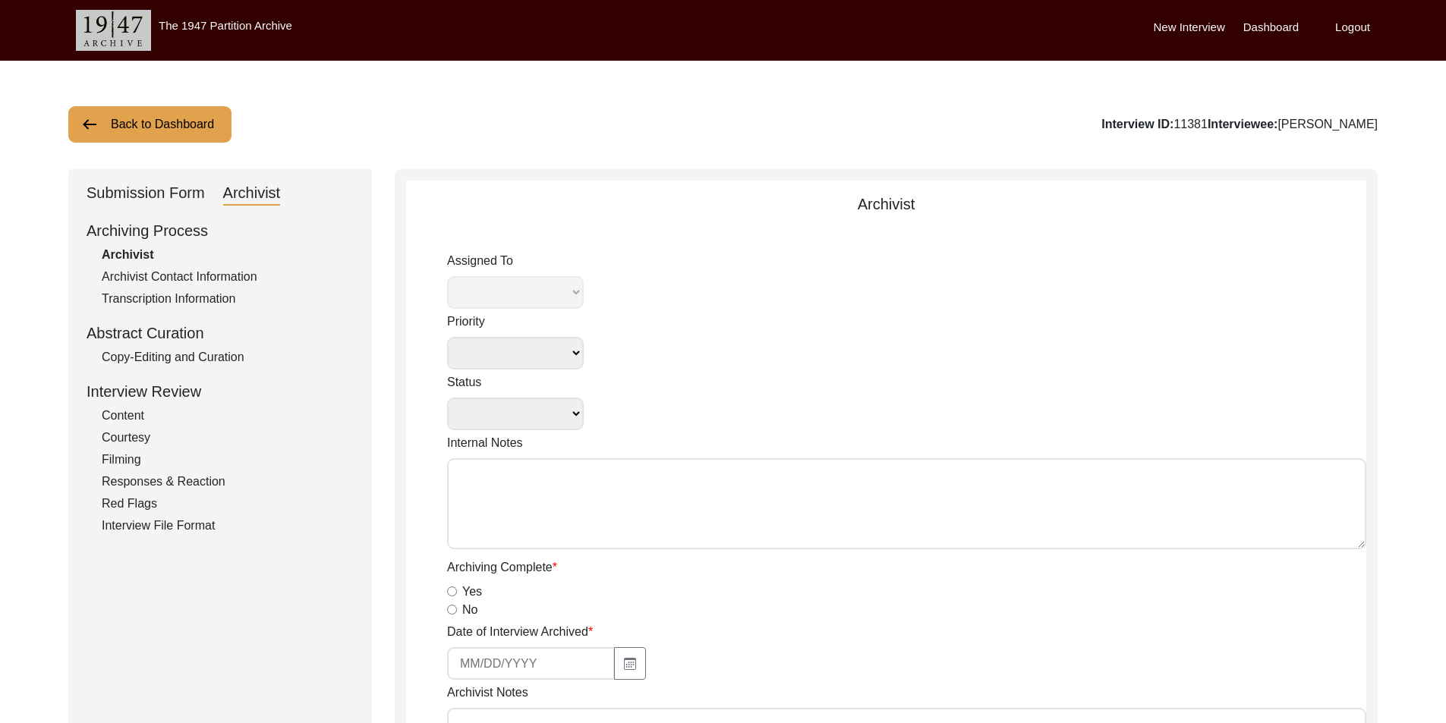
radio input "true"
type input "0:59:01"
radio input "true"
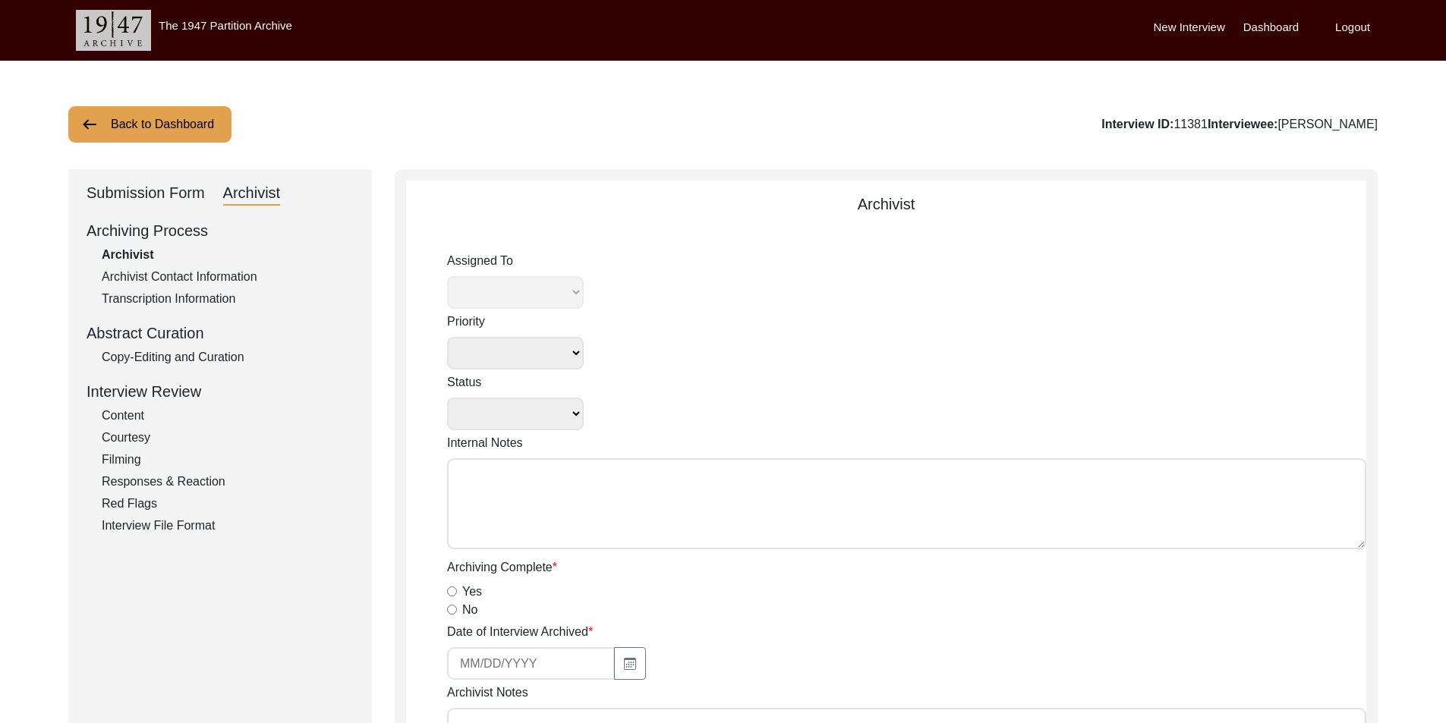
radio input "true"
type input "22"
radio input "true"
type textarea "B-roll length: 0:01:34"
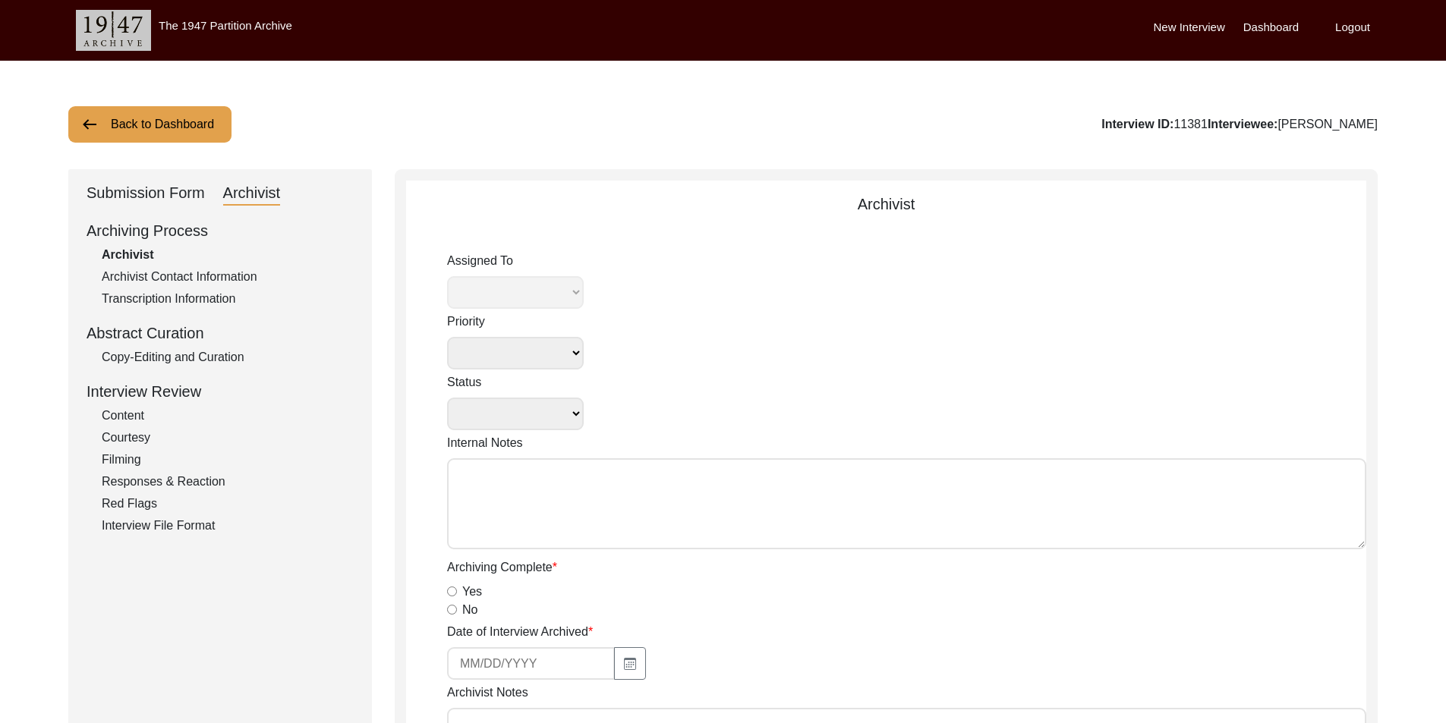
type input "mp3"
type input "237.6 MB"
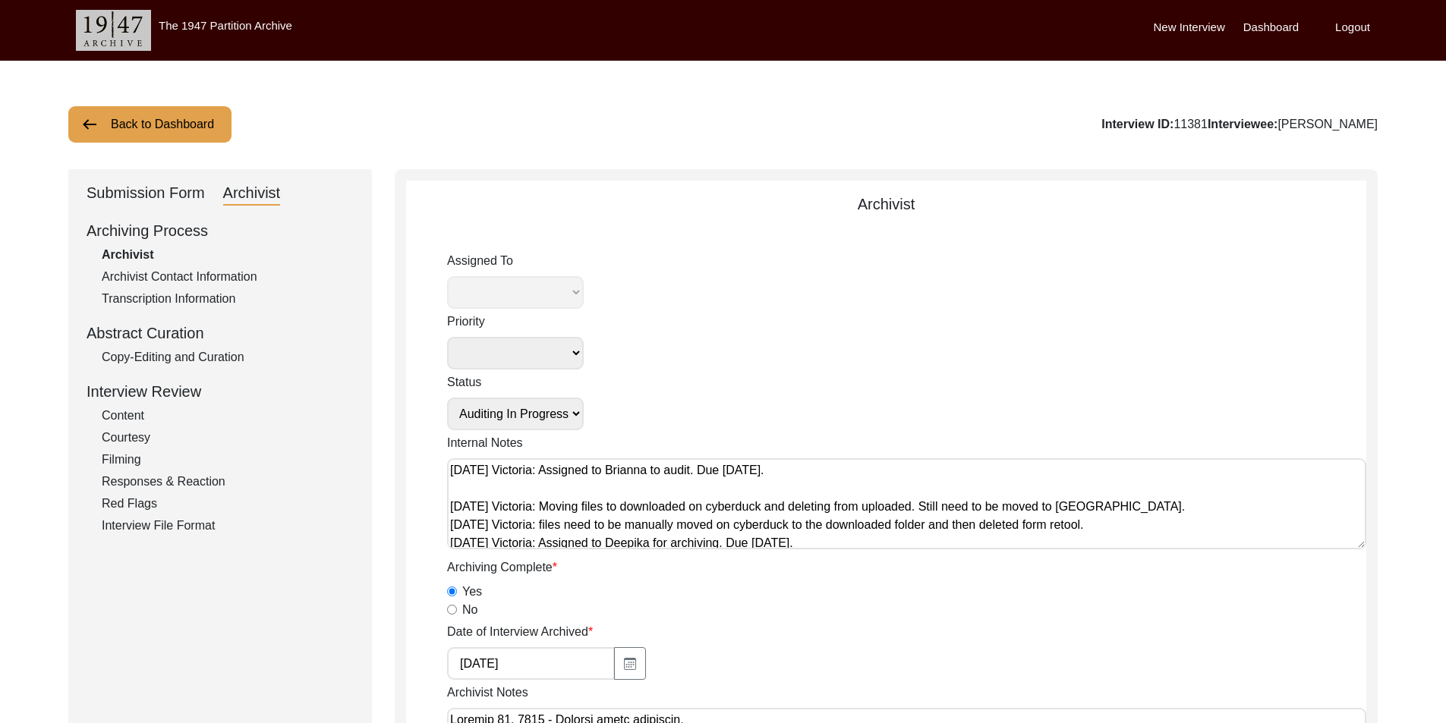
select select "442"
click at [547, 404] on select "Submission In Progress Submitted/Received Archiving In Progress Archiving Compl…" at bounding box center [515, 414] width 137 height 33
select select "Auditing Completed"
click at [447, 398] on select "Submission In Progress Submitted/Received Archiving In Progress Archiving Compl…" at bounding box center [515, 414] width 137 height 33
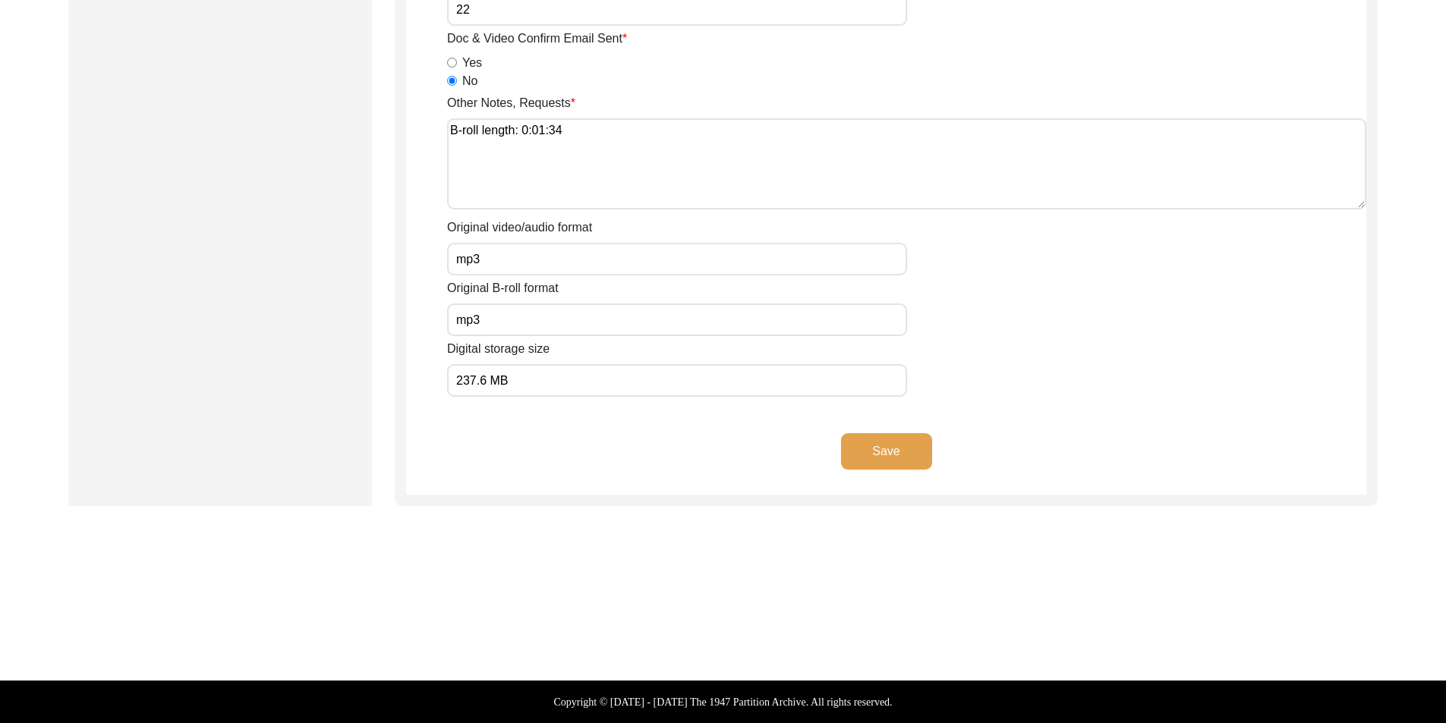
click at [860, 473] on div "Save" at bounding box center [886, 463] width 960 height 61
click at [860, 459] on button "Save" at bounding box center [886, 451] width 91 height 36
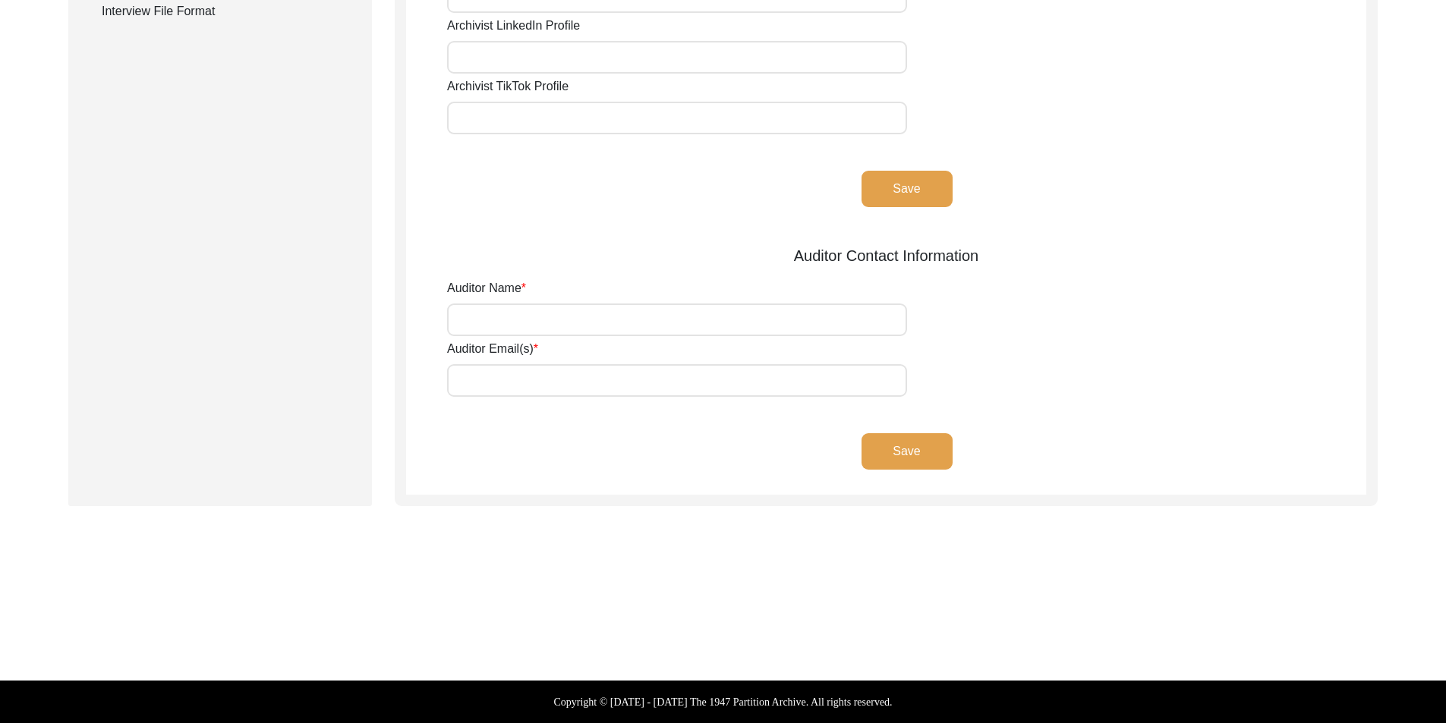
type input "[PERSON_NAME]"
type input "[EMAIL_ADDRESS][DOMAIN_NAME]"
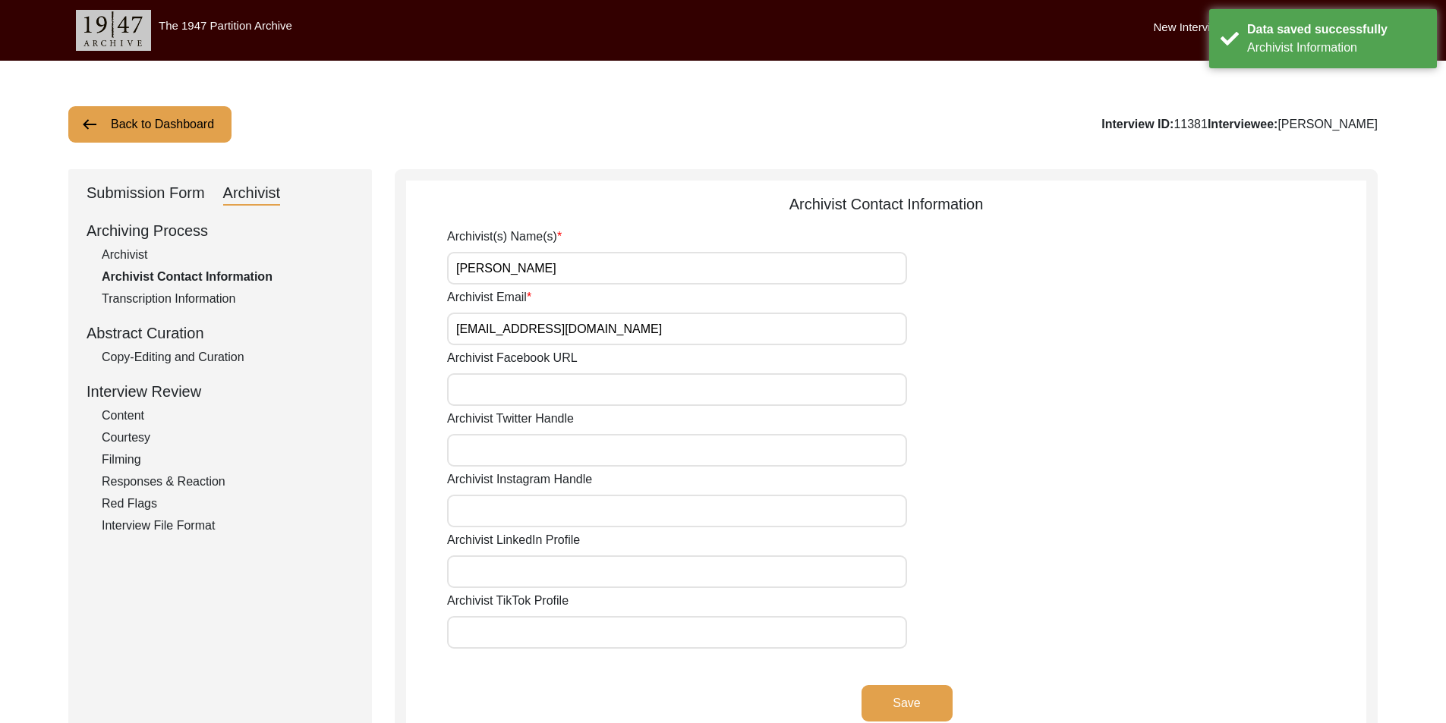
click at [184, 118] on button "Back to Dashboard" at bounding box center [149, 124] width 163 height 36
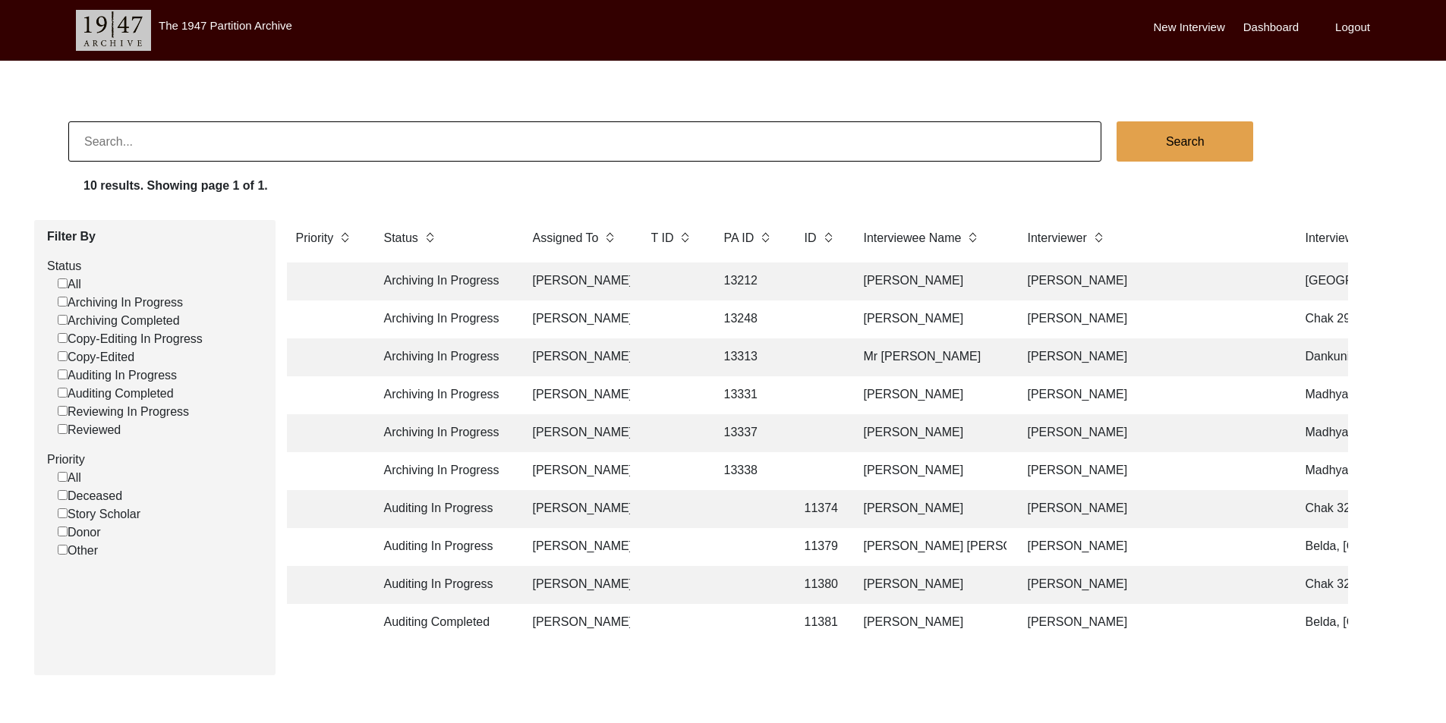
click at [623, 591] on td "[PERSON_NAME]" at bounding box center [577, 585] width 106 height 38
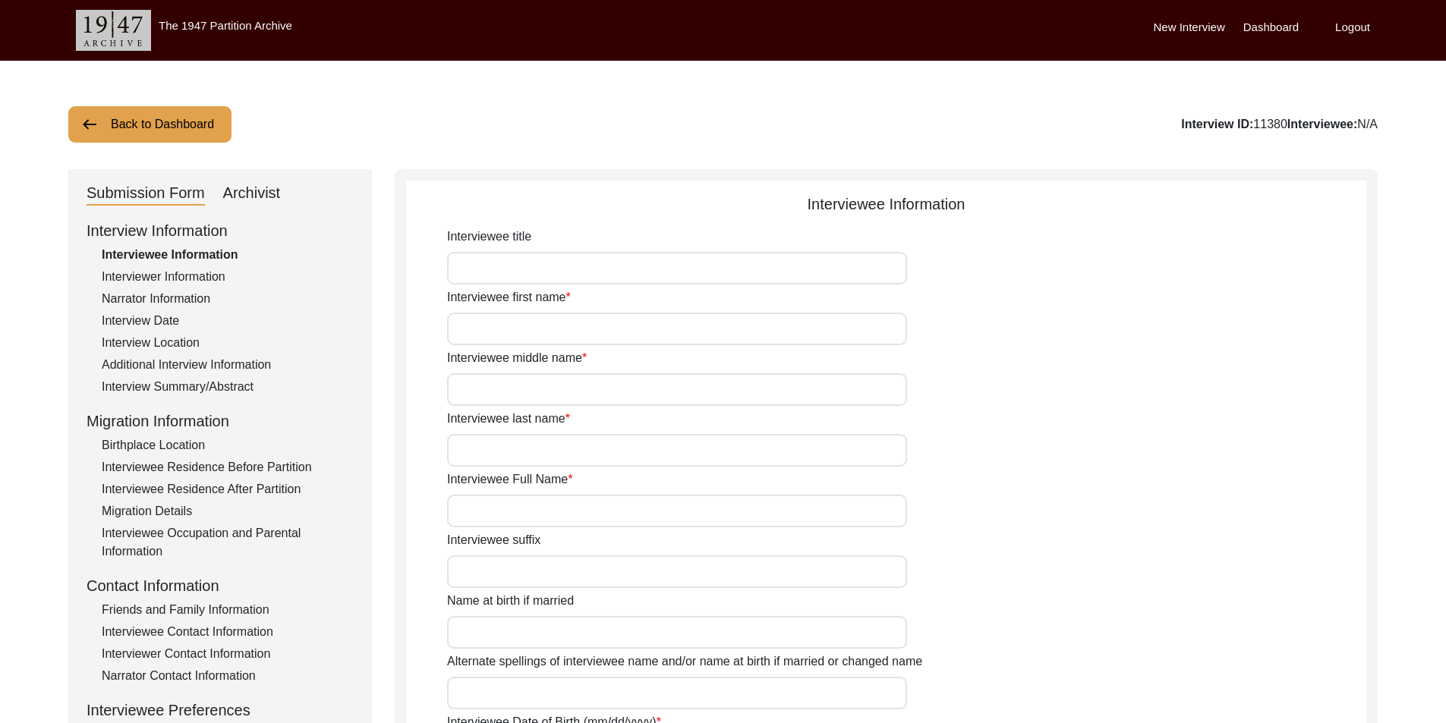
type input "Mr."
type input "Mushtaq"
type input "[PERSON_NAME]"
type input "Jut"
type input "[PERSON_NAME]"
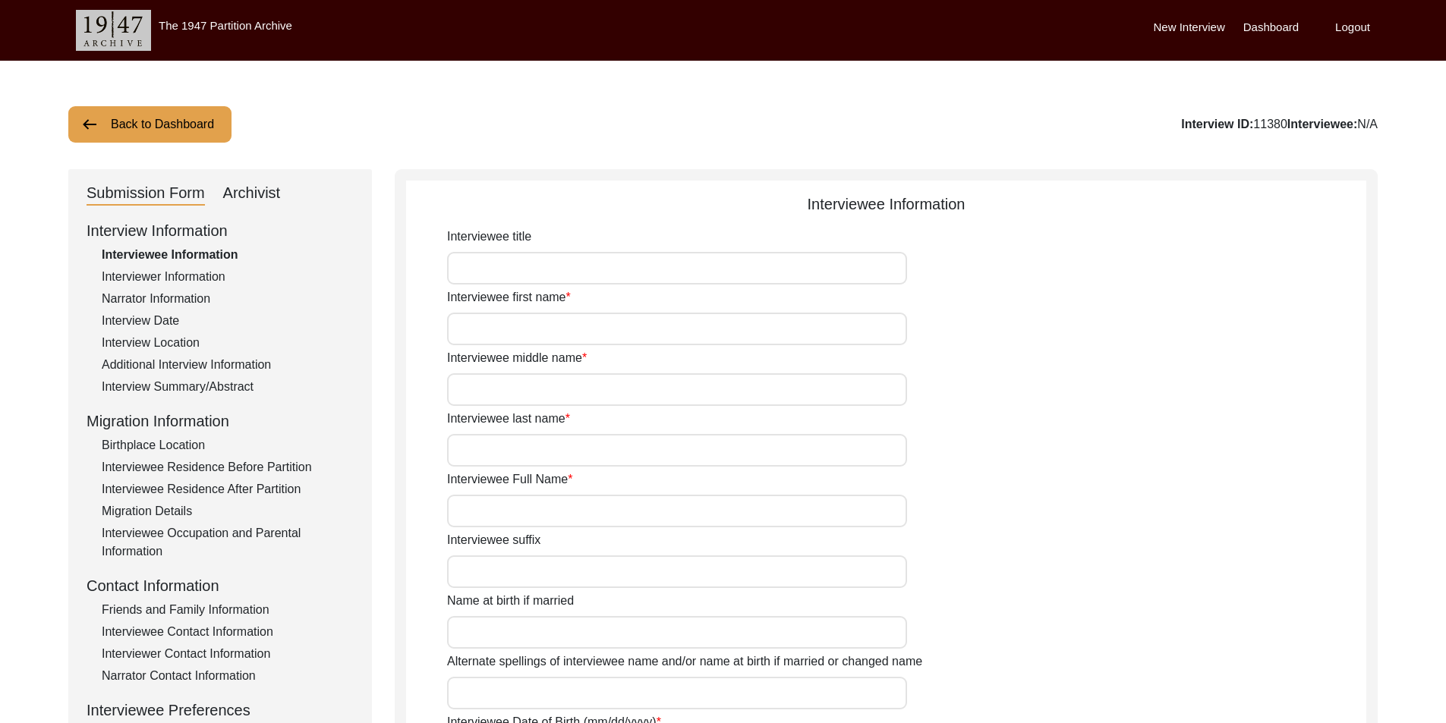
type input "1938"
type input "85"
type input "[DEMOGRAPHIC_DATA]"
type input "N/A"
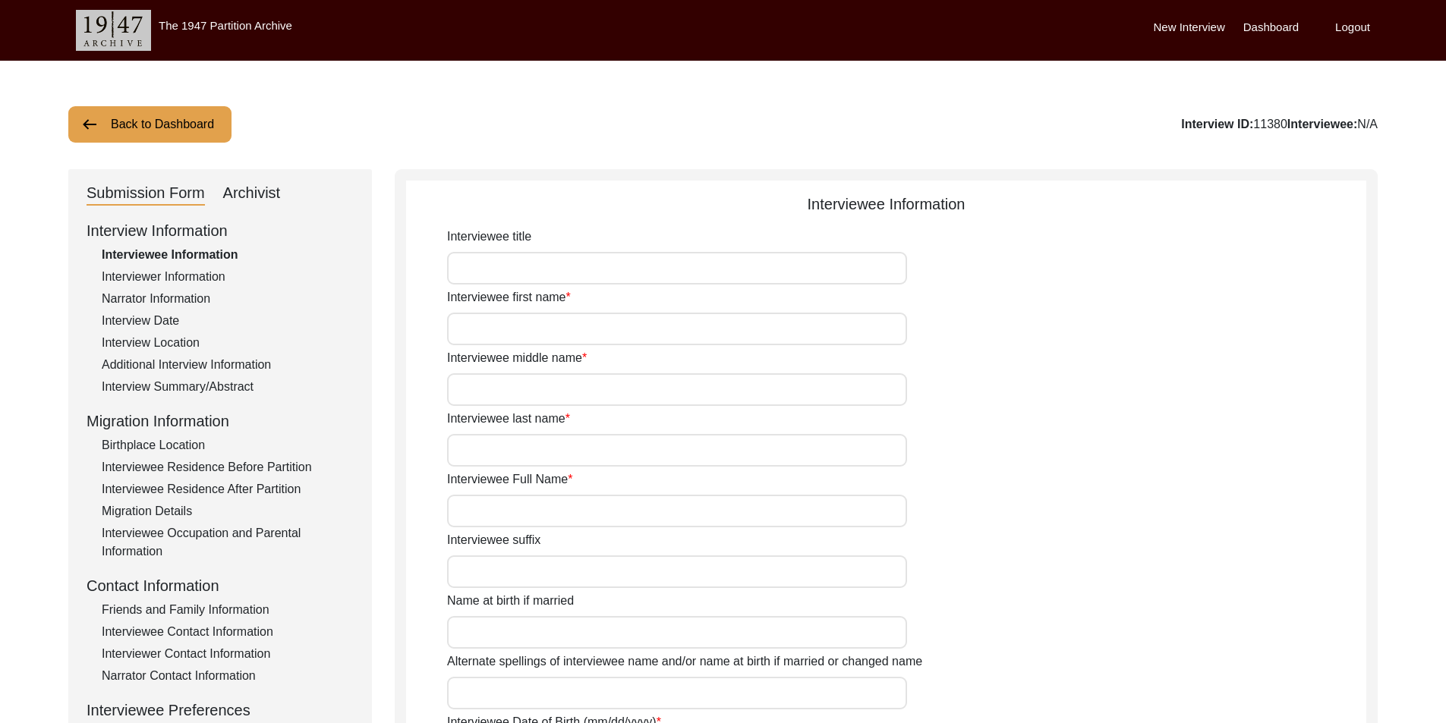
type textarea "N/A"
type input "Punjabi"
type input "Malwai"
type input "[DEMOGRAPHIC_DATA]"
type input "Jut"
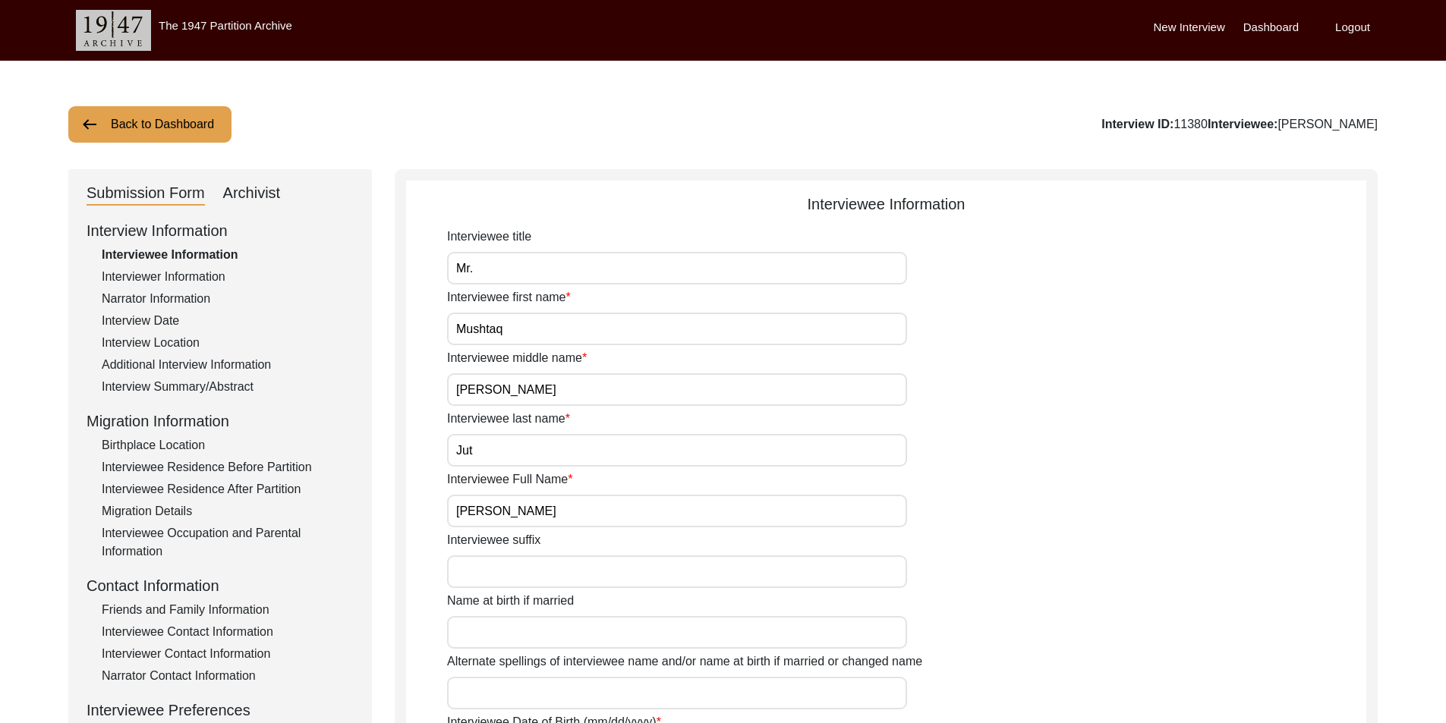
click at [247, 205] on div "Archivist" at bounding box center [252, 193] width 58 height 24
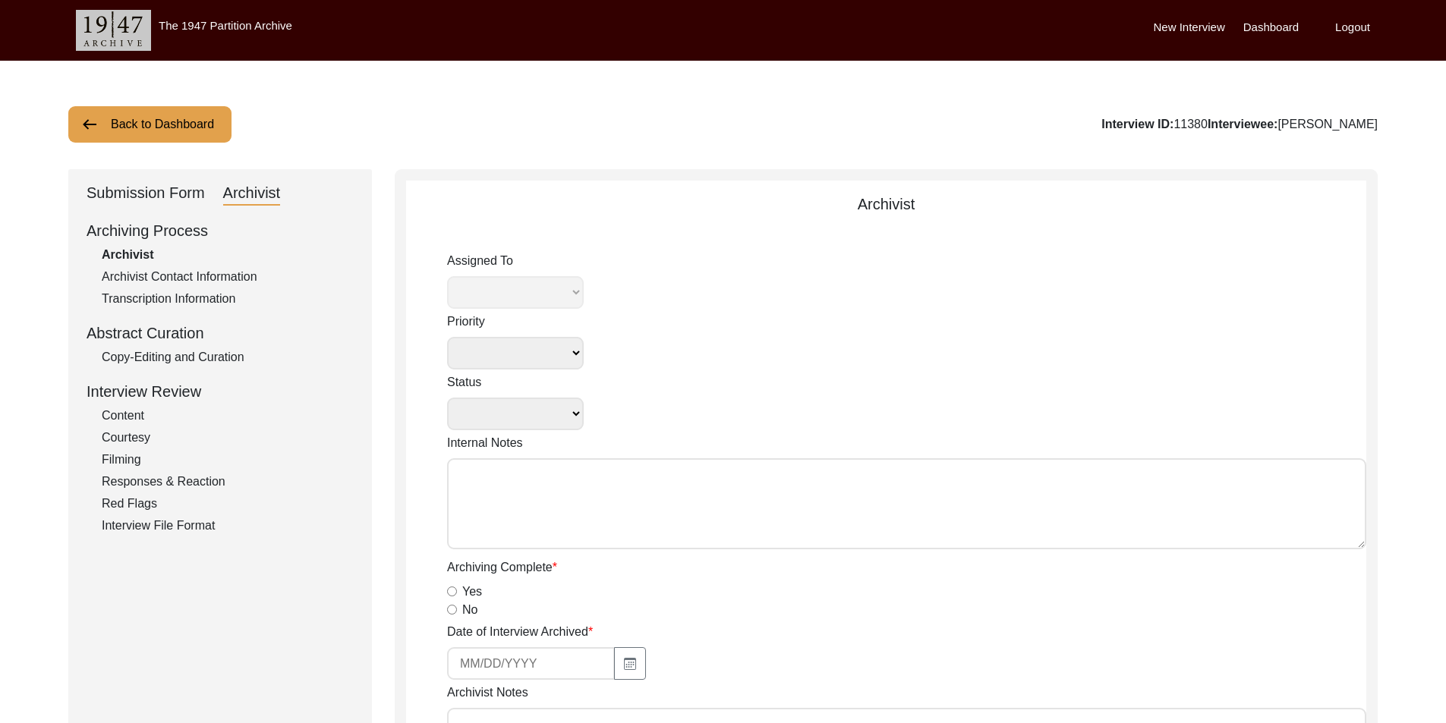
select select
select select "Auditing In Progress"
type textarea "[DATE] Victoria: Assigned to Brianna to audit. Due [DATE]. [DATE] Victoria: Mov…"
radio input "true"
type input "[DATE]"
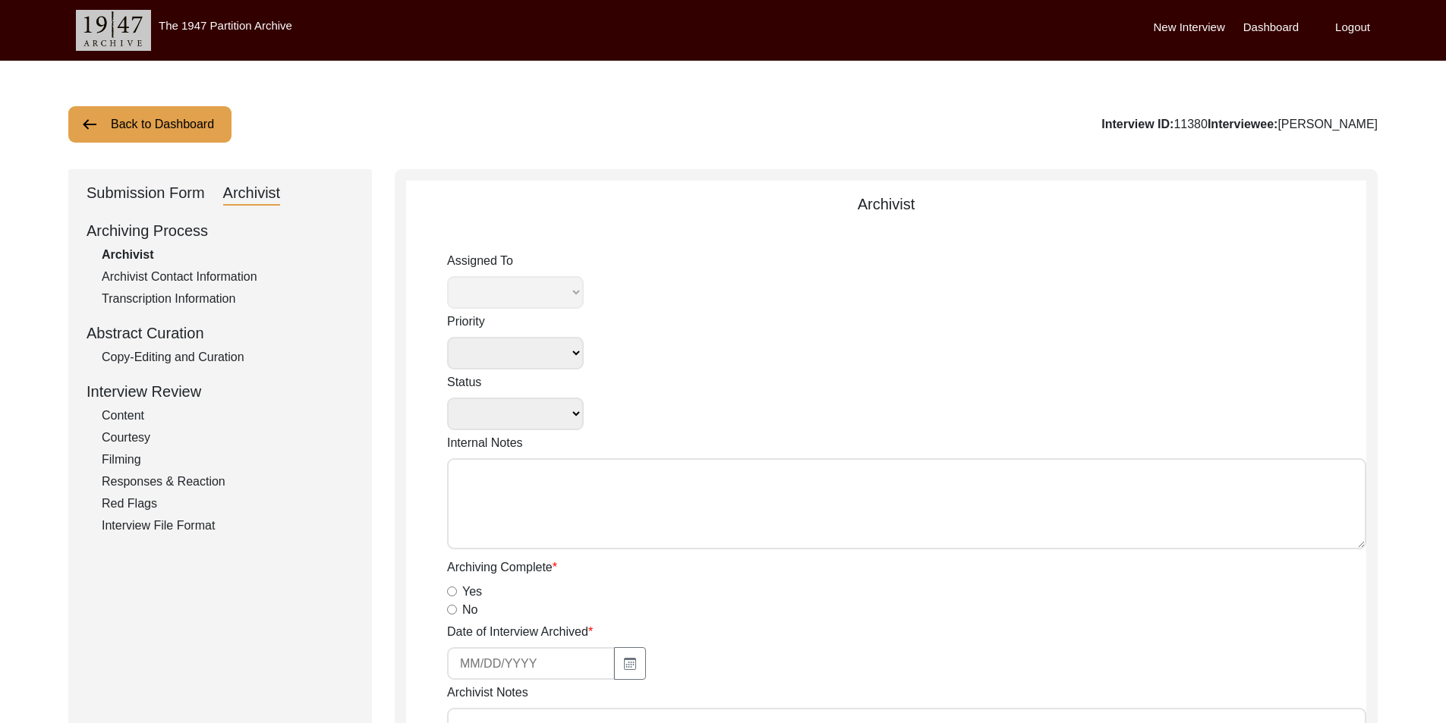
type textarea "Loremip 62, 8829 - Dolorsi ametc adipiscin. ♦︎ Elitseddo eius tem incid, utlab,…"
type input "[DATE]"
type input "N/A"
radio input "true"
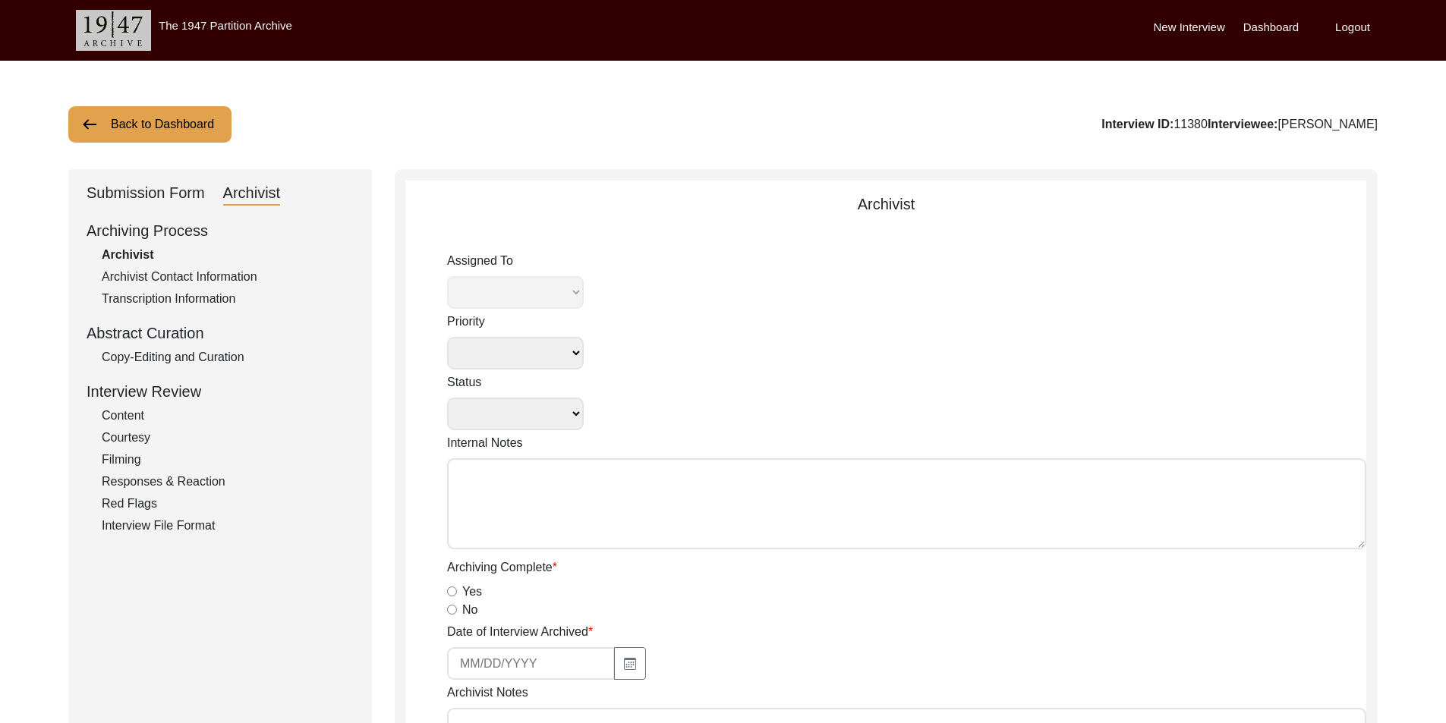
radio input "true"
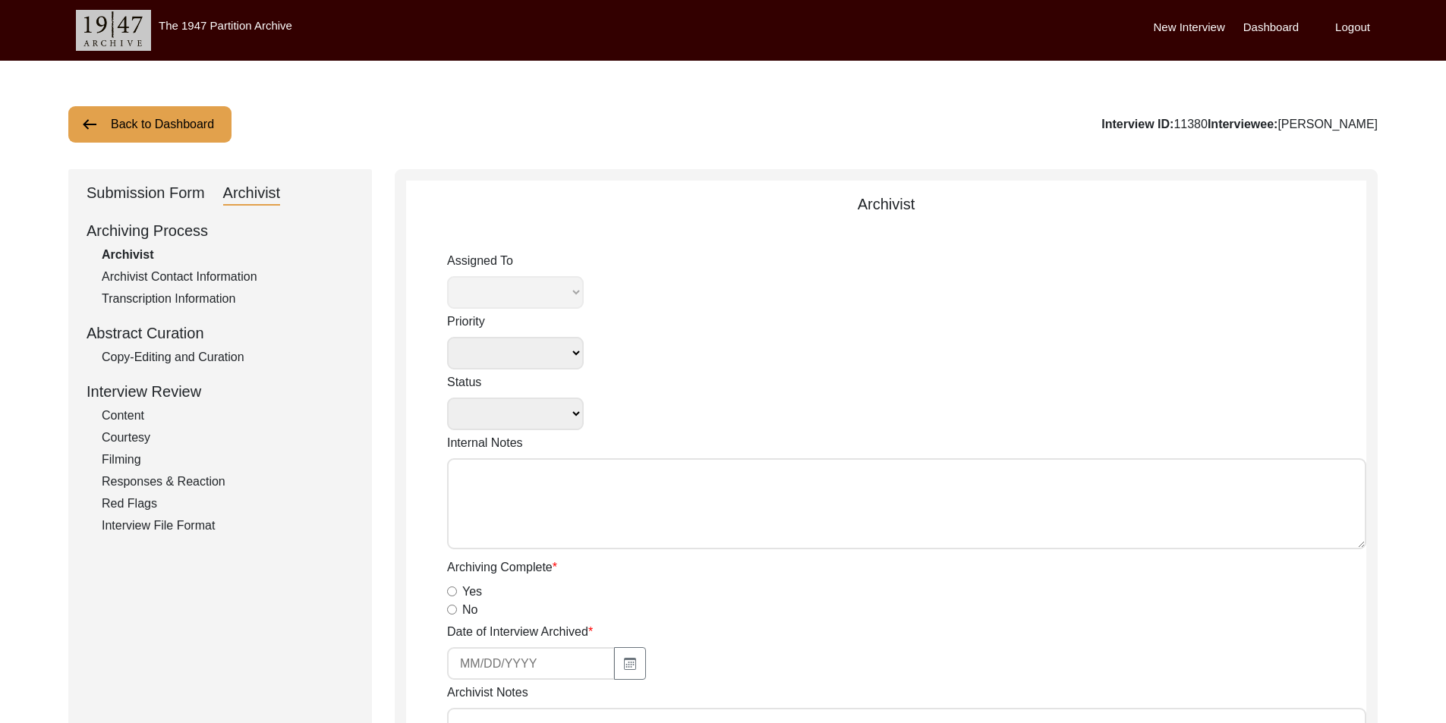
radio input "true"
type input "0:59:01"
radio input "true"
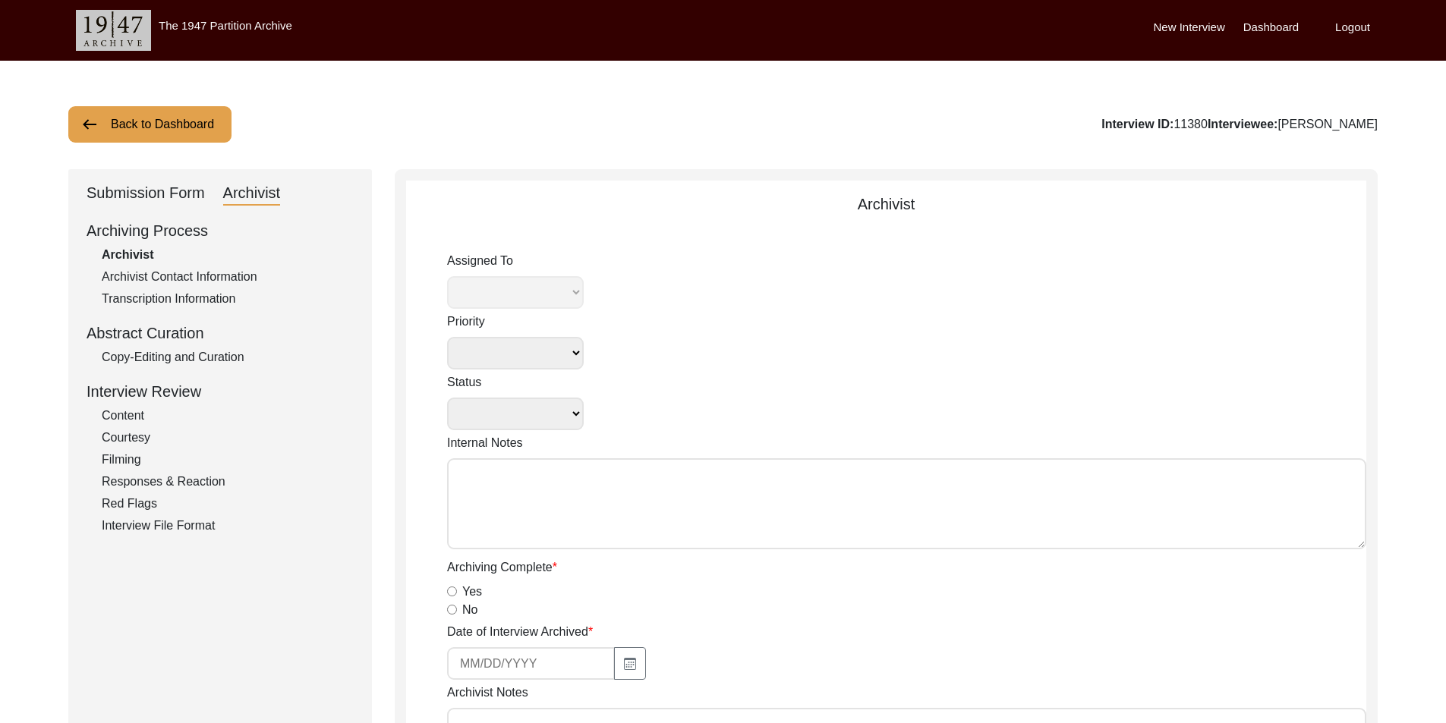
radio input "true"
type input "22"
radio input "true"
type textarea "B-roll length: 0:01:34"
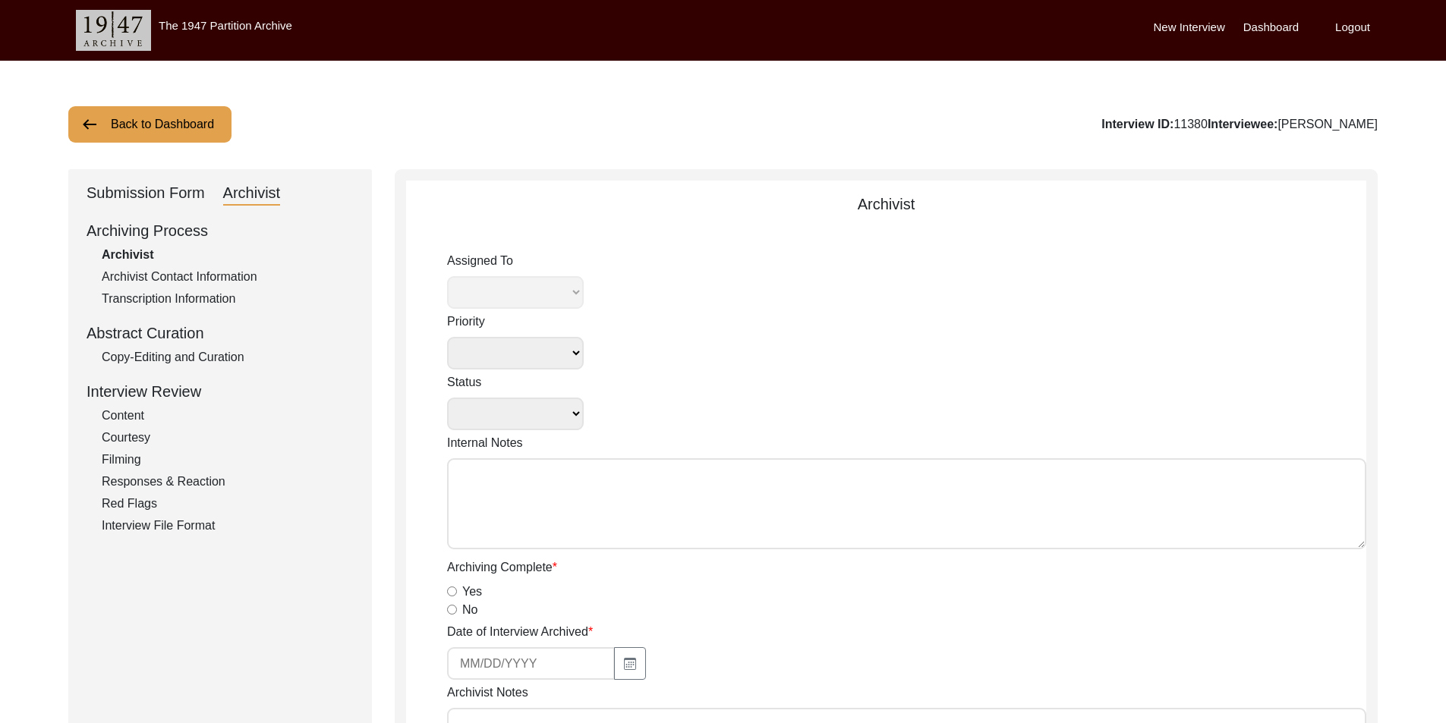
type input "MTS"
type input "4.46 GB"
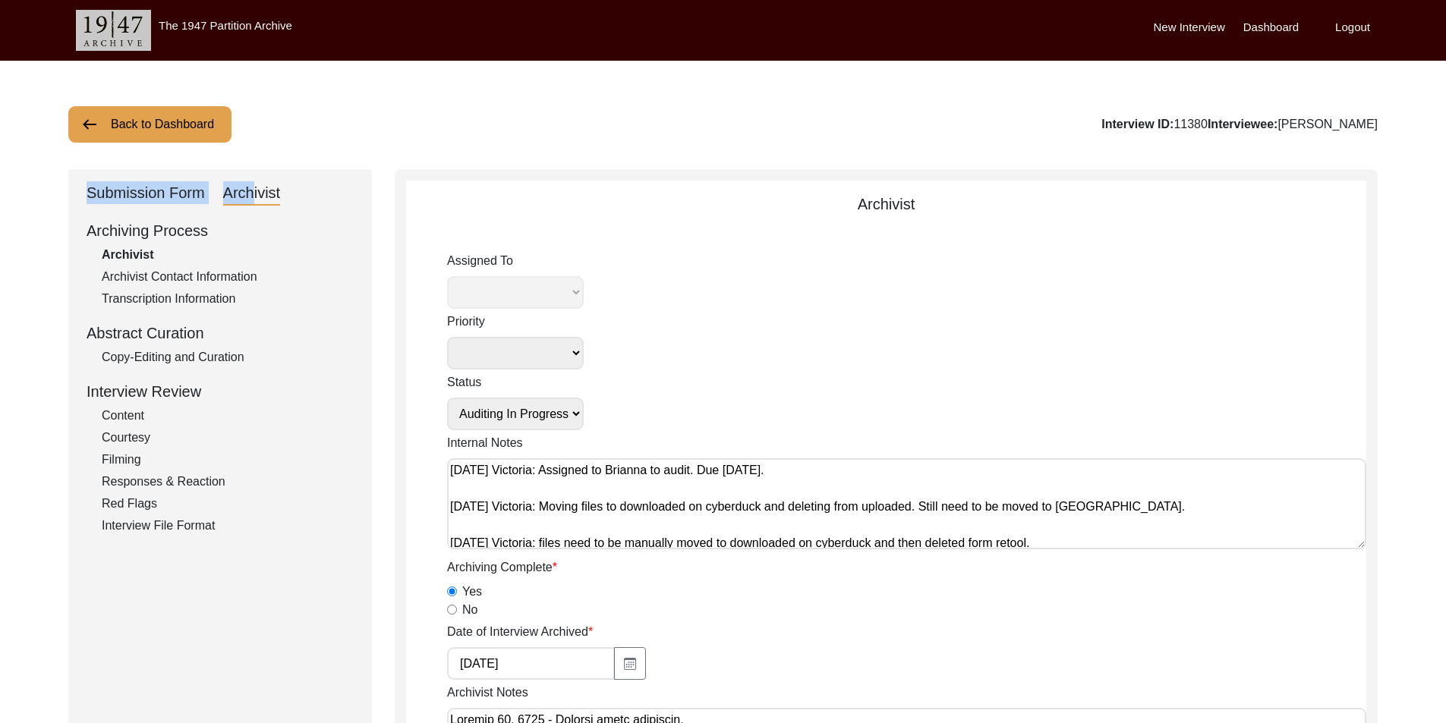
select select "442"
click at [502, 419] on select "Submission In Progress Submitted/Received Archiving In Progress Archiving Compl…" at bounding box center [515, 414] width 137 height 33
select select "Auditing Completed"
click at [447, 398] on select "Submission In Progress Submitted/Received Archiving In Progress Archiving Compl…" at bounding box center [515, 414] width 137 height 33
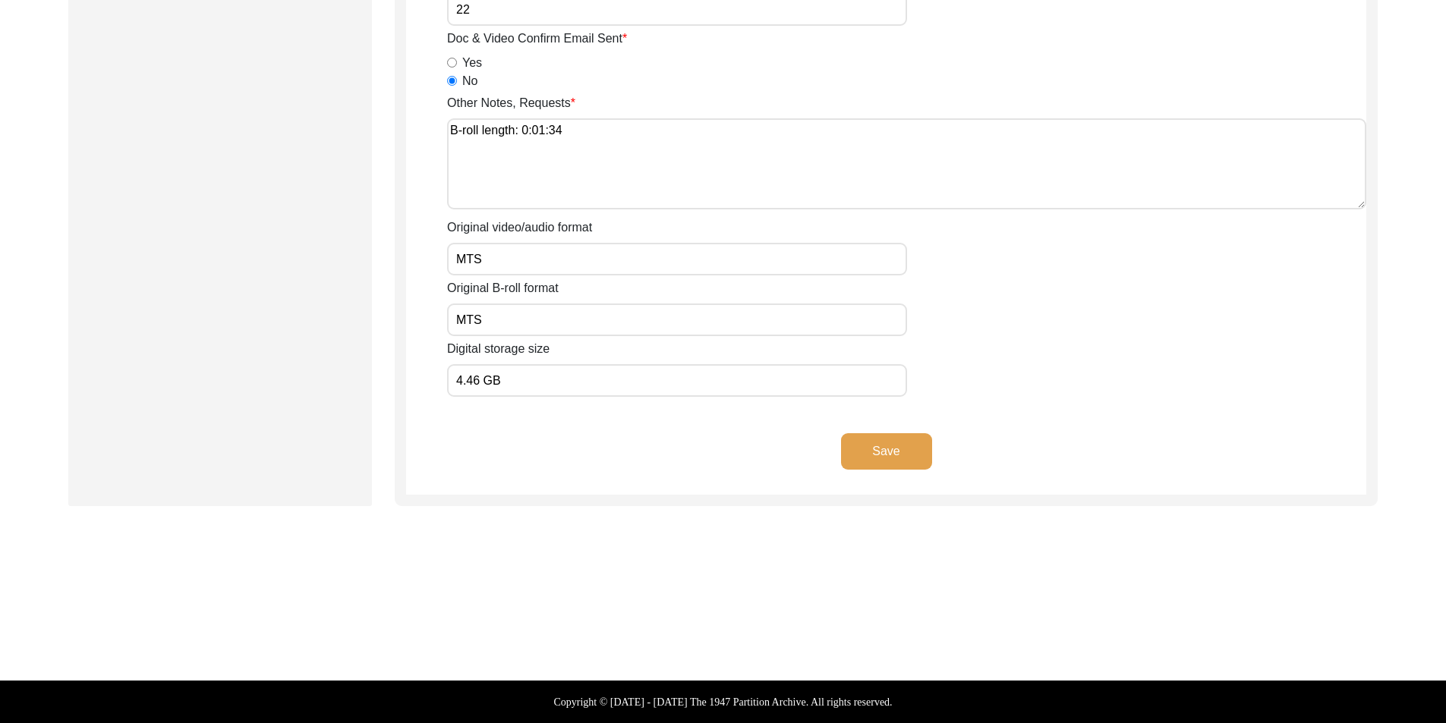
click at [863, 449] on button "Save" at bounding box center [886, 451] width 91 height 36
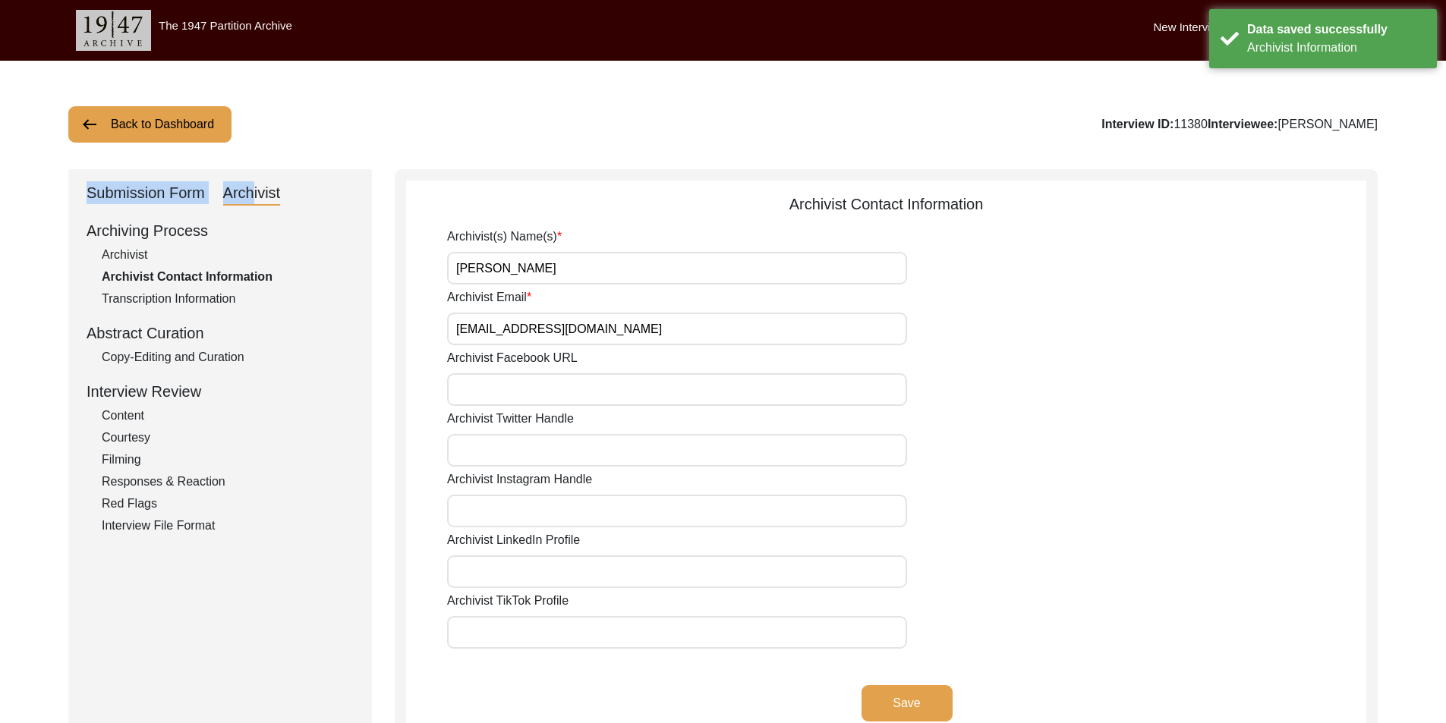
click at [151, 108] on button "Back to Dashboard" at bounding box center [149, 124] width 163 height 36
